Goal: Task Accomplishment & Management: Manage account settings

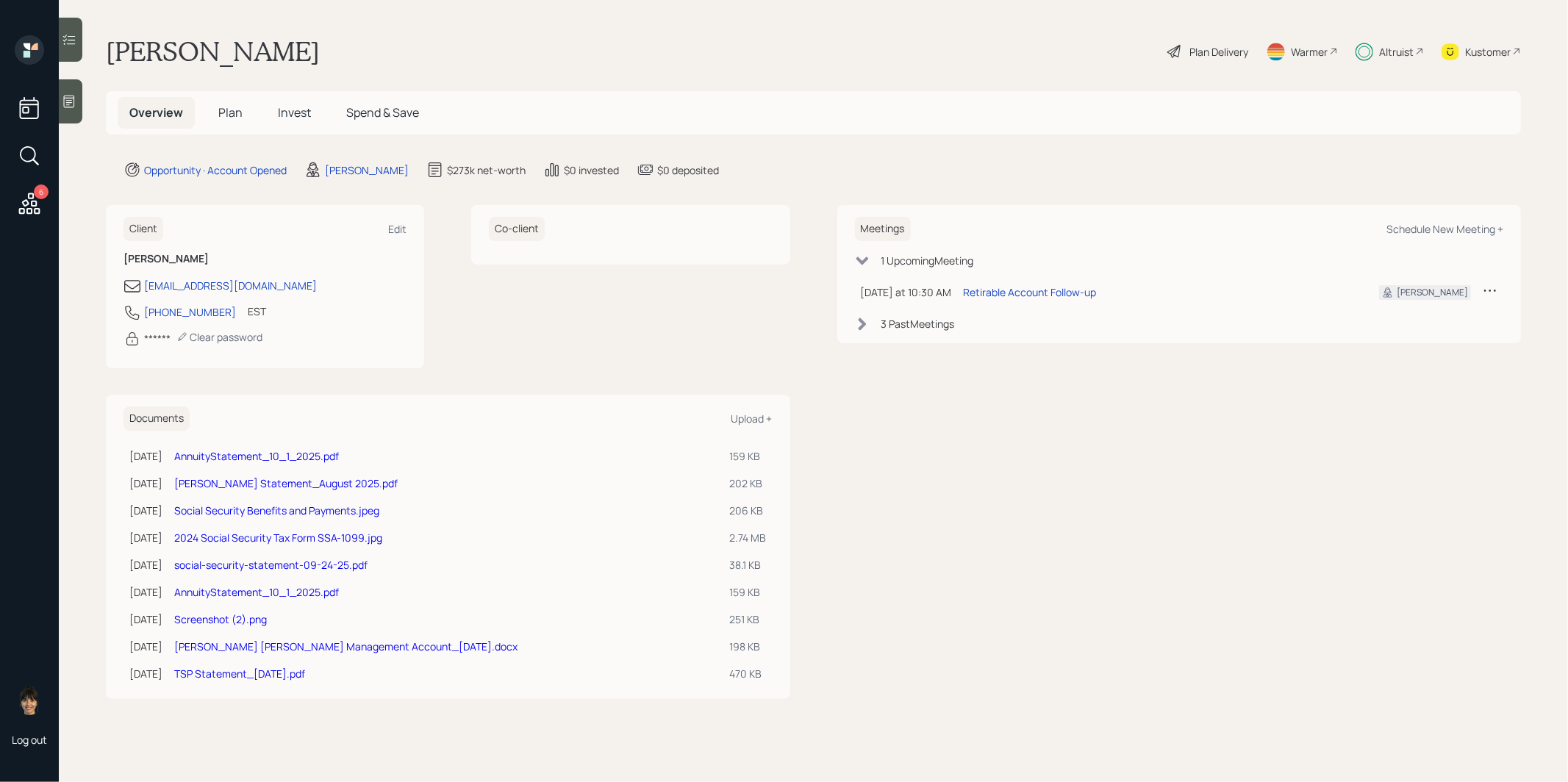
click at [228, 114] on span "Plan" at bounding box center [231, 112] width 24 height 16
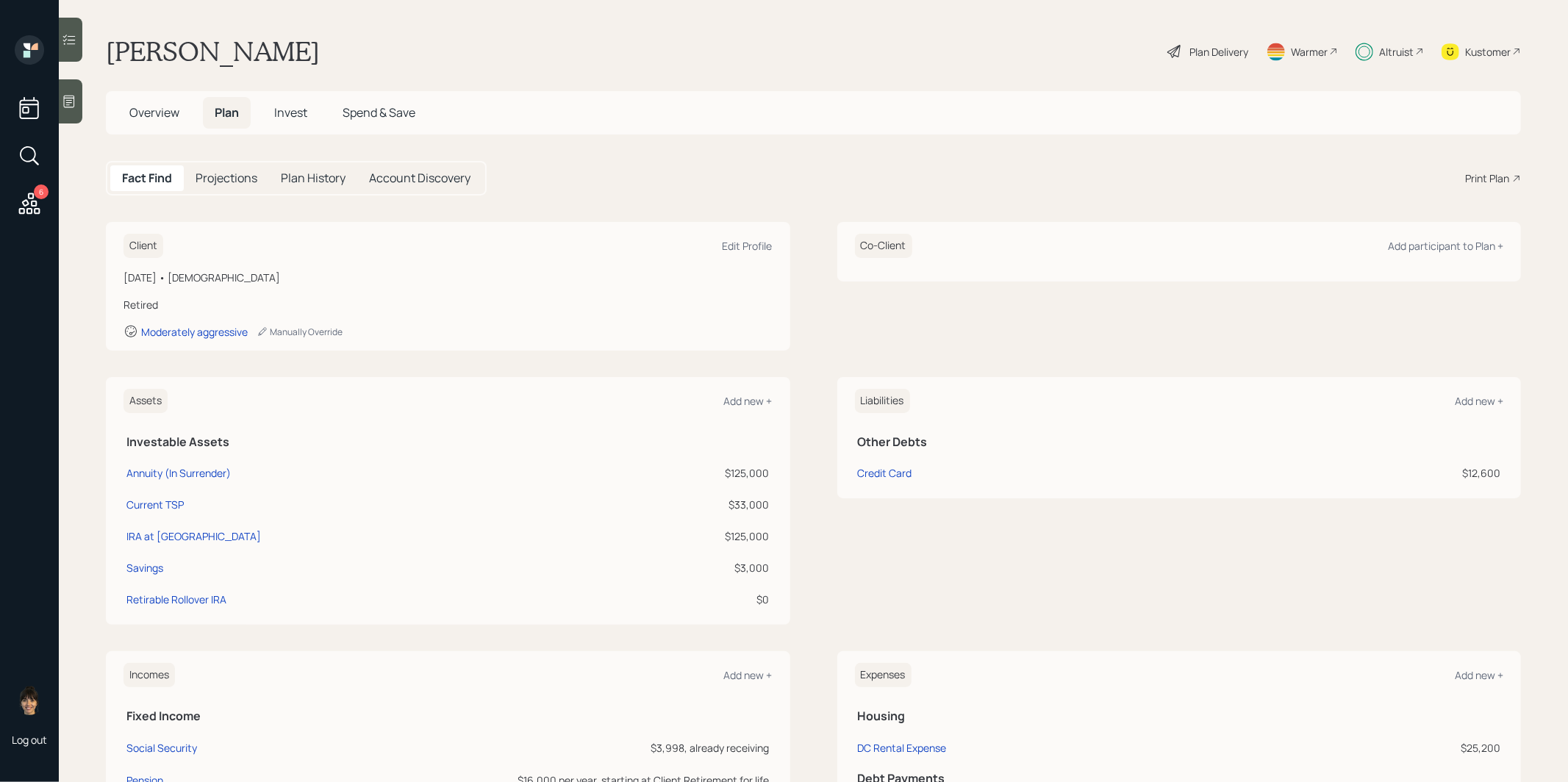
click at [291, 111] on span "Invest" at bounding box center [291, 112] width 33 height 16
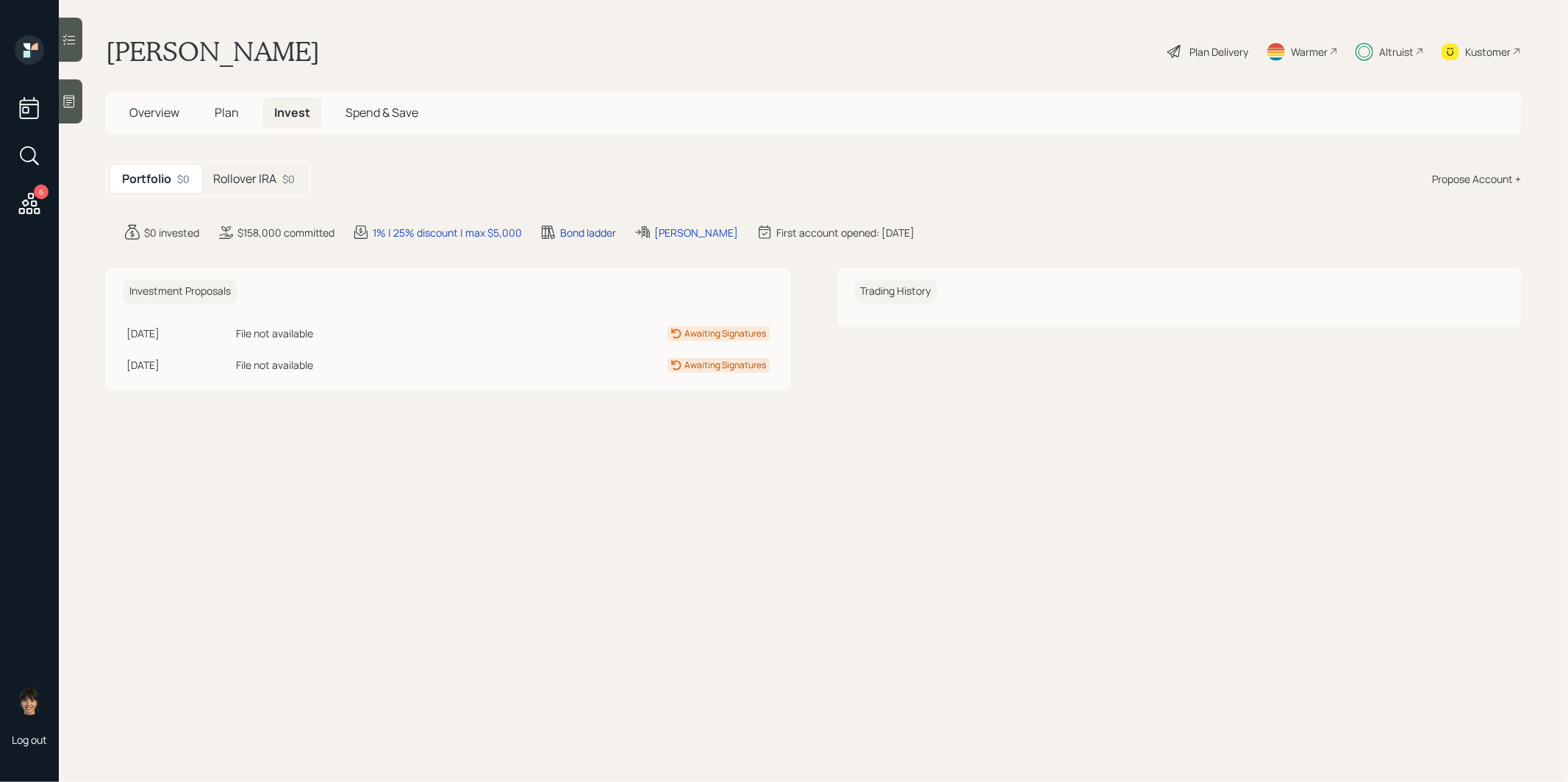
click at [243, 176] on h5 "Rollover IRA" at bounding box center [244, 179] width 63 height 14
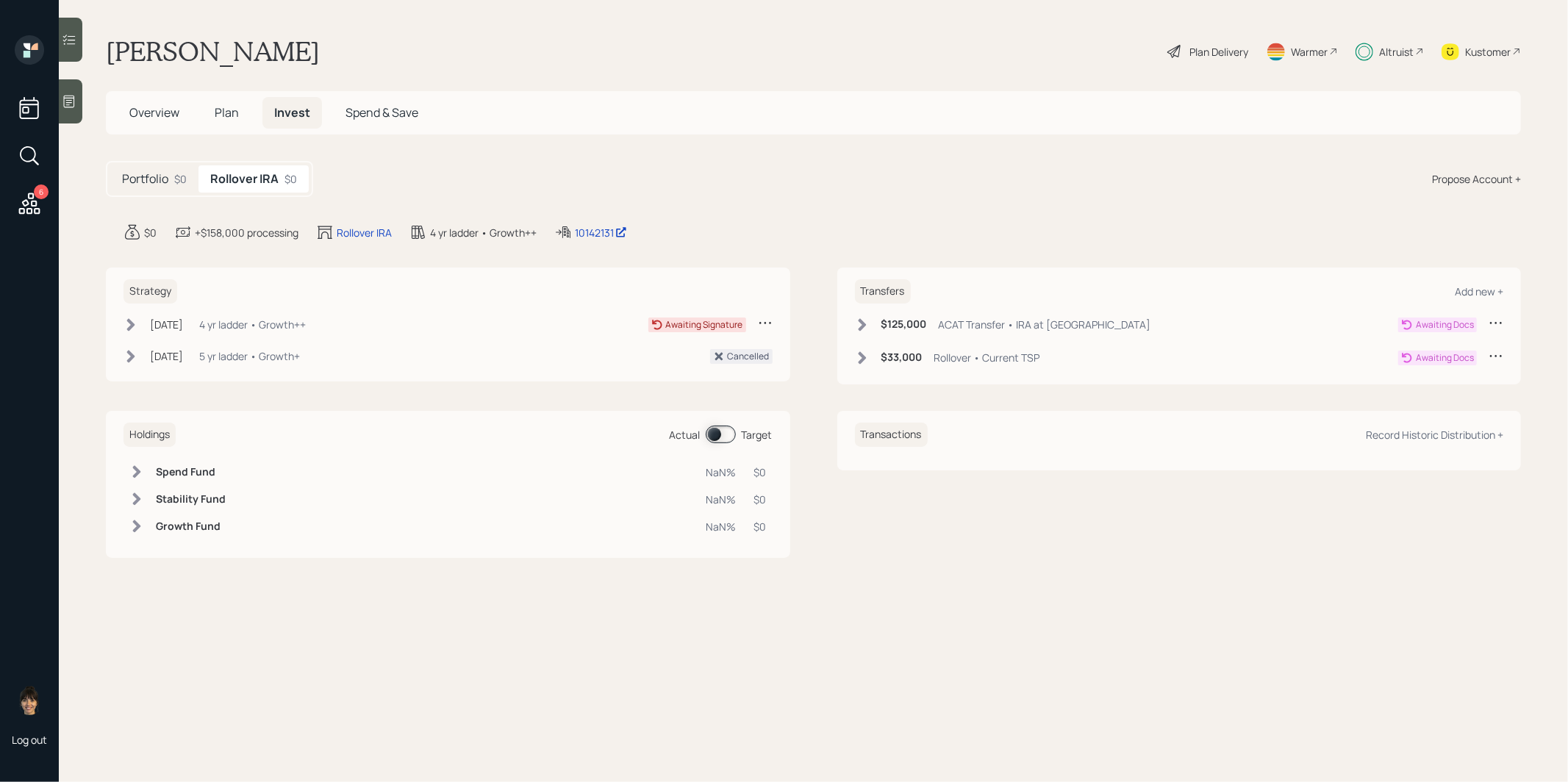
click at [149, 106] on span "Overview" at bounding box center [154, 112] width 50 height 16
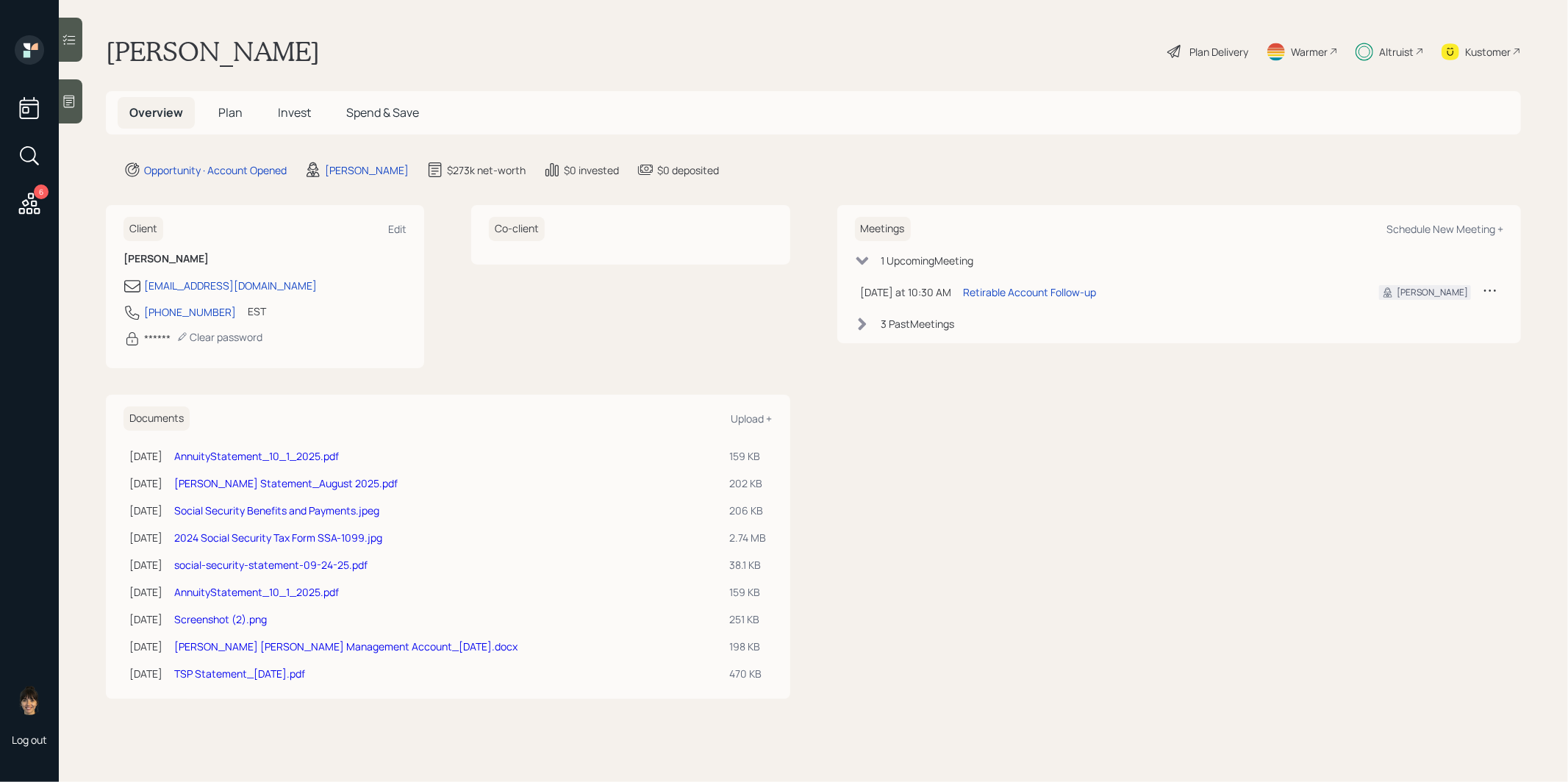
click at [249, 477] on link "[PERSON_NAME] Statement_August 2025.pdf" at bounding box center [286, 483] width 223 height 14
click at [286, 114] on span "Invest" at bounding box center [294, 112] width 33 height 16
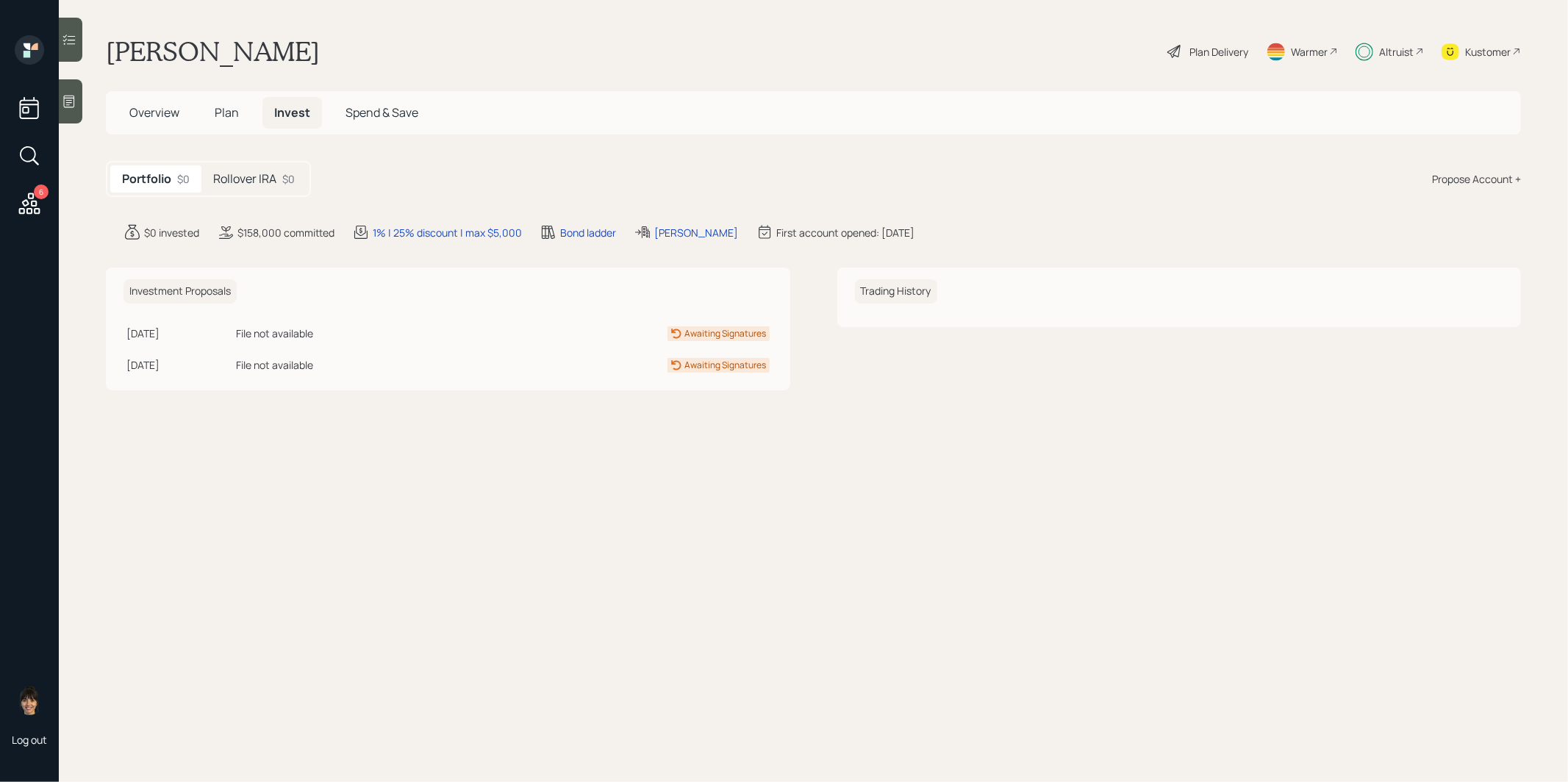
click at [267, 177] on h5 "Rollover IRA" at bounding box center [244, 179] width 63 height 14
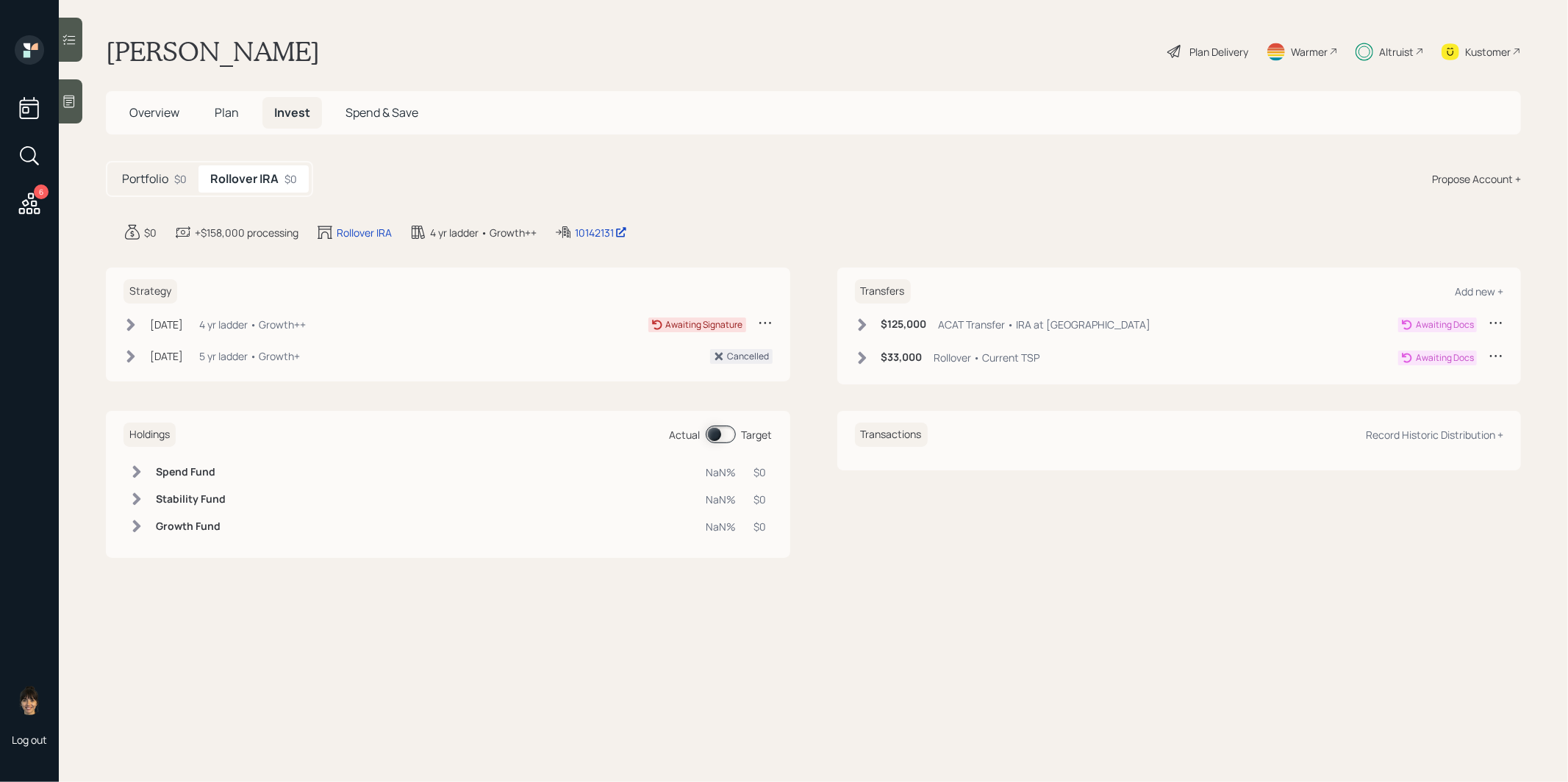
click at [862, 318] on icon at bounding box center [861, 324] width 8 height 12
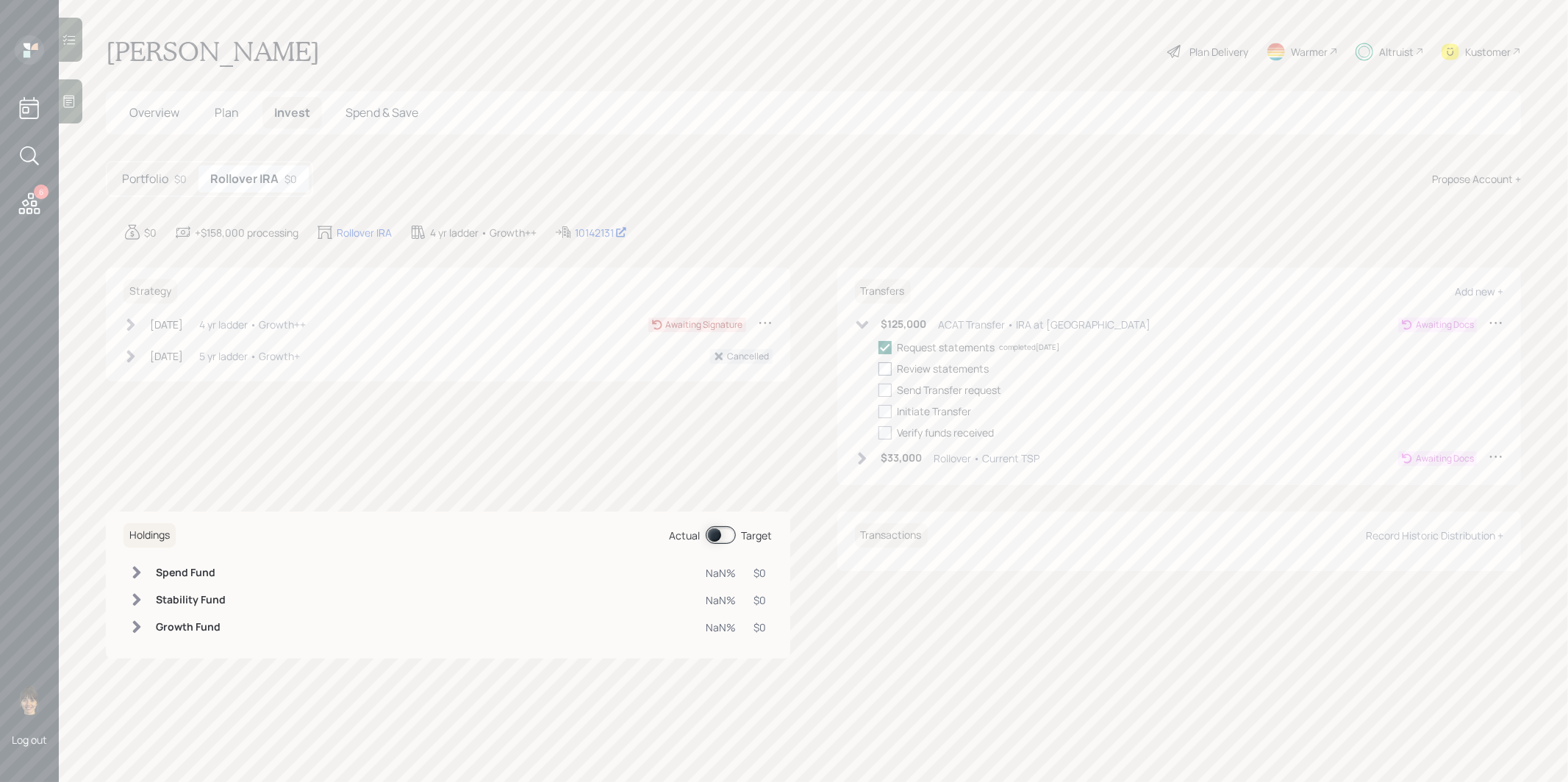
click at [886, 363] on div at bounding box center [884, 369] width 13 height 13
click at [878, 368] on input "checkbox" at bounding box center [877, 368] width 1 height 1
checkbox input "true"
click at [887, 386] on div at bounding box center [884, 390] width 13 height 13
click at [878, 389] on input "checkbox" at bounding box center [877, 389] width 1 height 1
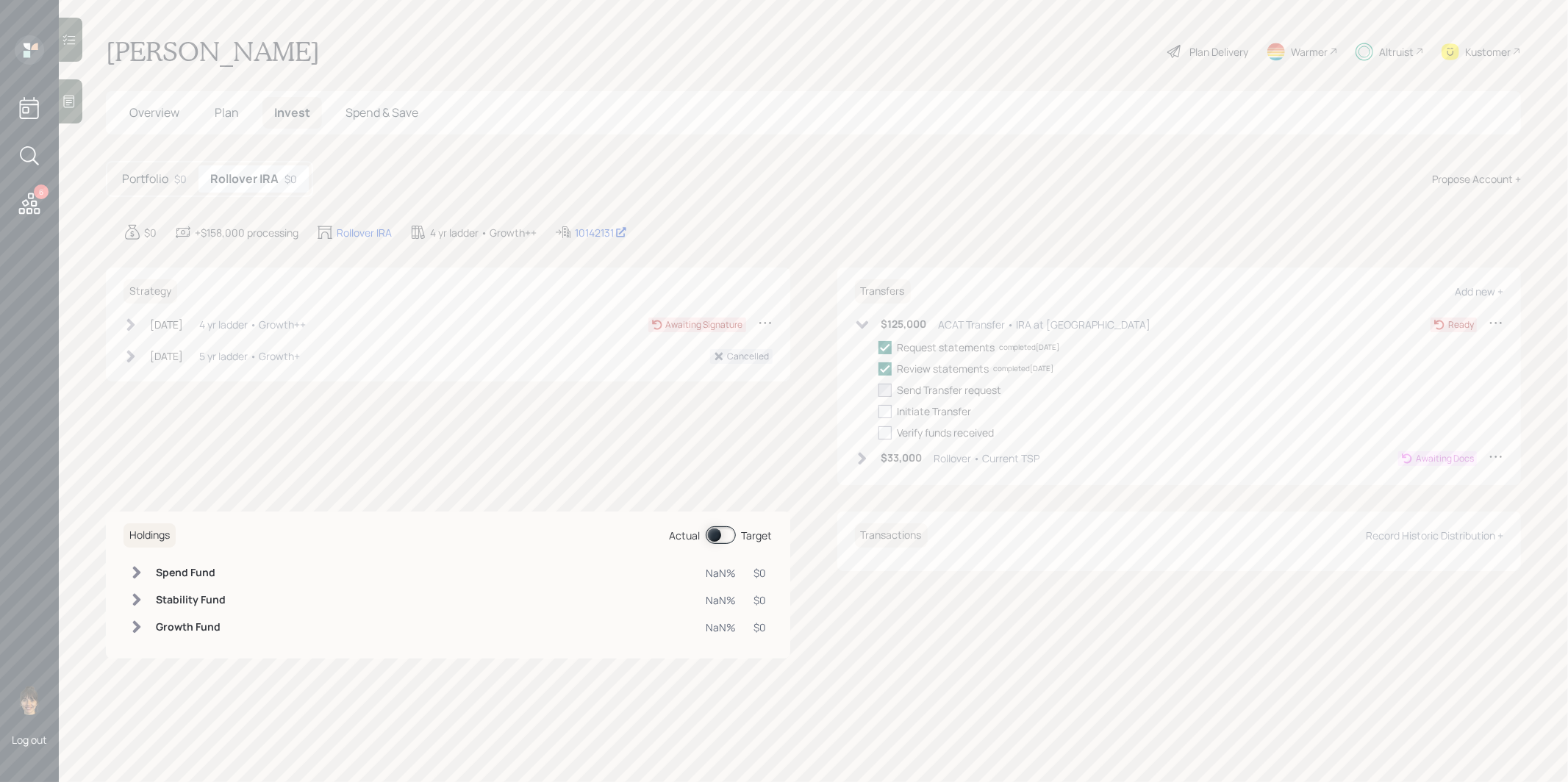
checkbox input "true"
click at [131, 321] on icon at bounding box center [131, 324] width 8 height 12
click at [224, 115] on span "Plan" at bounding box center [227, 112] width 24 height 16
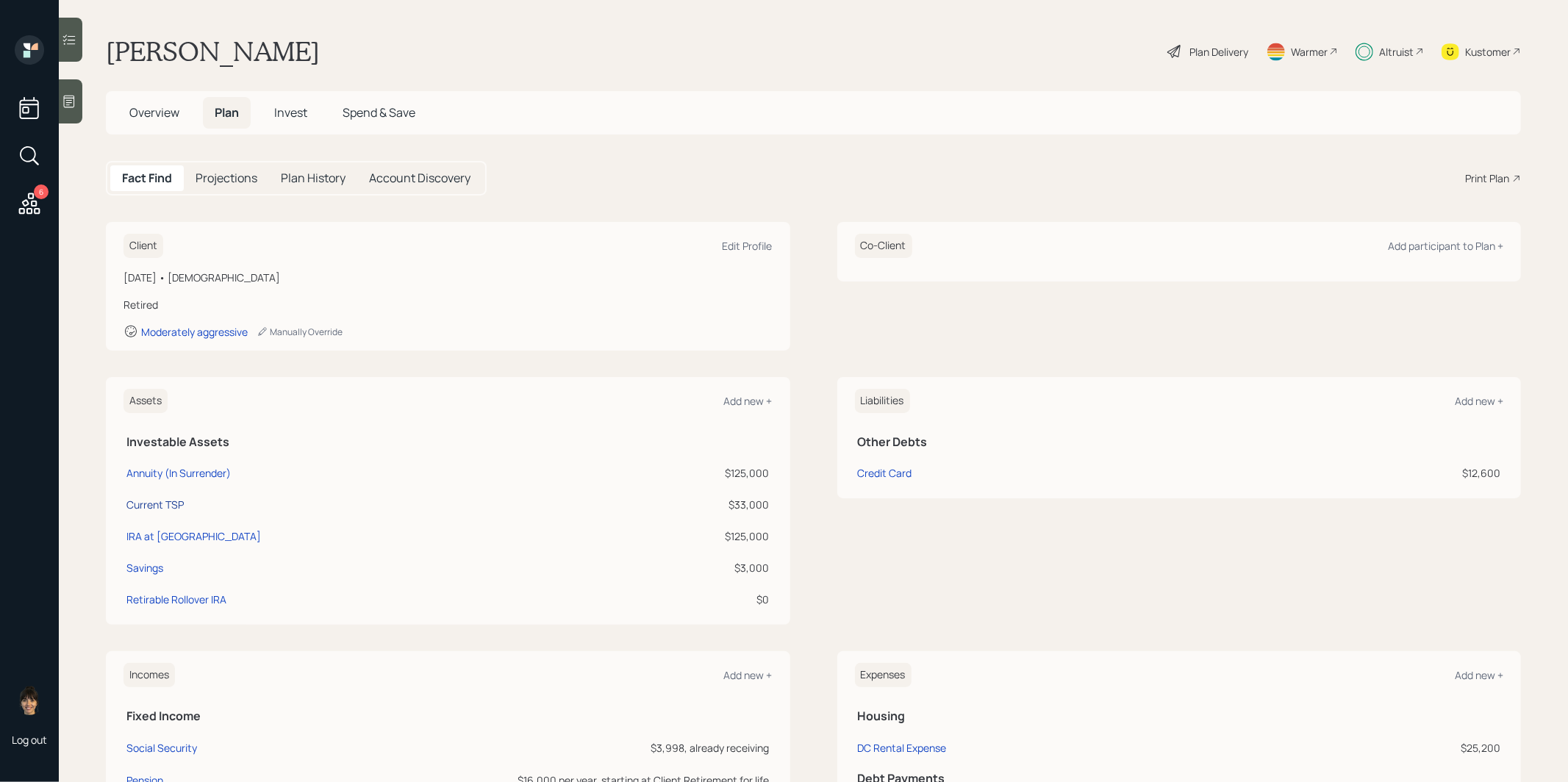
click at [152, 497] on div "Current TSP" at bounding box center [156, 504] width 58 height 15
select select "company_sponsored"
select select "balanced"
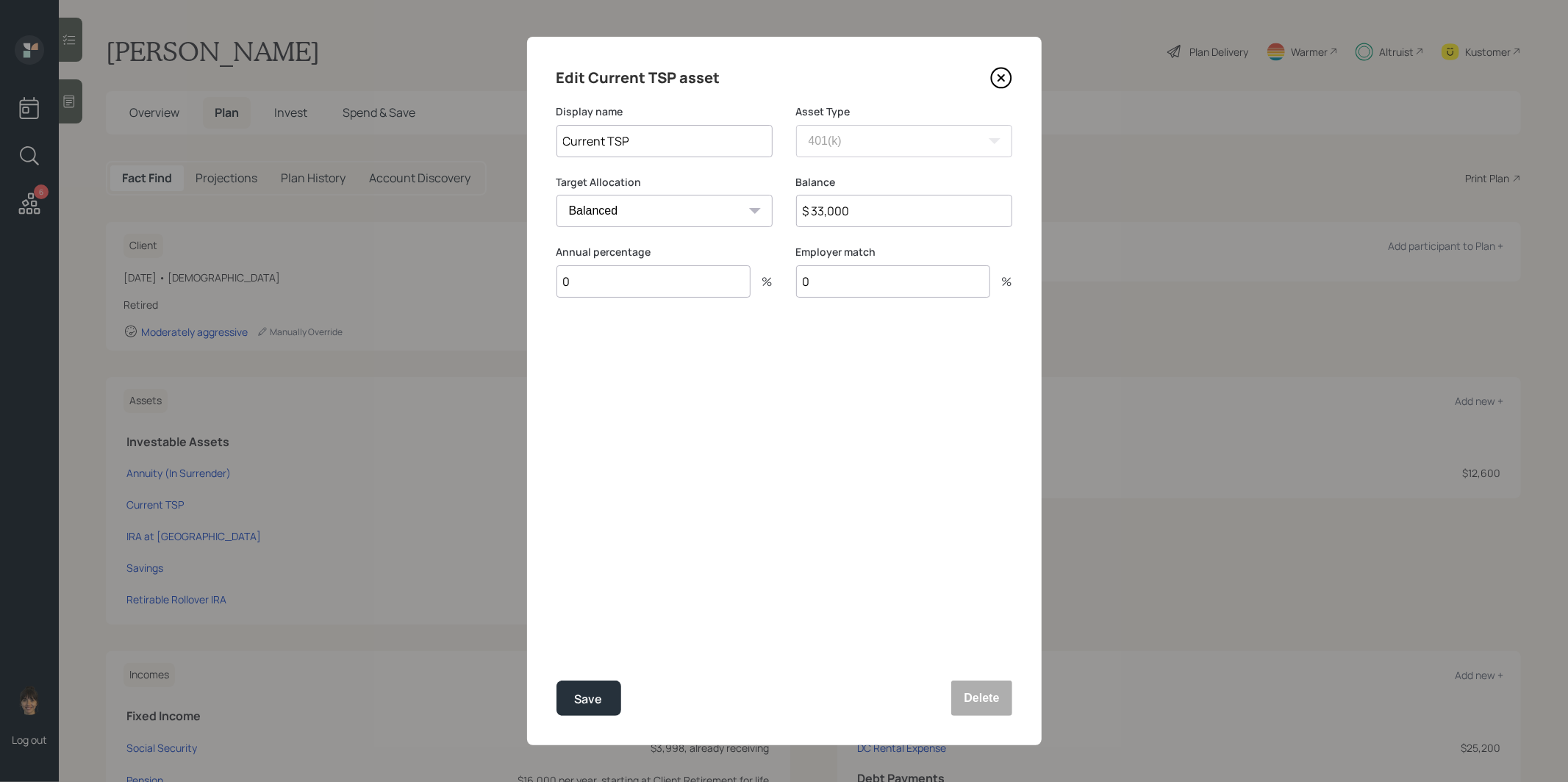
click at [603, 138] on input "Current TSP" at bounding box center [664, 141] width 216 height 33
type input "Former TSP"
click at [573, 693] on button "Save" at bounding box center [588, 698] width 65 height 35
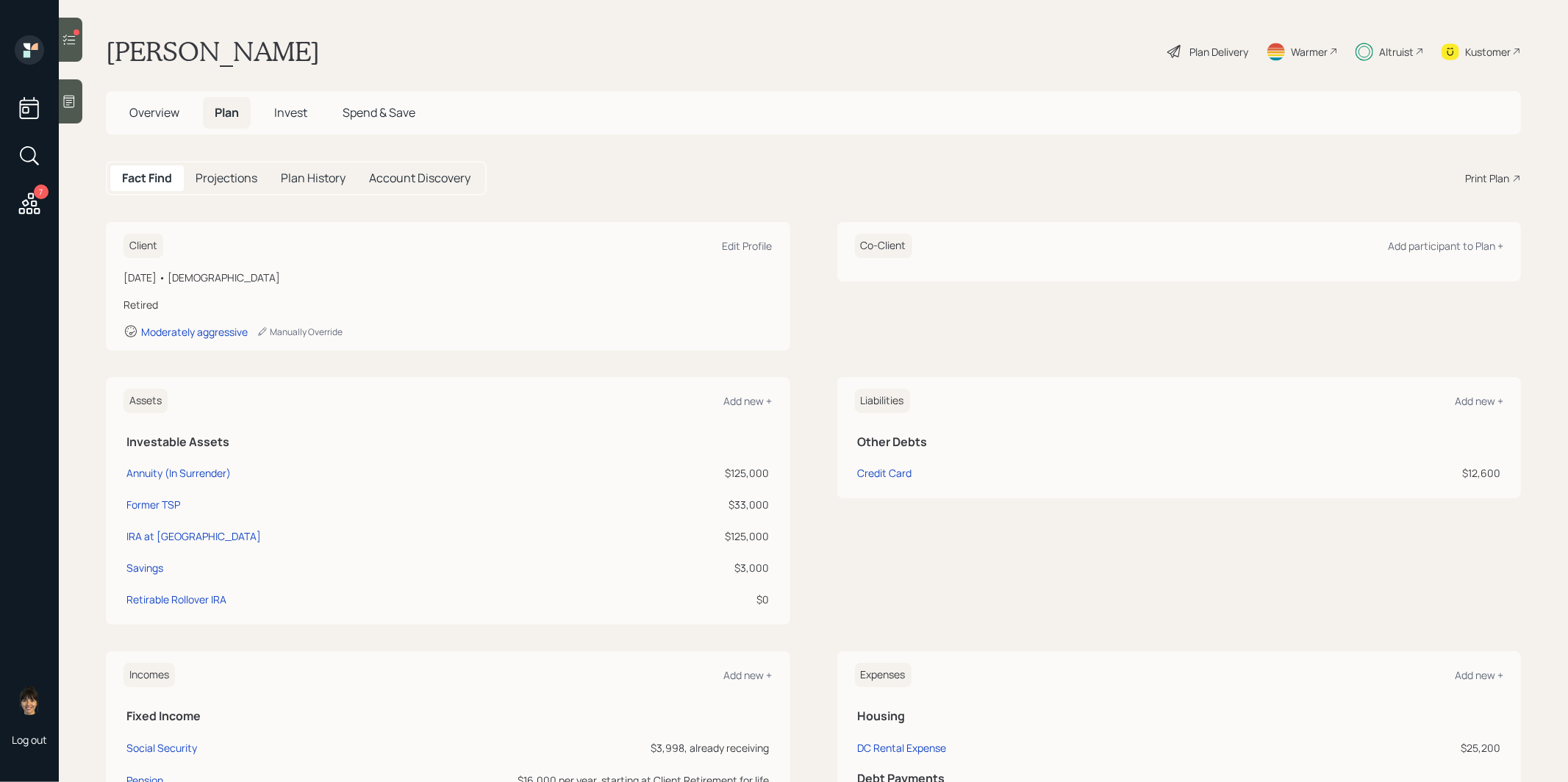
click at [291, 114] on span "Invest" at bounding box center [291, 112] width 33 height 16
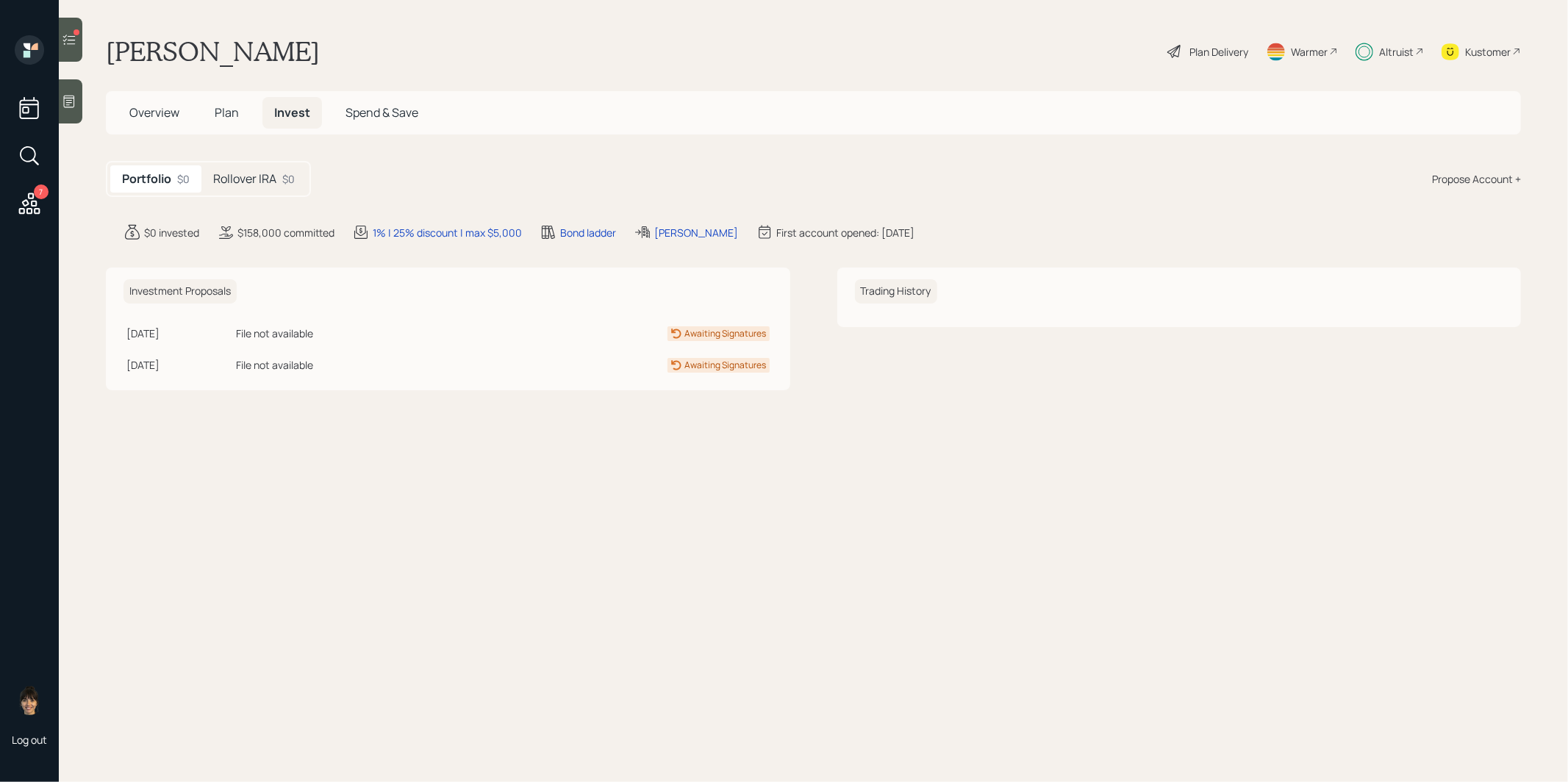
click at [247, 178] on h5 "Rollover IRA" at bounding box center [244, 179] width 63 height 14
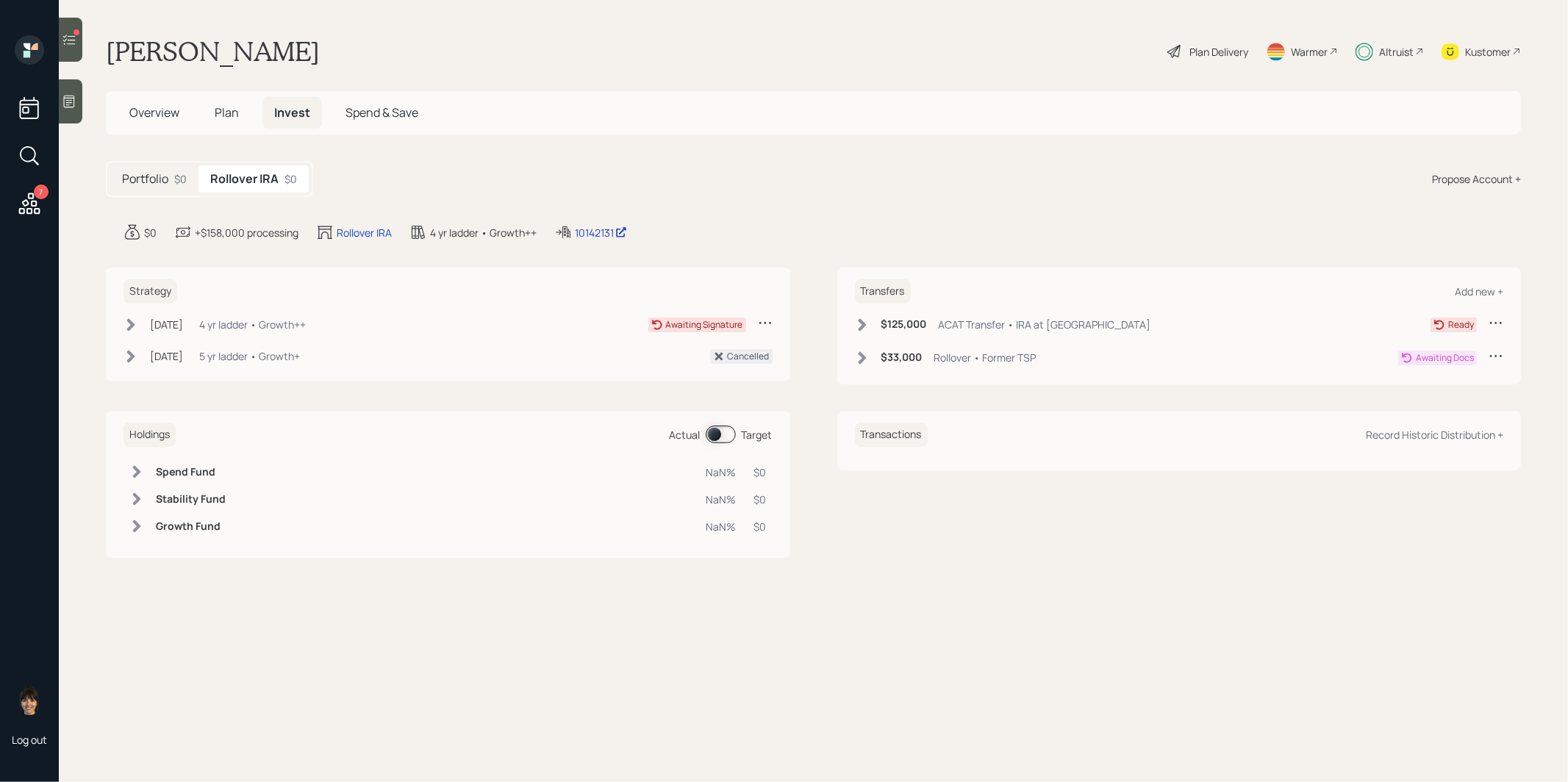
click at [69, 36] on icon at bounding box center [68, 39] width 14 height 14
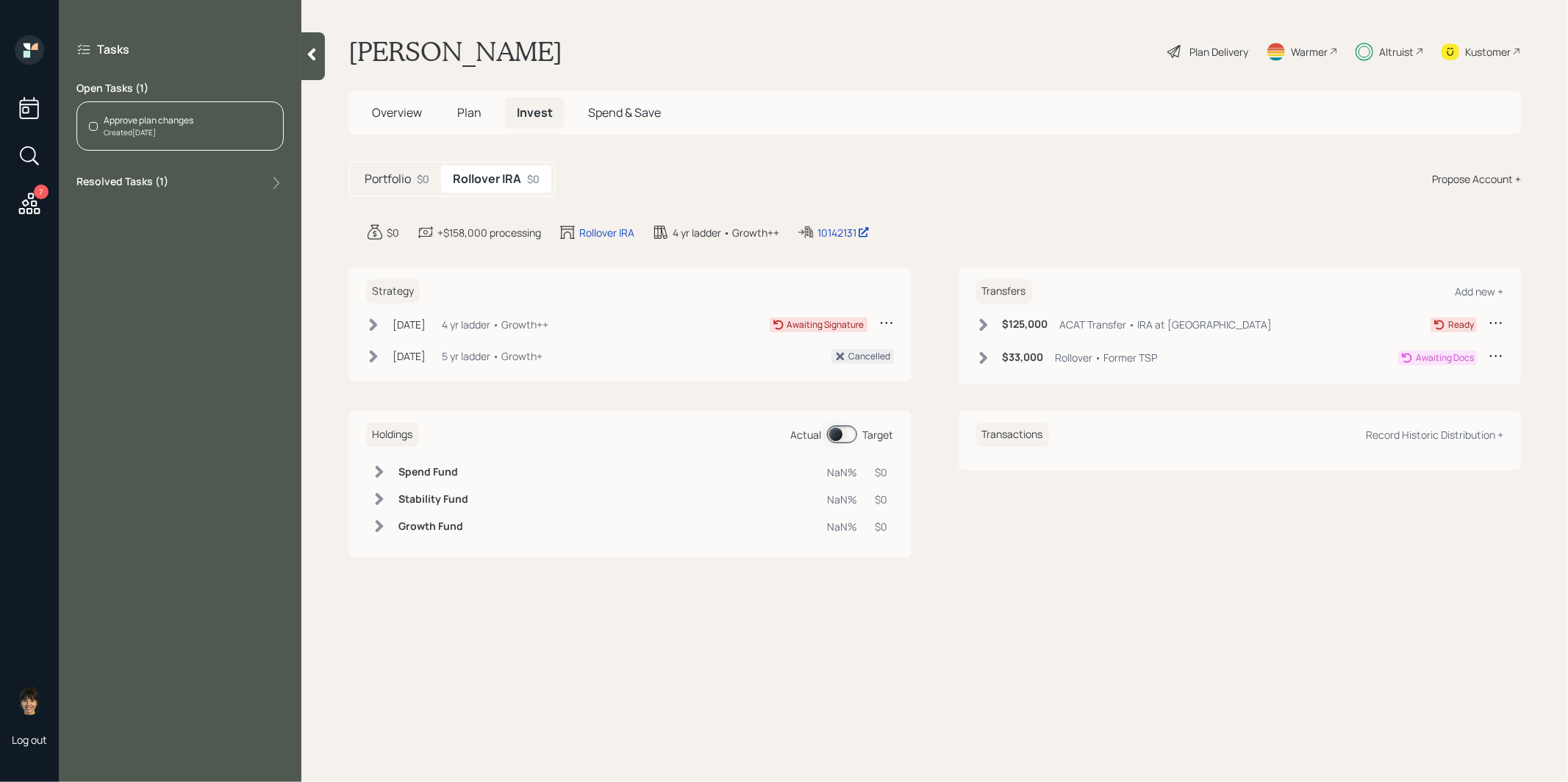
click at [180, 121] on div "Approve plan changes" at bounding box center [149, 120] width 90 height 13
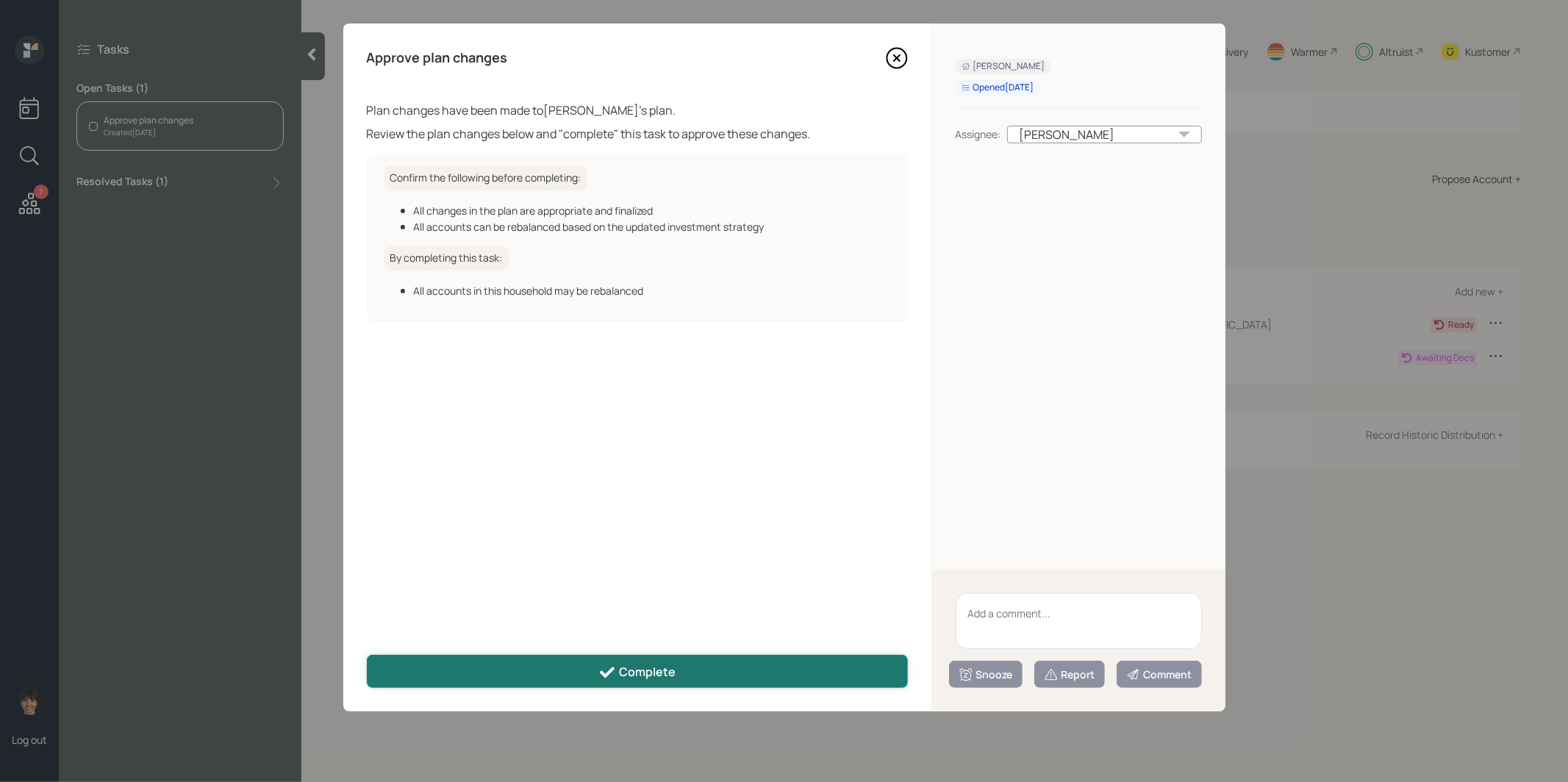
click at [608, 673] on icon at bounding box center [606, 672] width 14 height 11
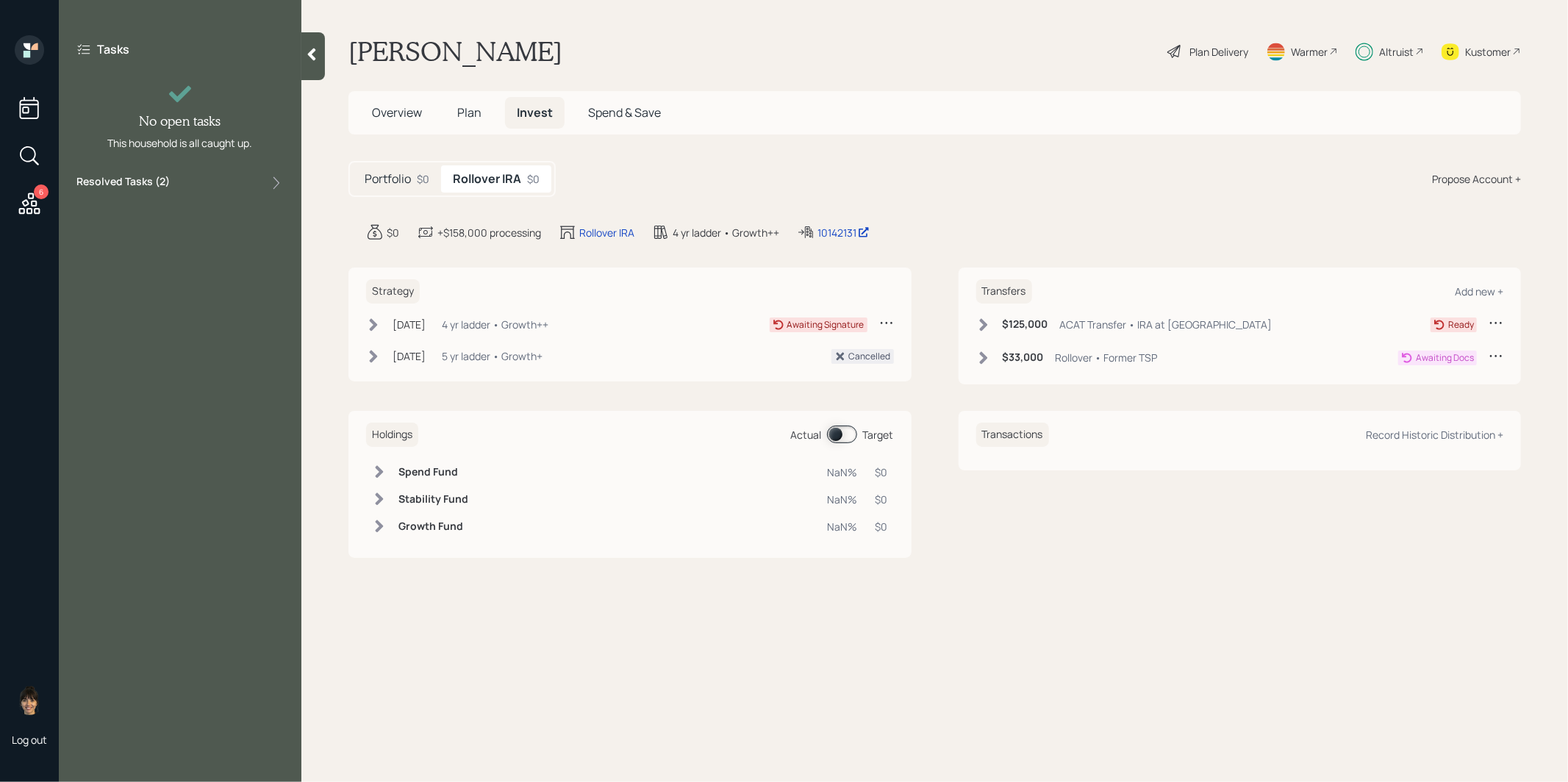
click at [394, 111] on span "Overview" at bounding box center [397, 112] width 50 height 16
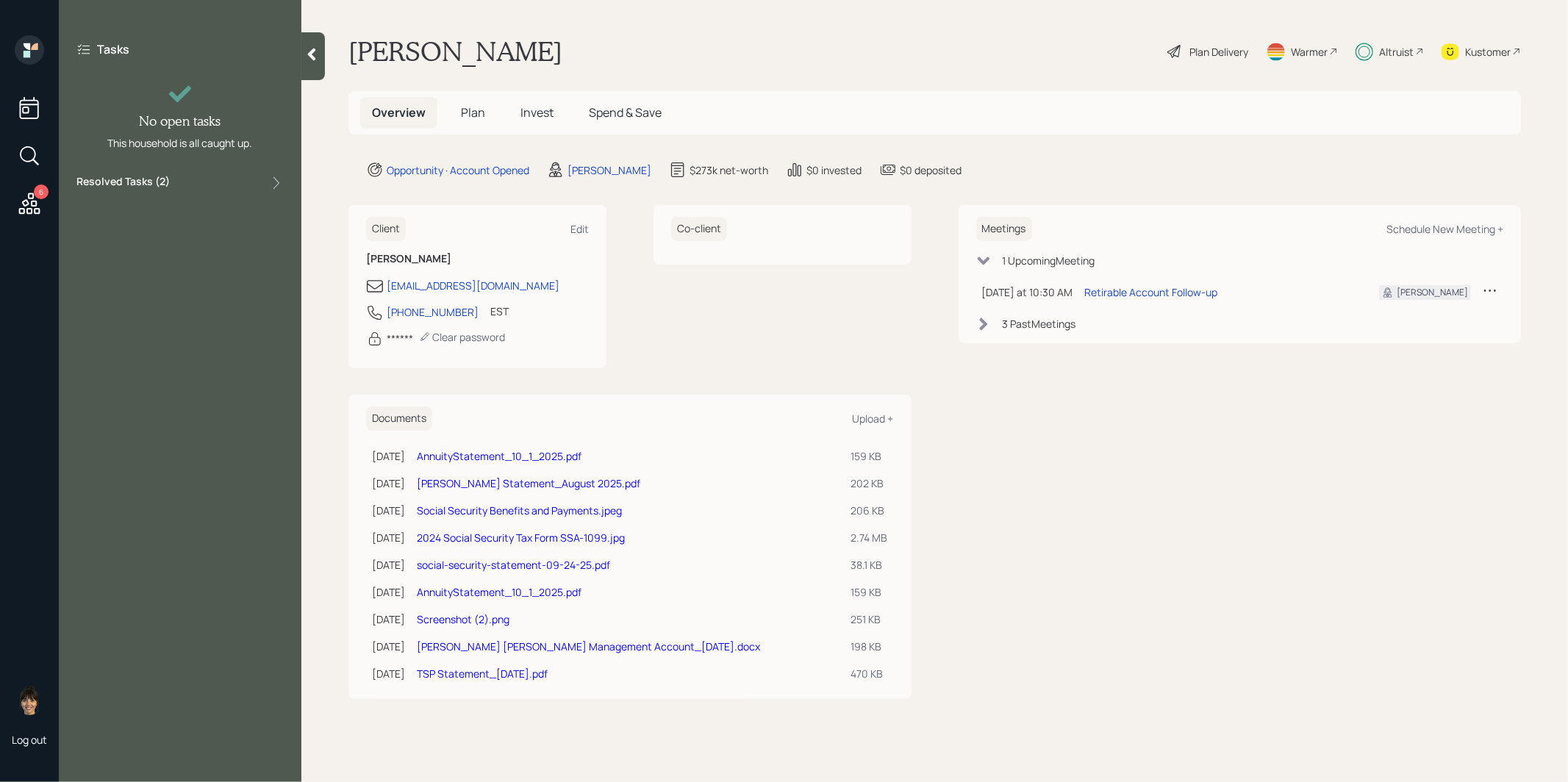
click at [503, 643] on link "Charles Schwab AE Management Account_09-23-25.docx" at bounding box center [588, 646] width 343 height 14
click at [462, 110] on span "Plan" at bounding box center [473, 112] width 24 height 16
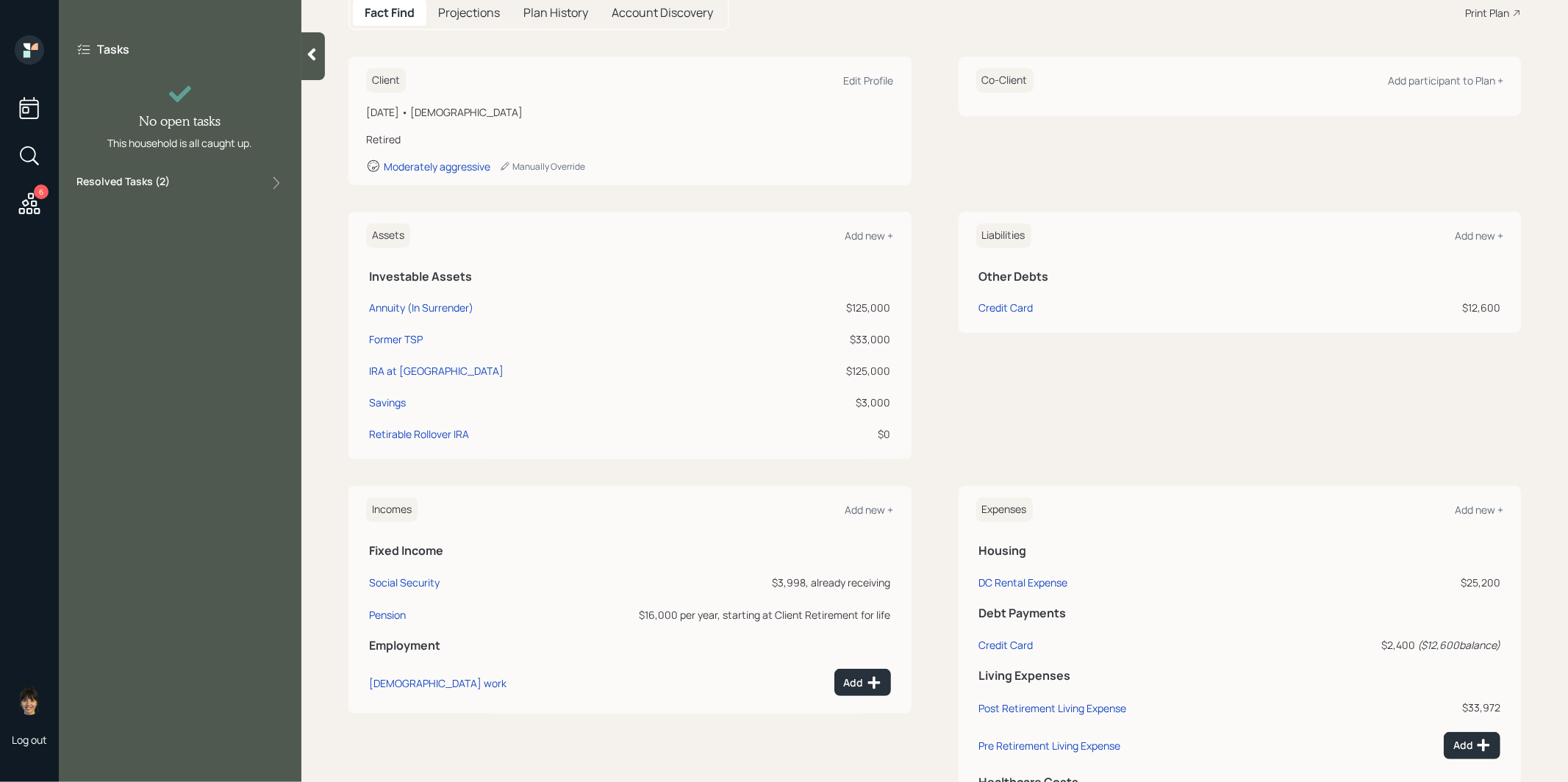
scroll to position [253, 0]
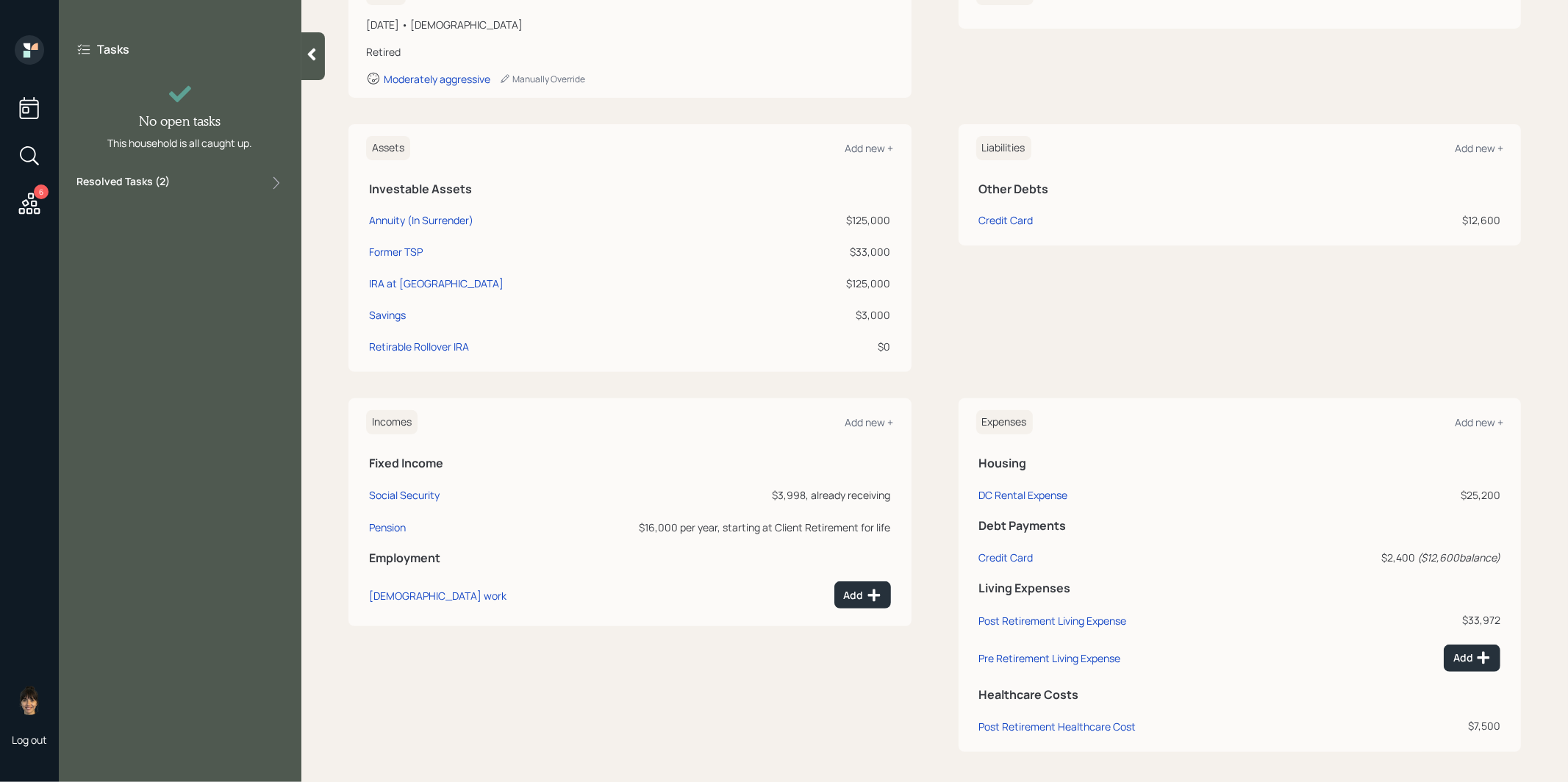
click at [880, 411] on div "Incomes Add new +" at bounding box center [629, 422] width 527 height 24
click at [857, 423] on div "Add new +" at bounding box center [870, 422] width 49 height 14
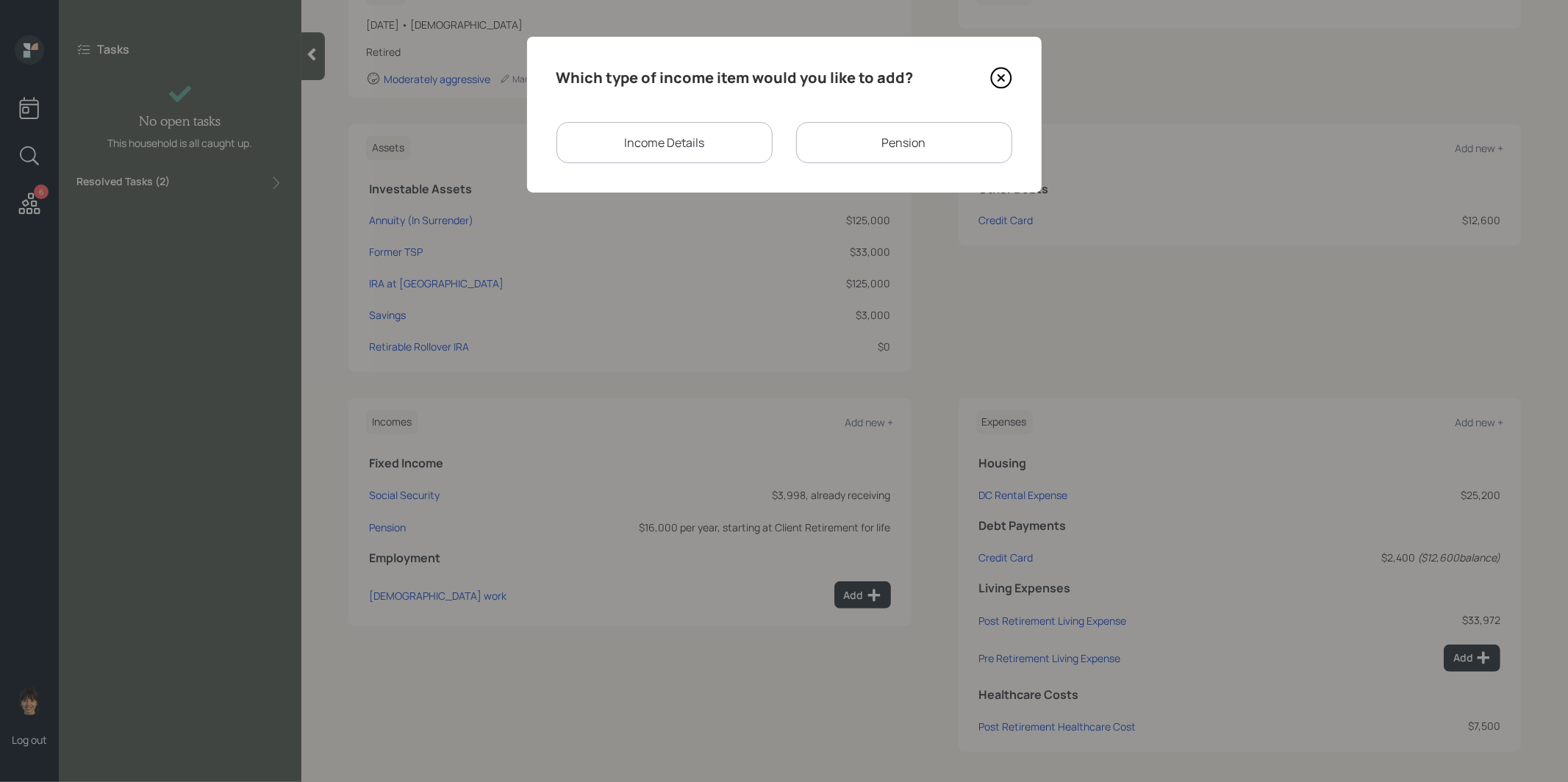
click at [667, 143] on div "Income Details" at bounding box center [664, 143] width 216 height 41
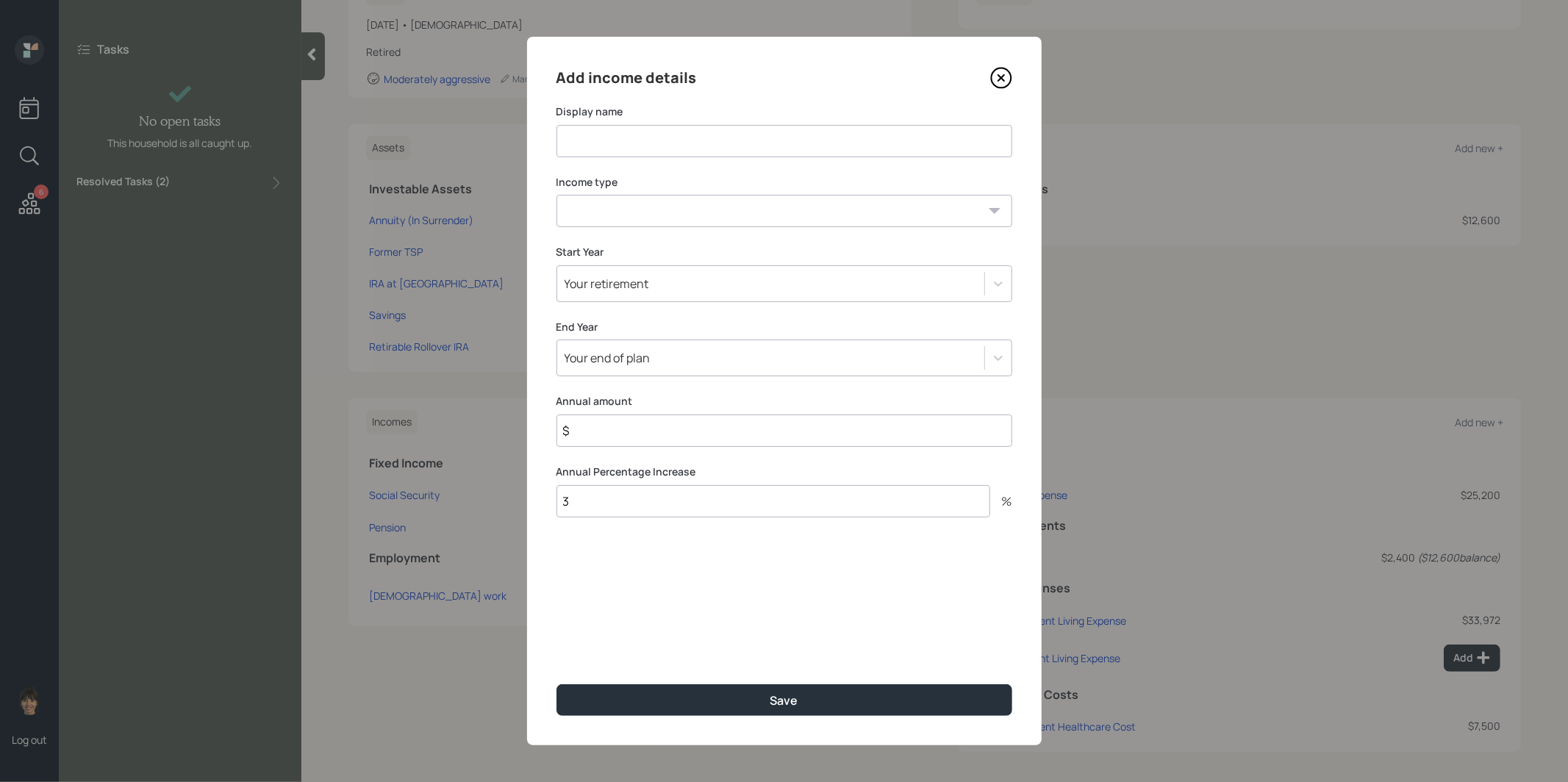
click at [662, 130] on input at bounding box center [784, 141] width 456 height 33
type input "Part Time Work"
click at [639, 428] on input "$" at bounding box center [784, 430] width 456 height 33
type input "$ 19,200"
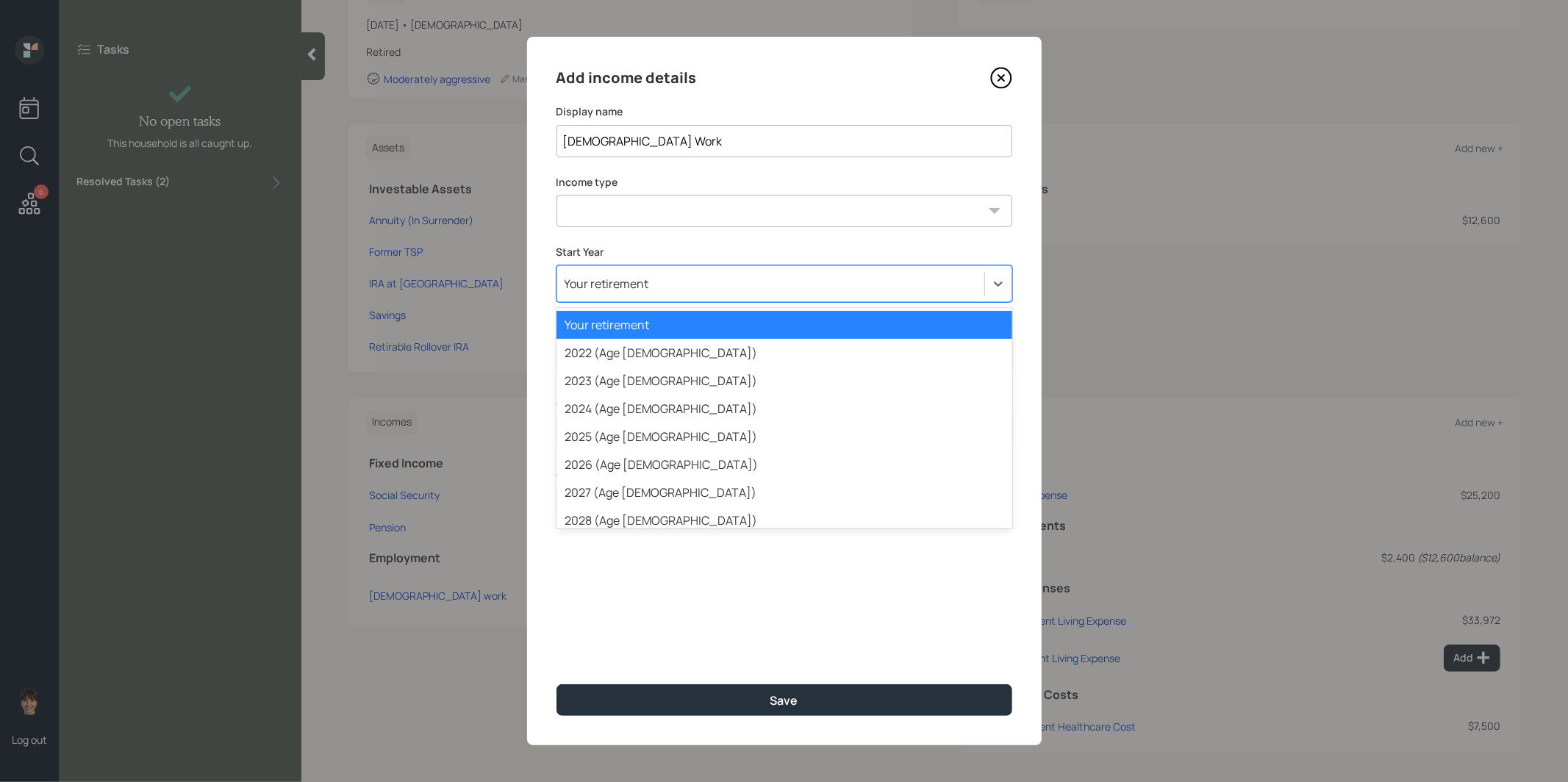
click at [647, 288] on div "Your retirement" at bounding box center [770, 283] width 427 height 25
click at [621, 438] on div "2025 (Age 71)" at bounding box center [784, 436] width 456 height 28
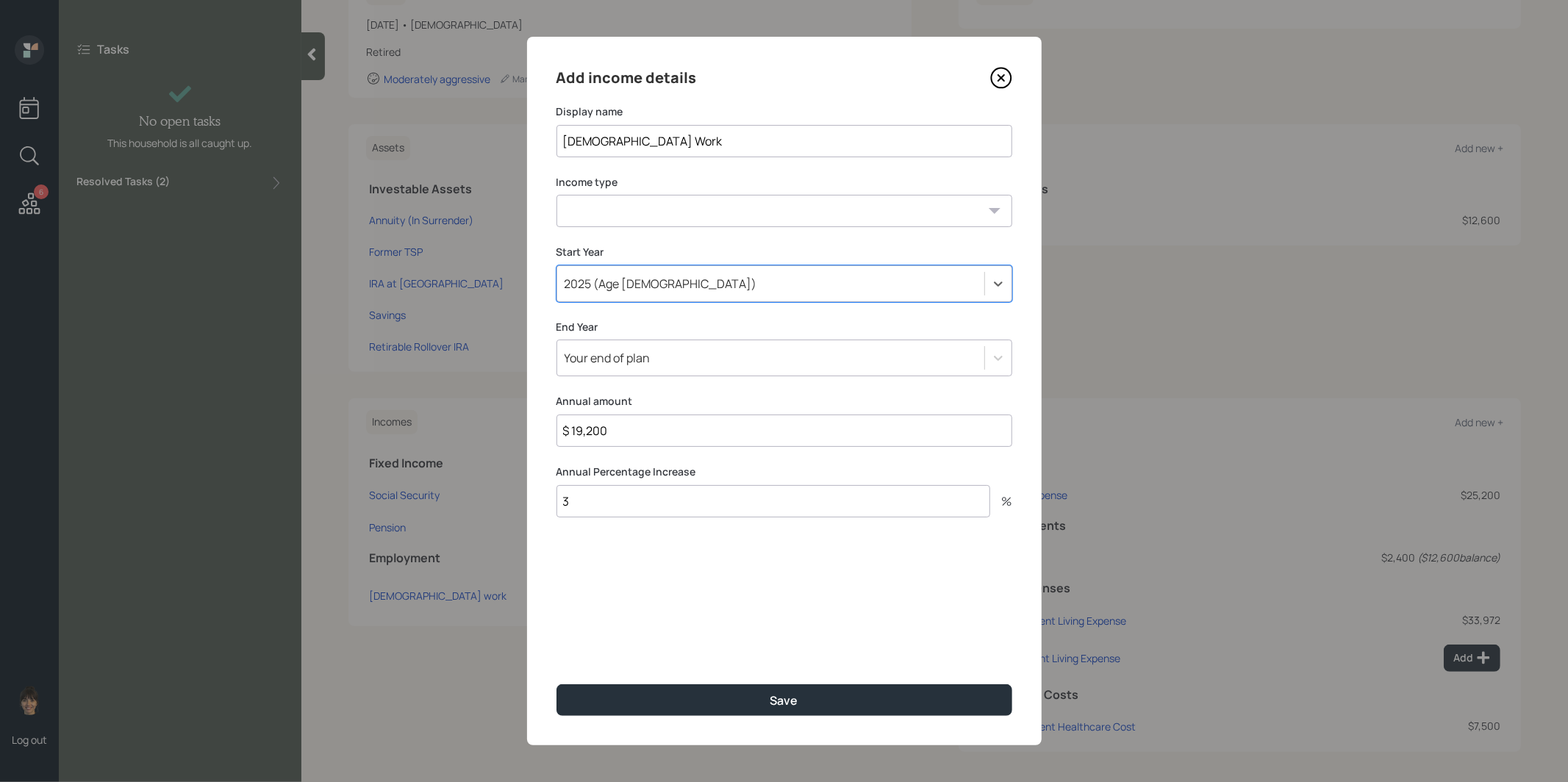
click at [665, 361] on div "Your end of plan" at bounding box center [770, 357] width 427 height 25
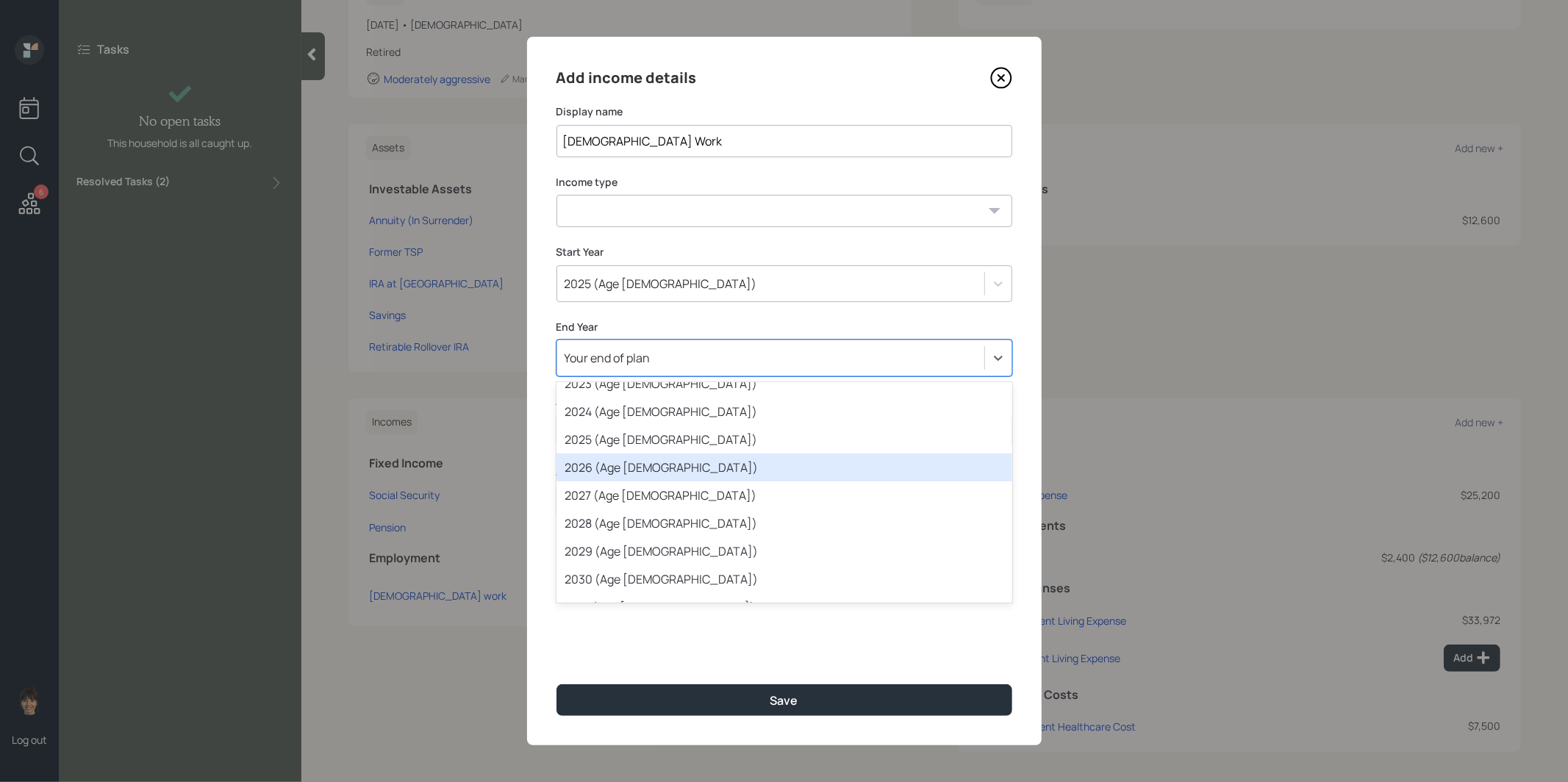
scroll to position [102, 0]
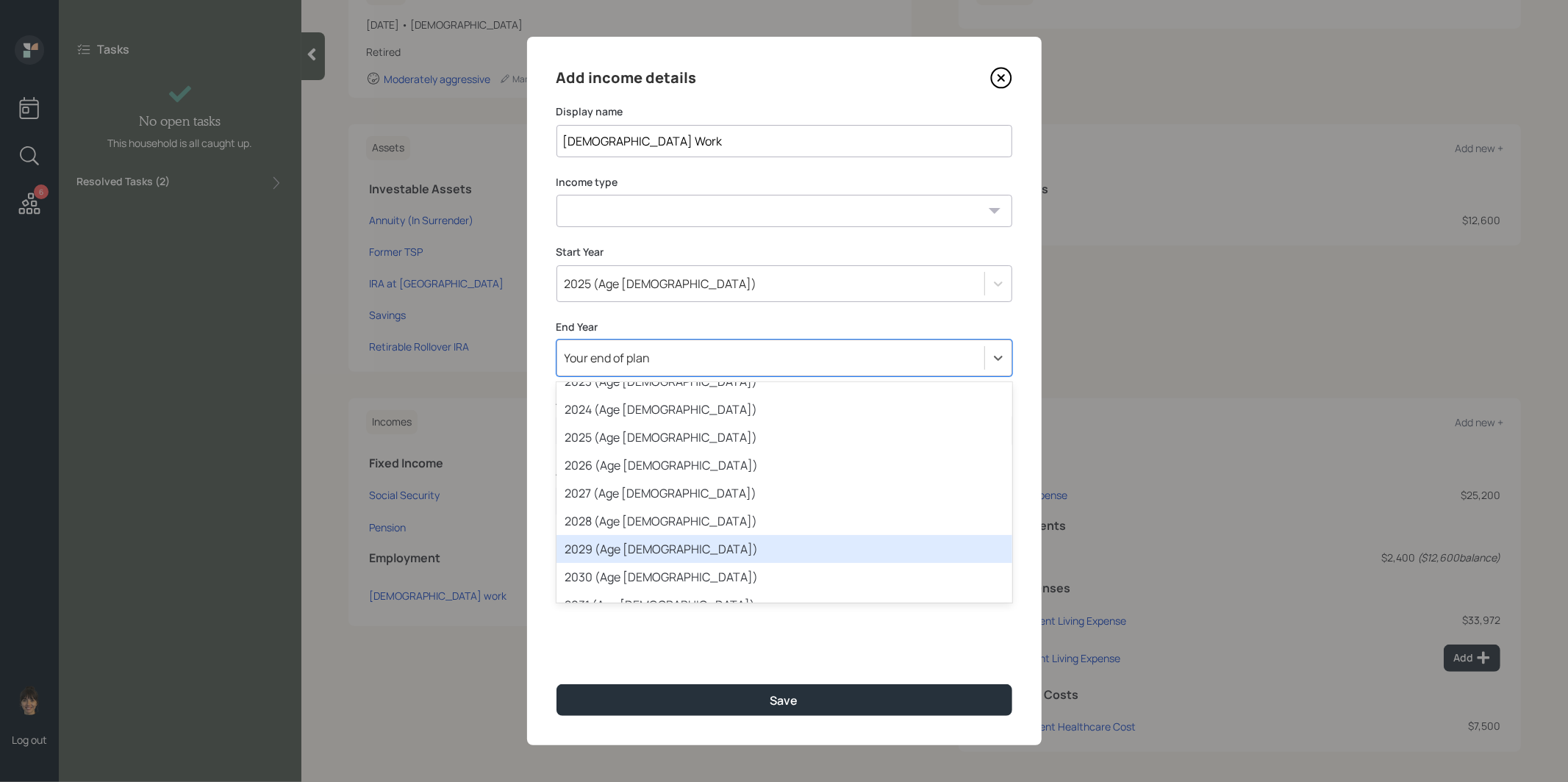
click at [650, 543] on div "2029 (Age 75)" at bounding box center [784, 548] width 456 height 28
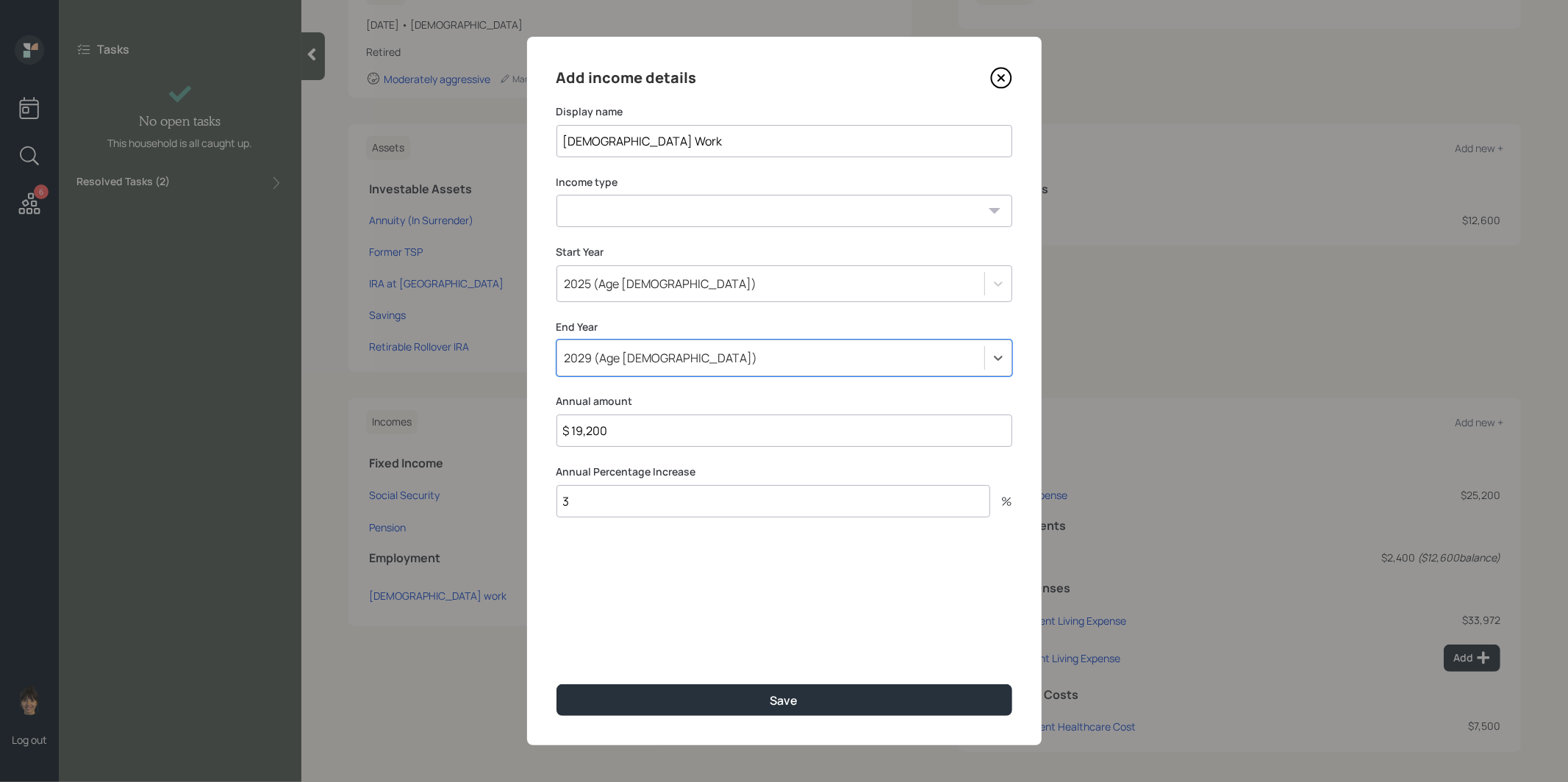
click at [650, 210] on select "Full-time work Part-time work Self employment Other" at bounding box center [784, 211] width 456 height 33
select select "part_time"
click at [556, 195] on select "Full-time work Part-time work Self employment Other" at bounding box center [784, 211] width 456 height 33
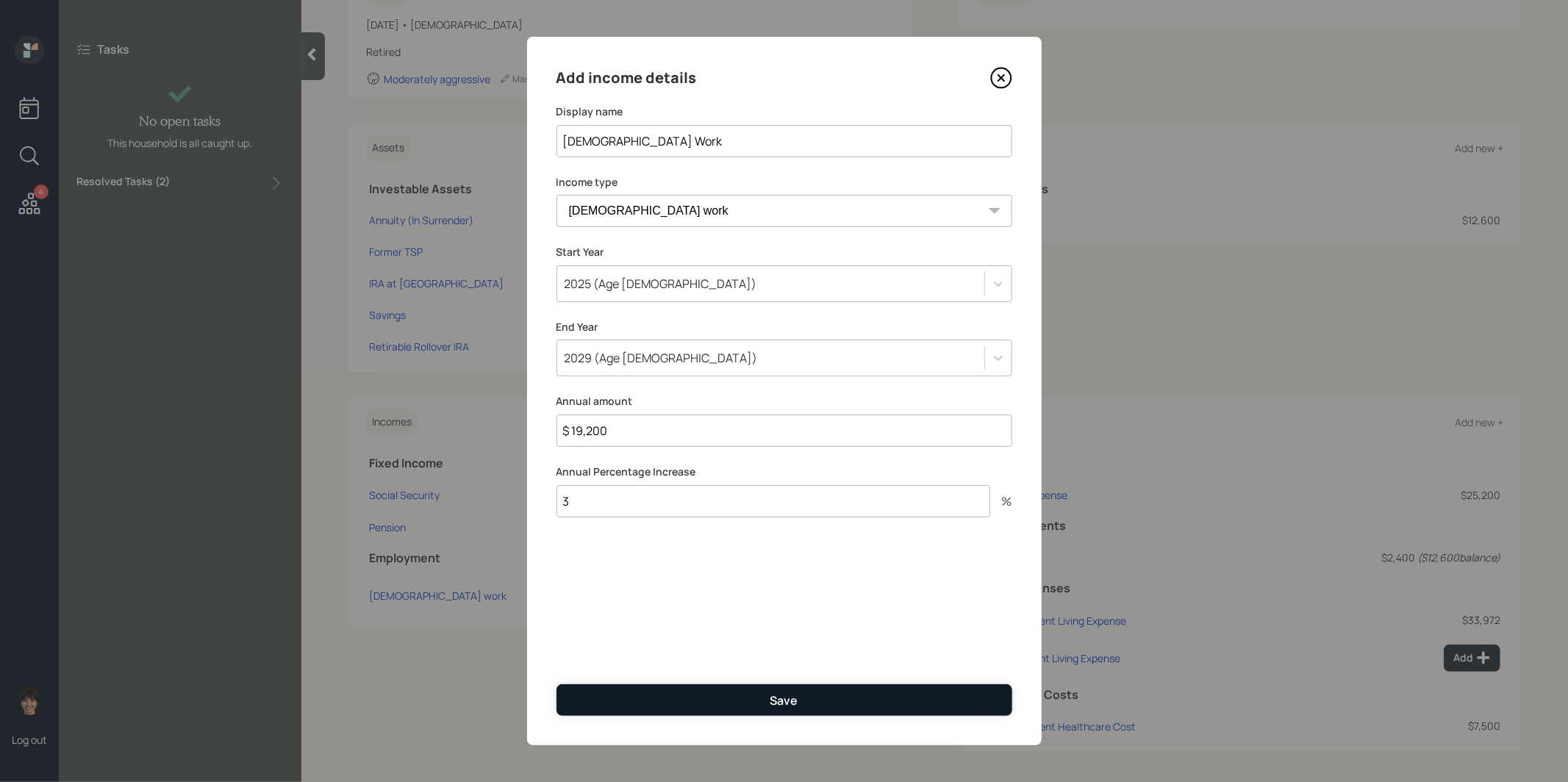
click at [625, 699] on button "Save" at bounding box center [784, 700] width 456 height 32
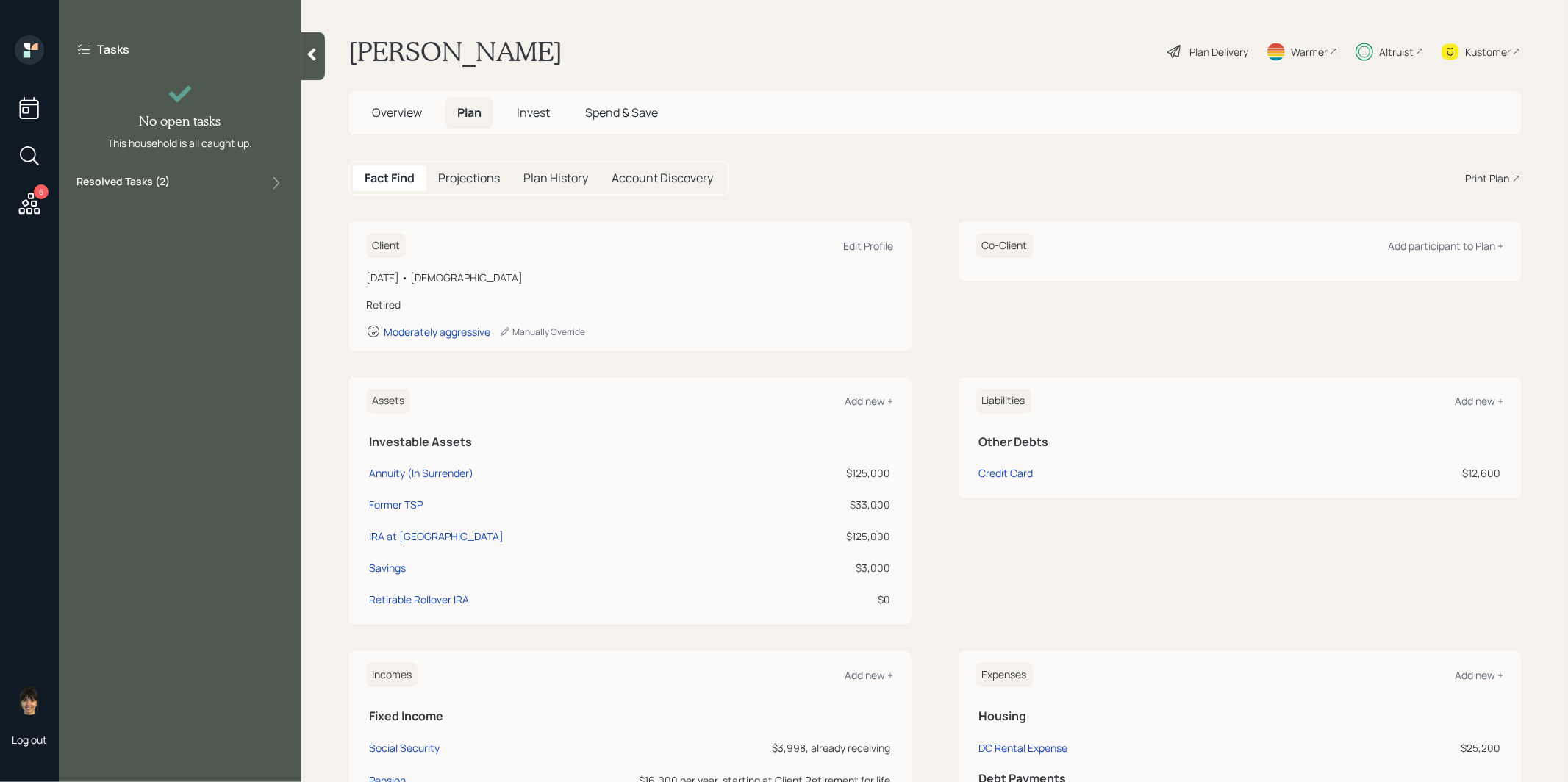
click at [1184, 50] on div "Plan Delivery" at bounding box center [1207, 51] width 83 height 33
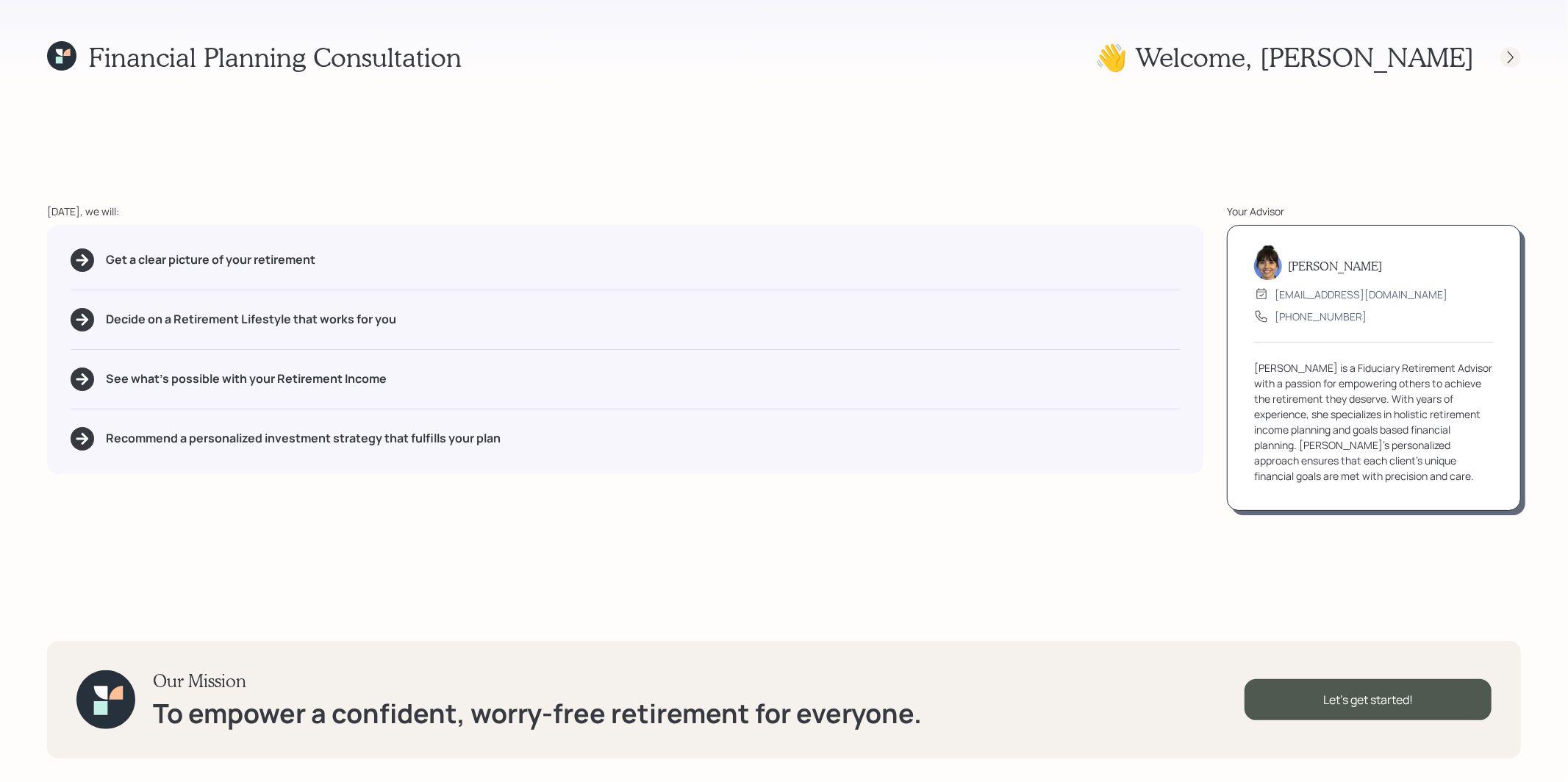
click at [1513, 55] on icon at bounding box center [1510, 57] width 14 height 14
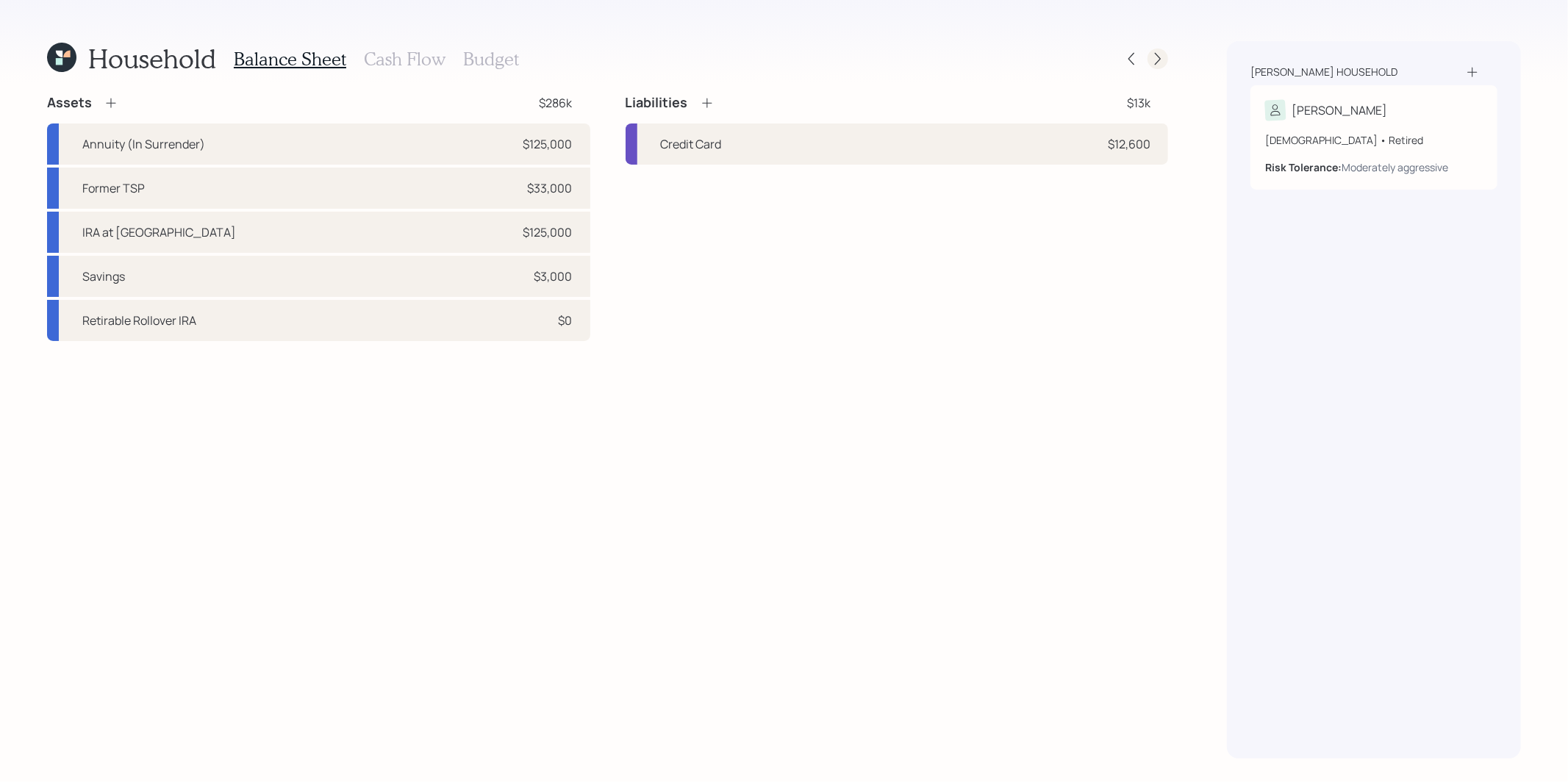
click at [1162, 58] on icon at bounding box center [1157, 58] width 14 height 14
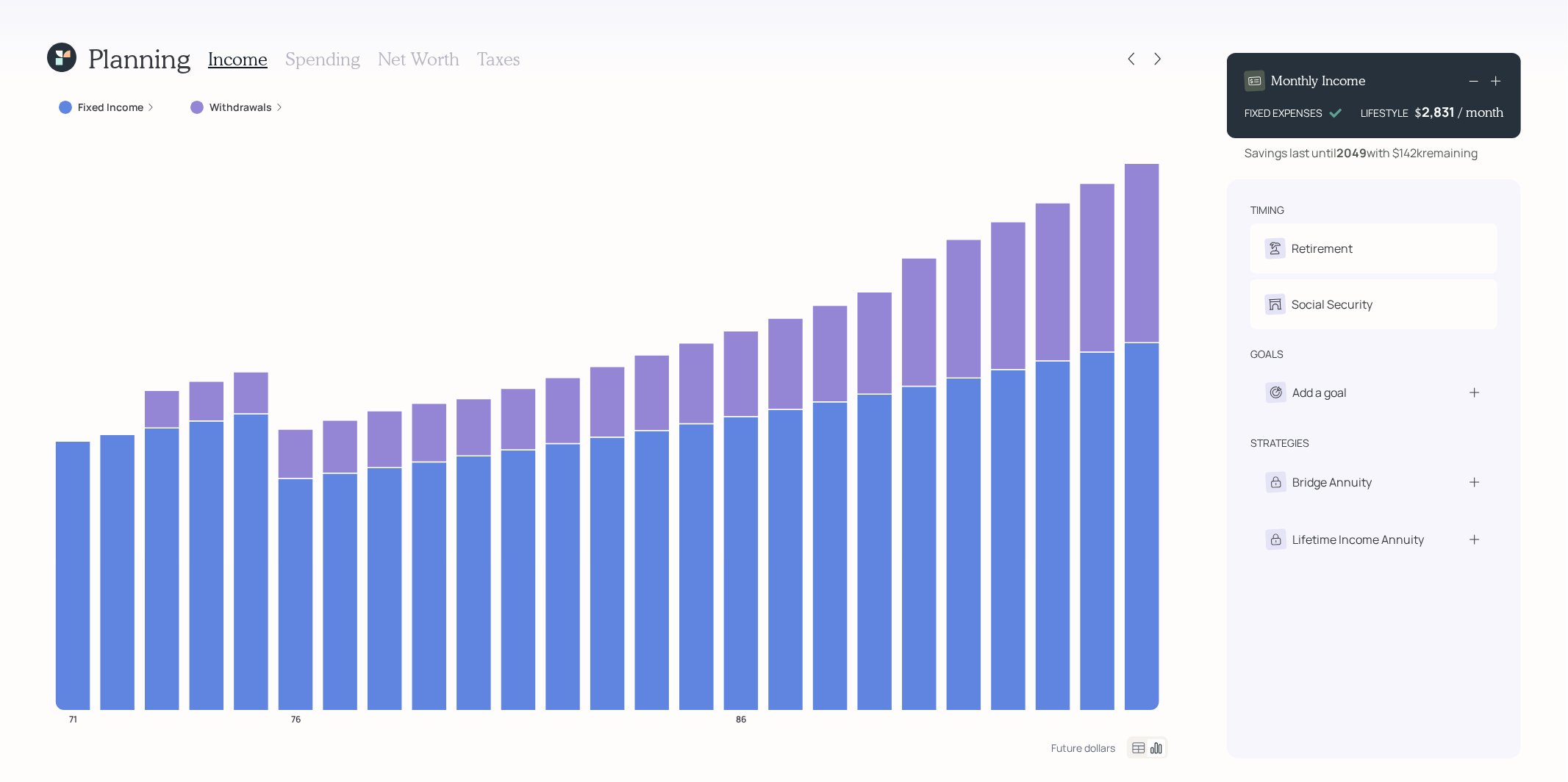
click at [65, 61] on icon at bounding box center [61, 57] width 30 height 30
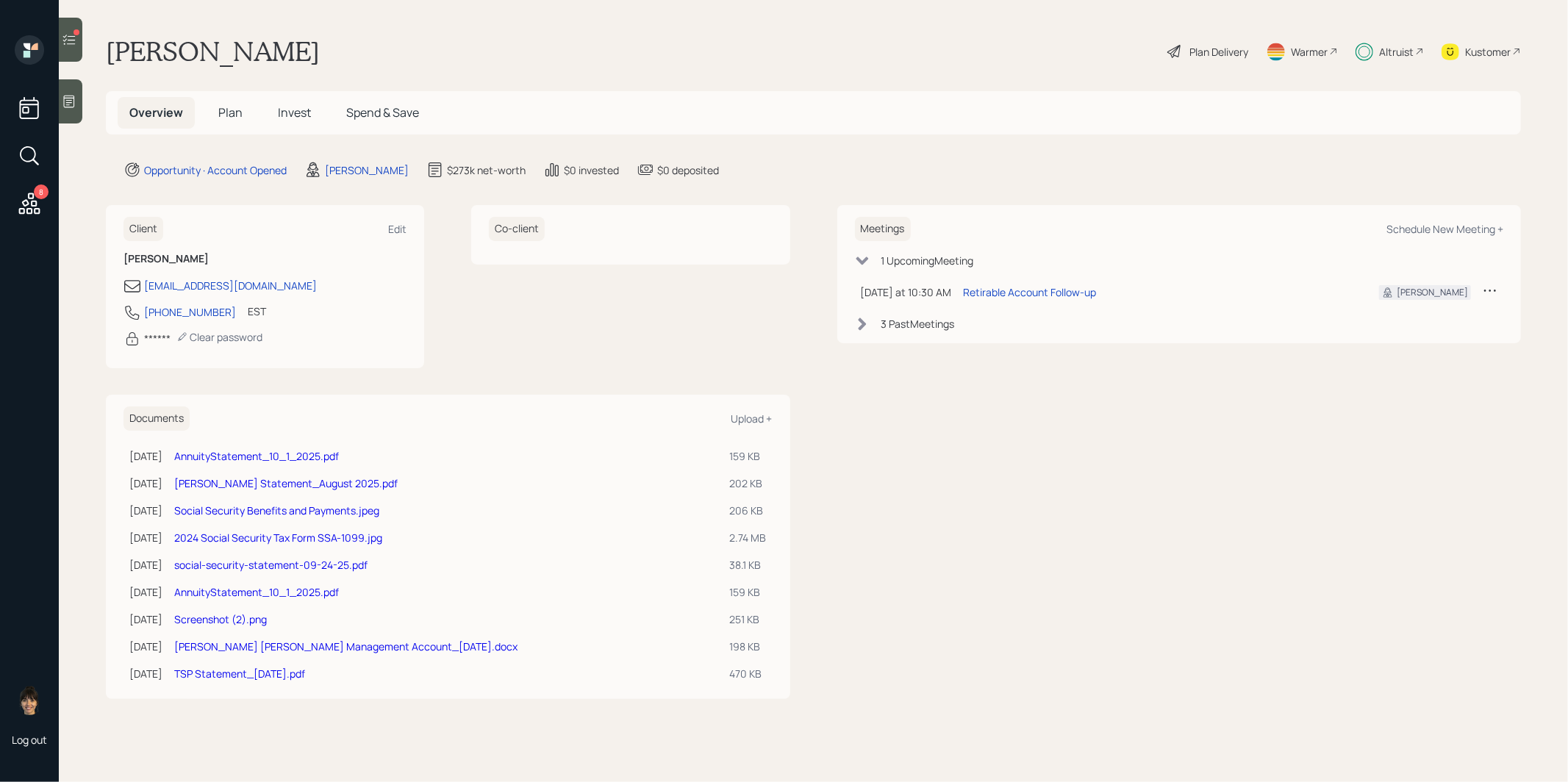
click at [71, 39] on icon at bounding box center [69, 40] width 12 height 11
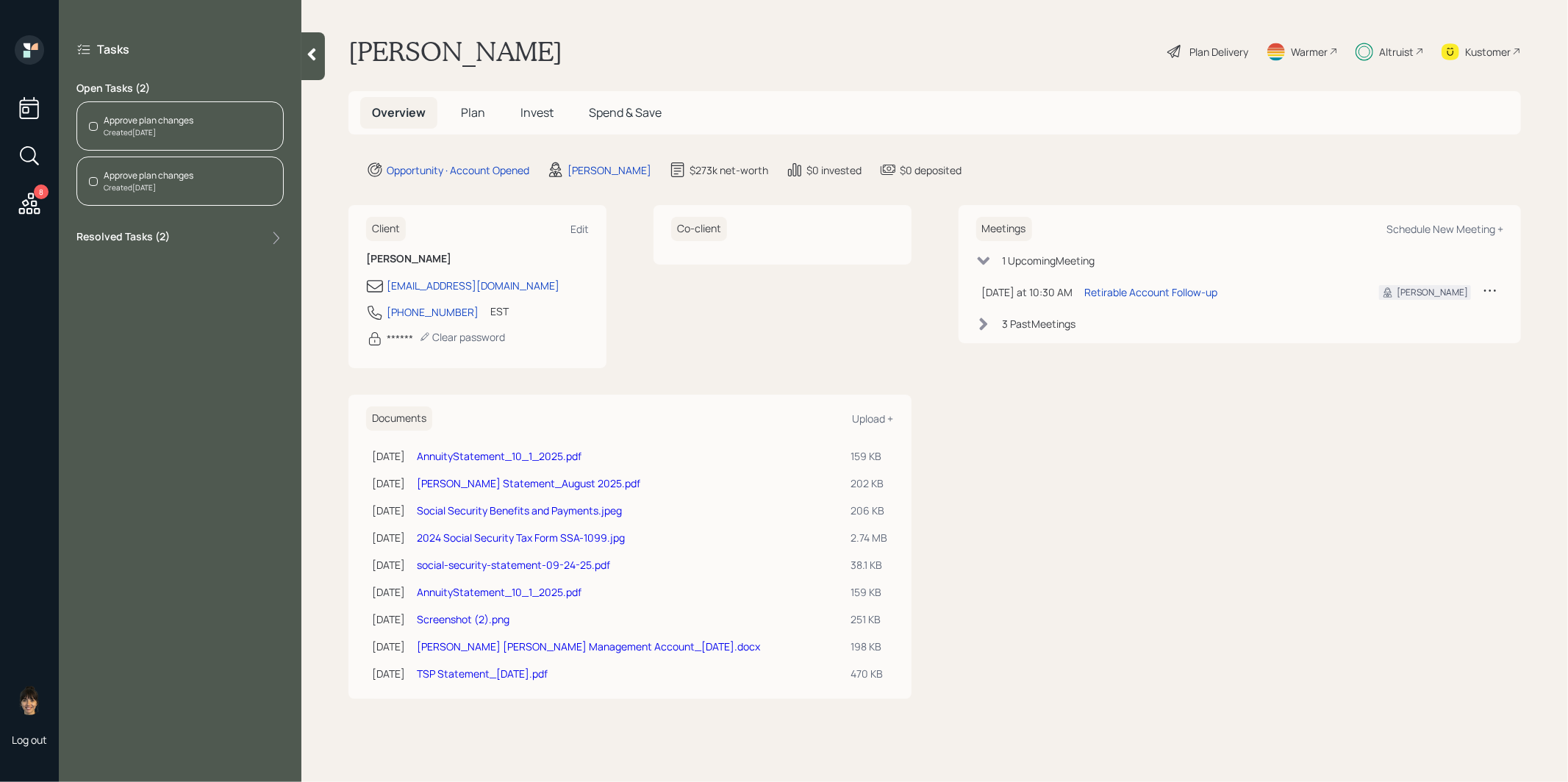
click at [175, 118] on div "Approve plan changes" at bounding box center [149, 120] width 90 height 13
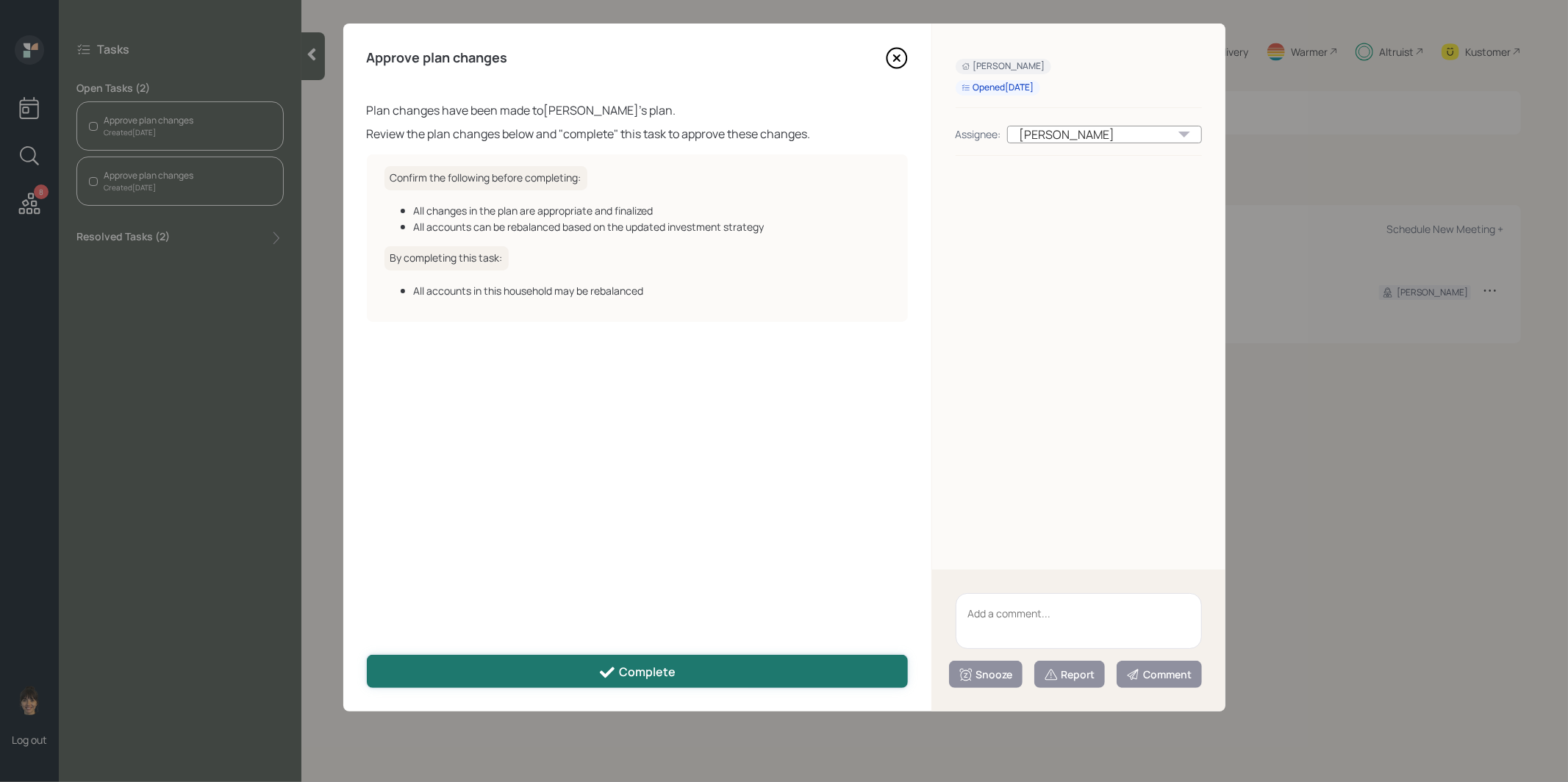
click at [603, 670] on icon at bounding box center [606, 672] width 17 height 17
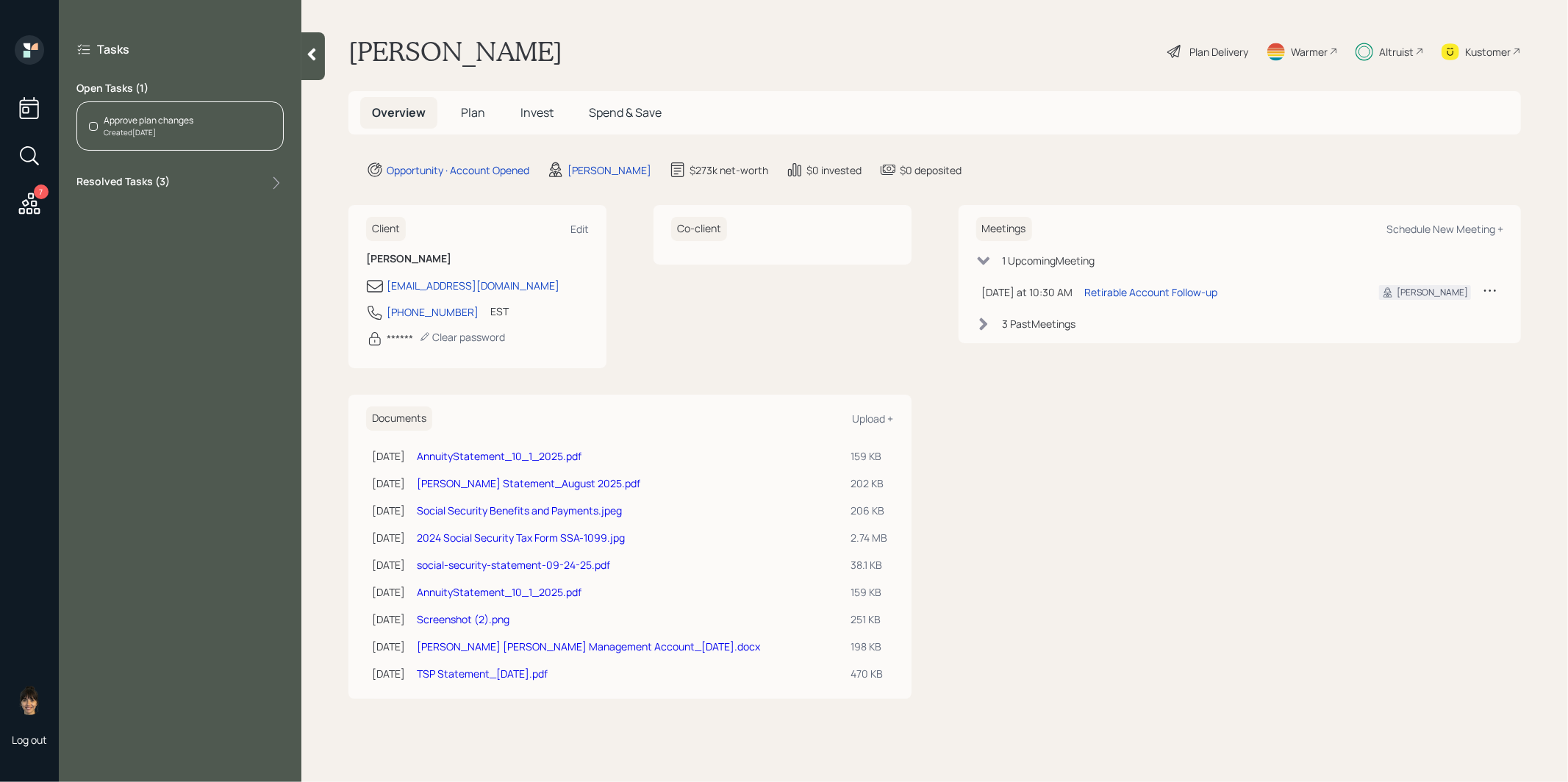
click at [178, 118] on div "Approve plan changes" at bounding box center [149, 120] width 90 height 13
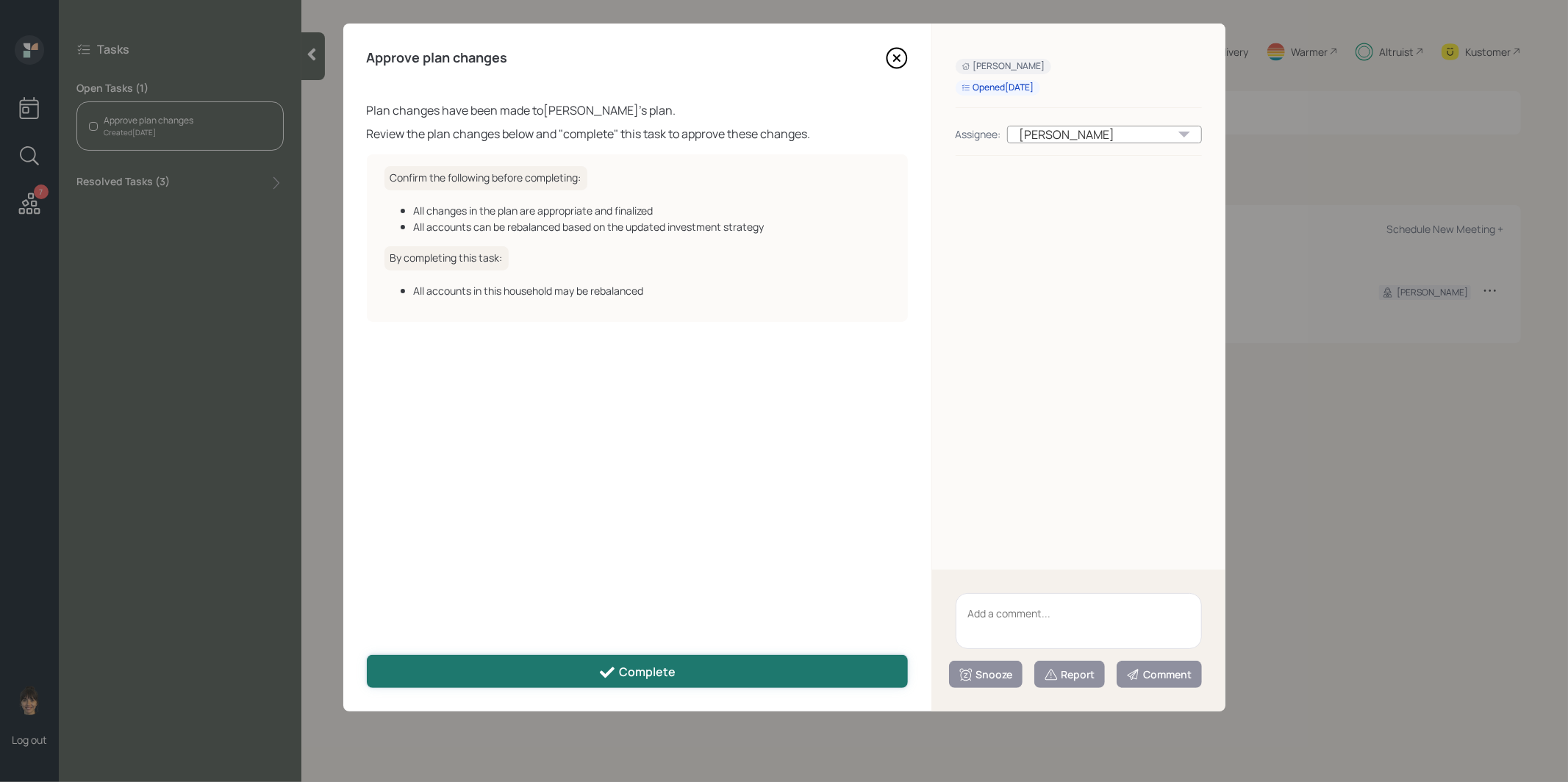
click at [559, 674] on button "Complete" at bounding box center [637, 671] width 541 height 33
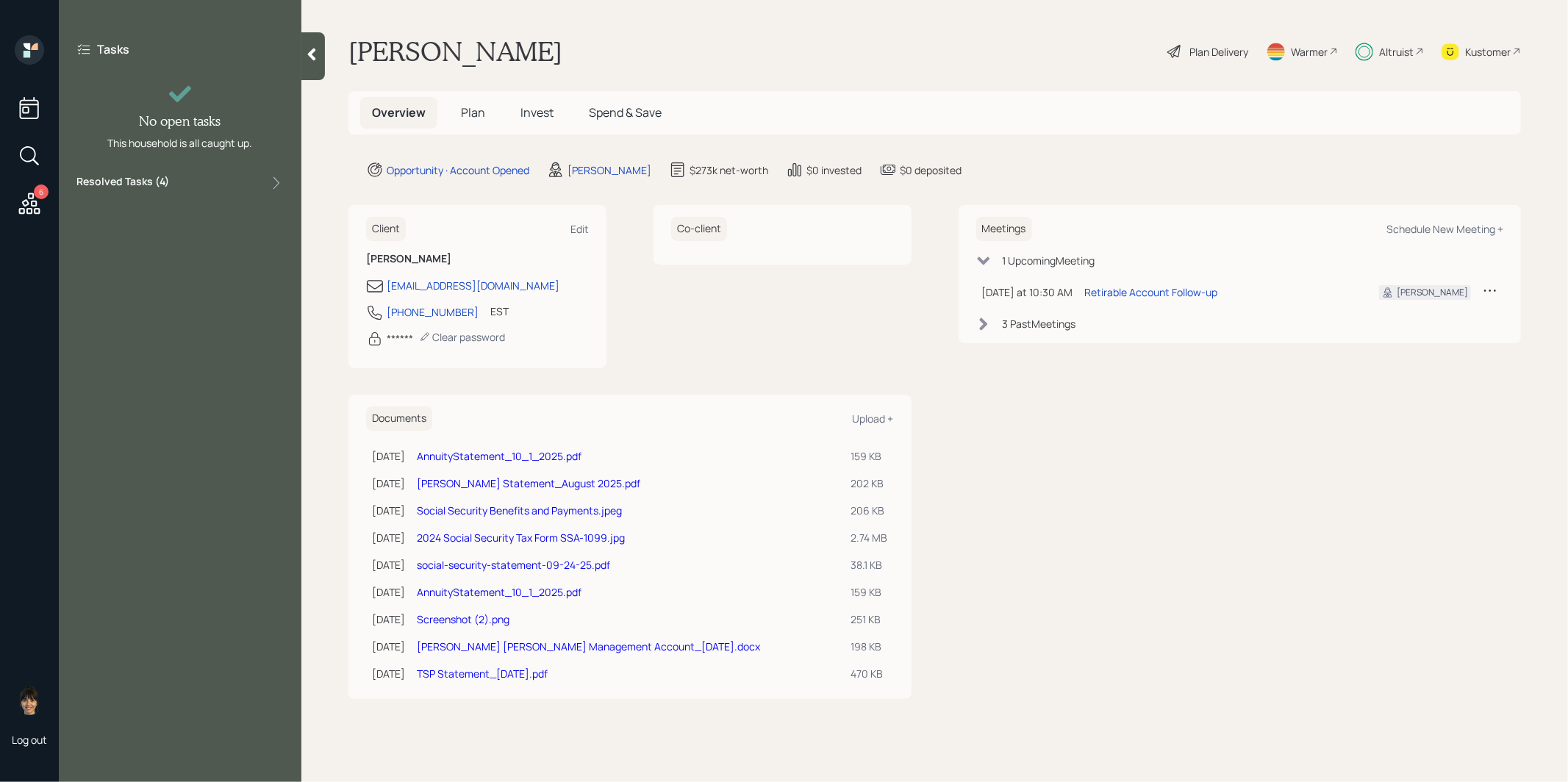
click at [533, 109] on span "Invest" at bounding box center [537, 112] width 33 height 16
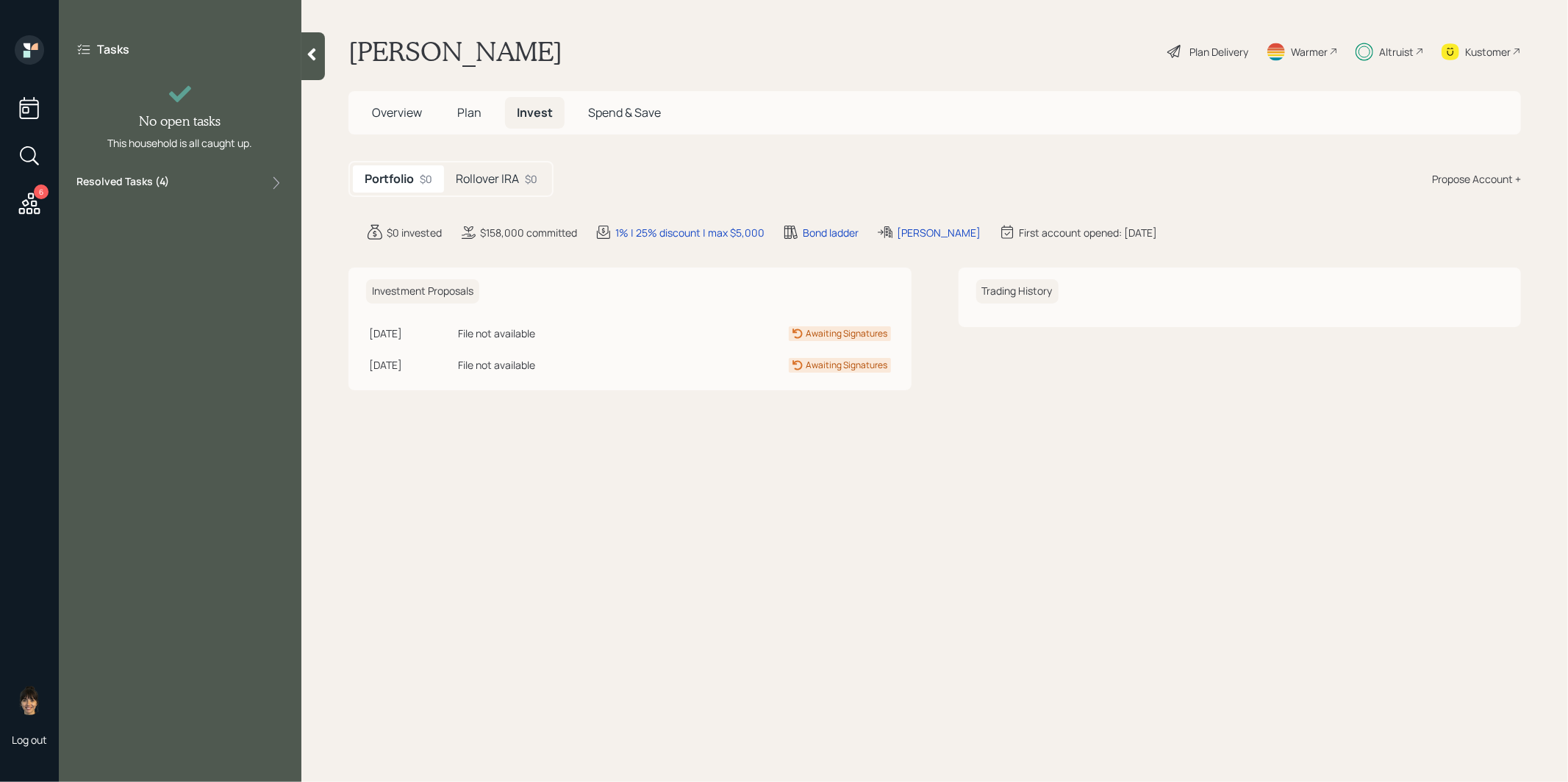
click at [506, 175] on h5 "Rollover IRA" at bounding box center [487, 179] width 63 height 14
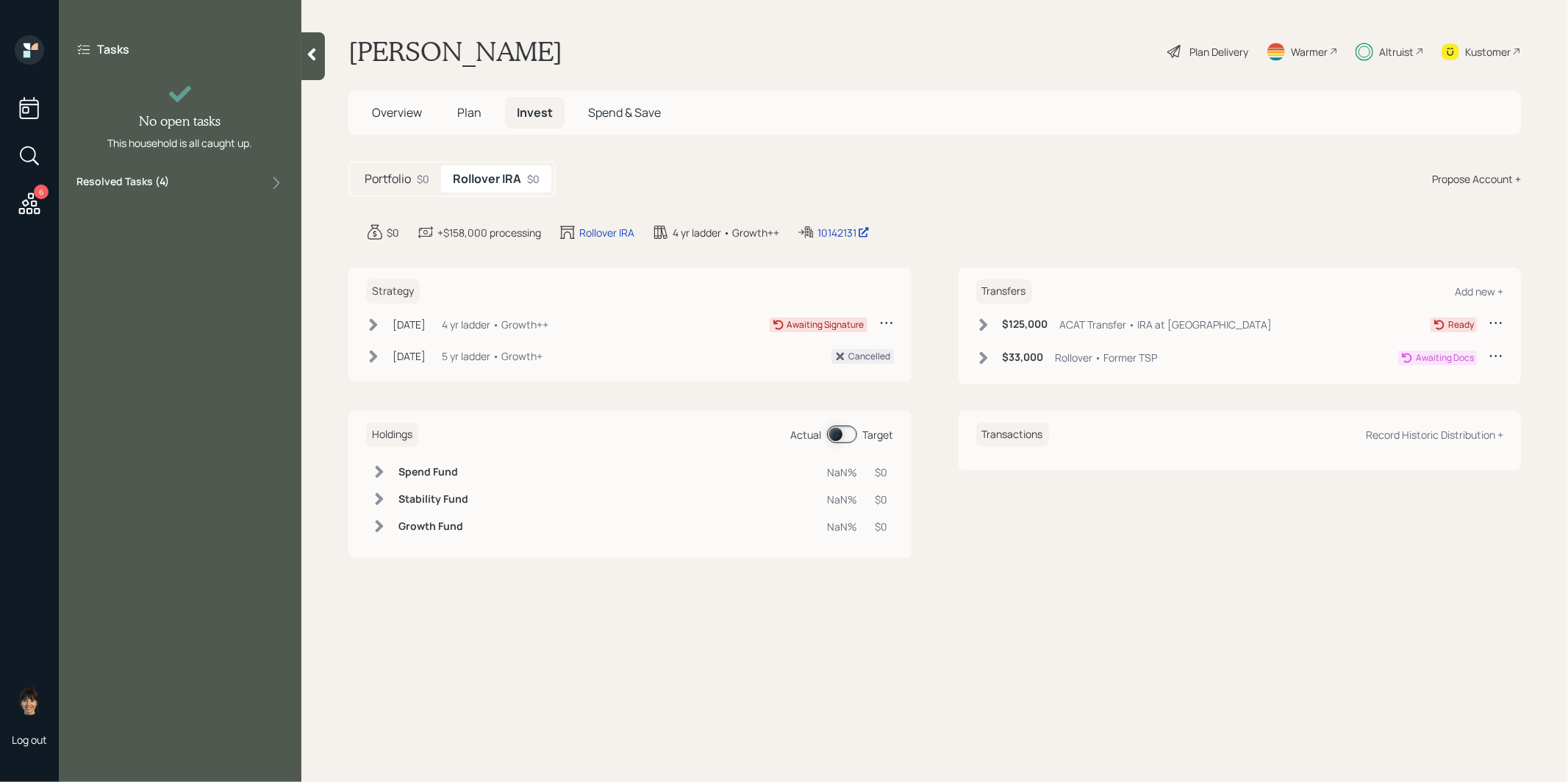
click at [468, 113] on span "Plan" at bounding box center [469, 112] width 24 height 16
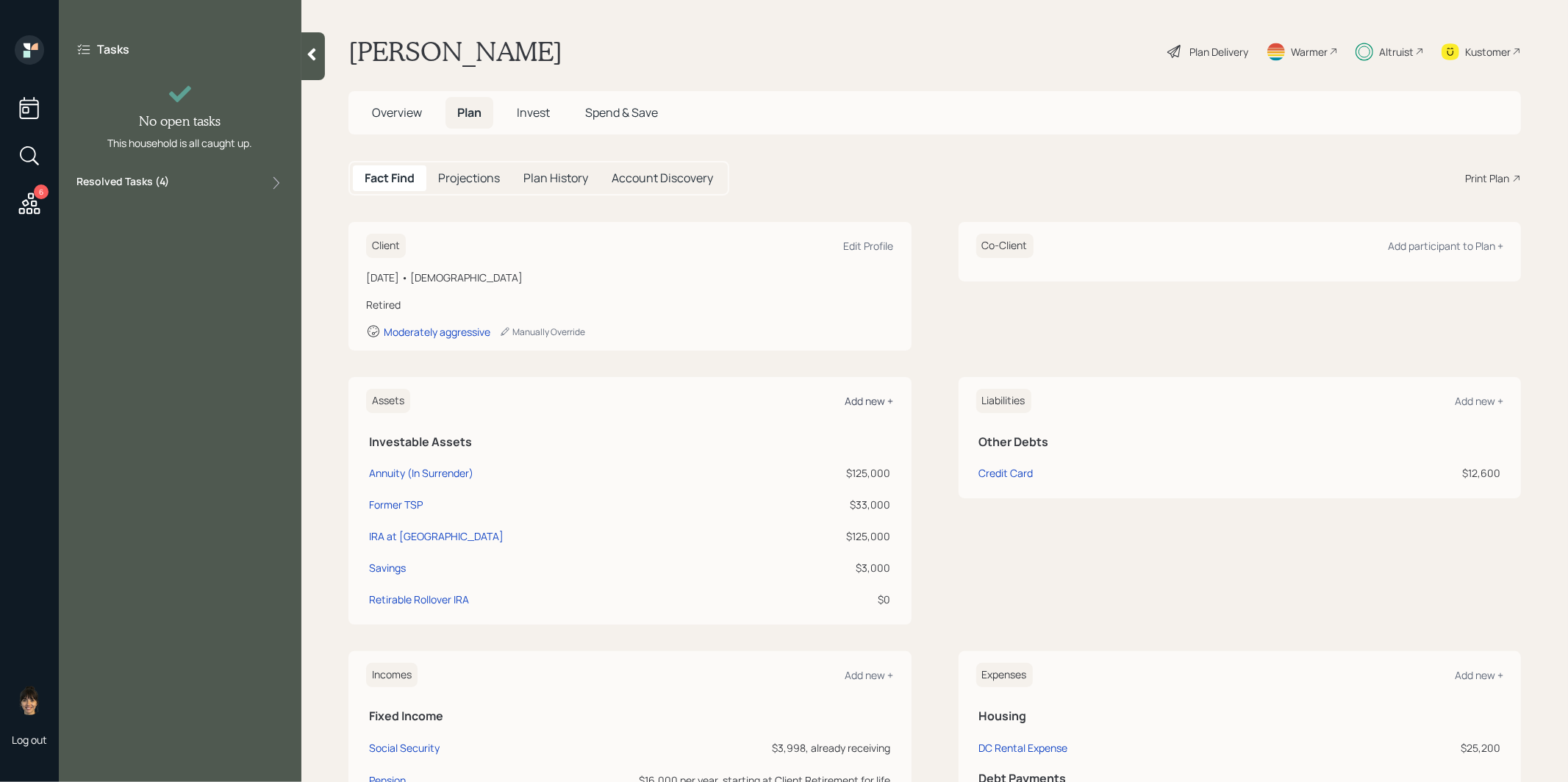
click at [873, 398] on div "Add new +" at bounding box center [870, 400] width 49 height 14
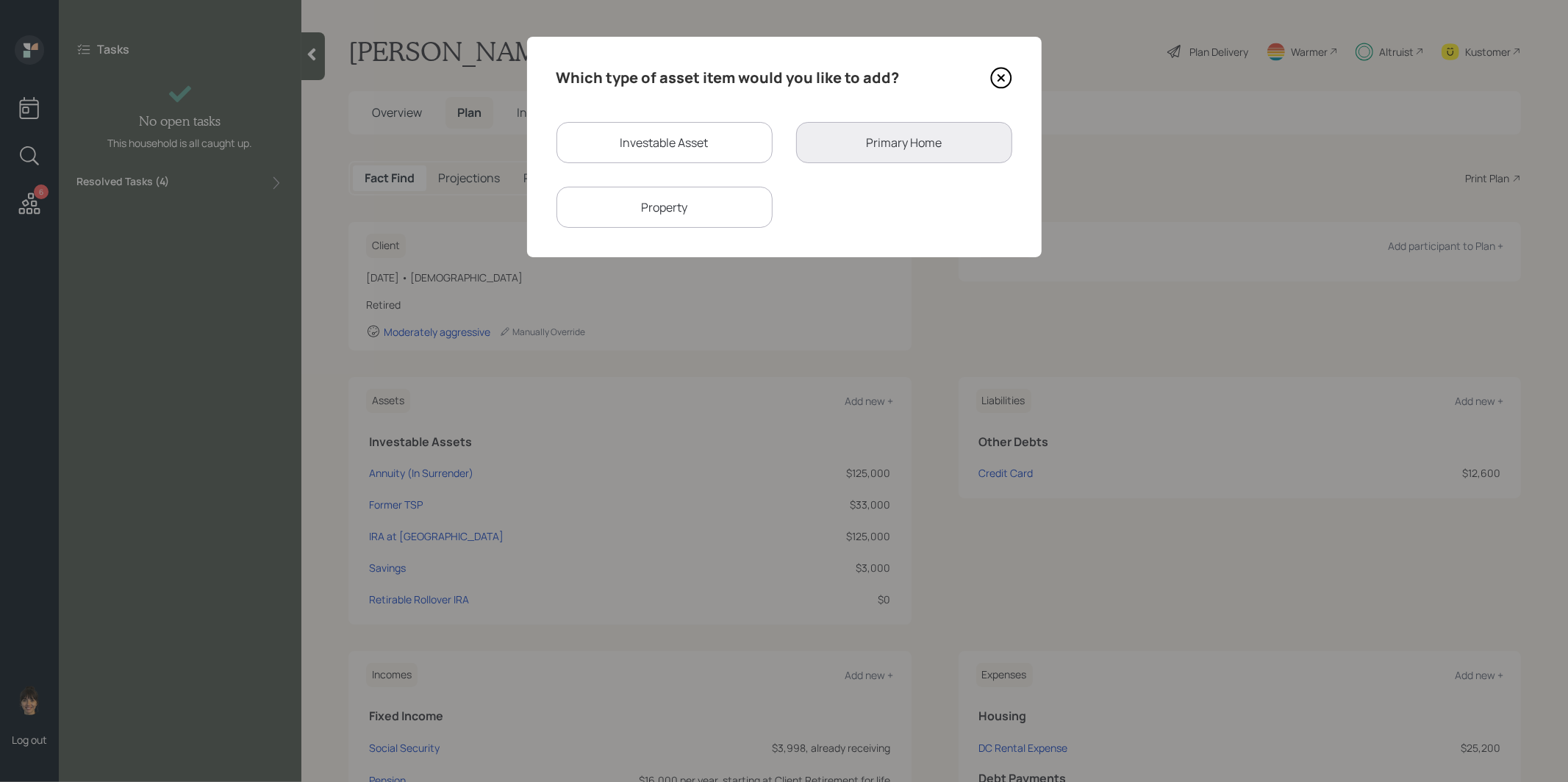
click at [623, 142] on div "Investable Asset" at bounding box center [664, 143] width 216 height 41
select select "taxable"
select select "balanced"
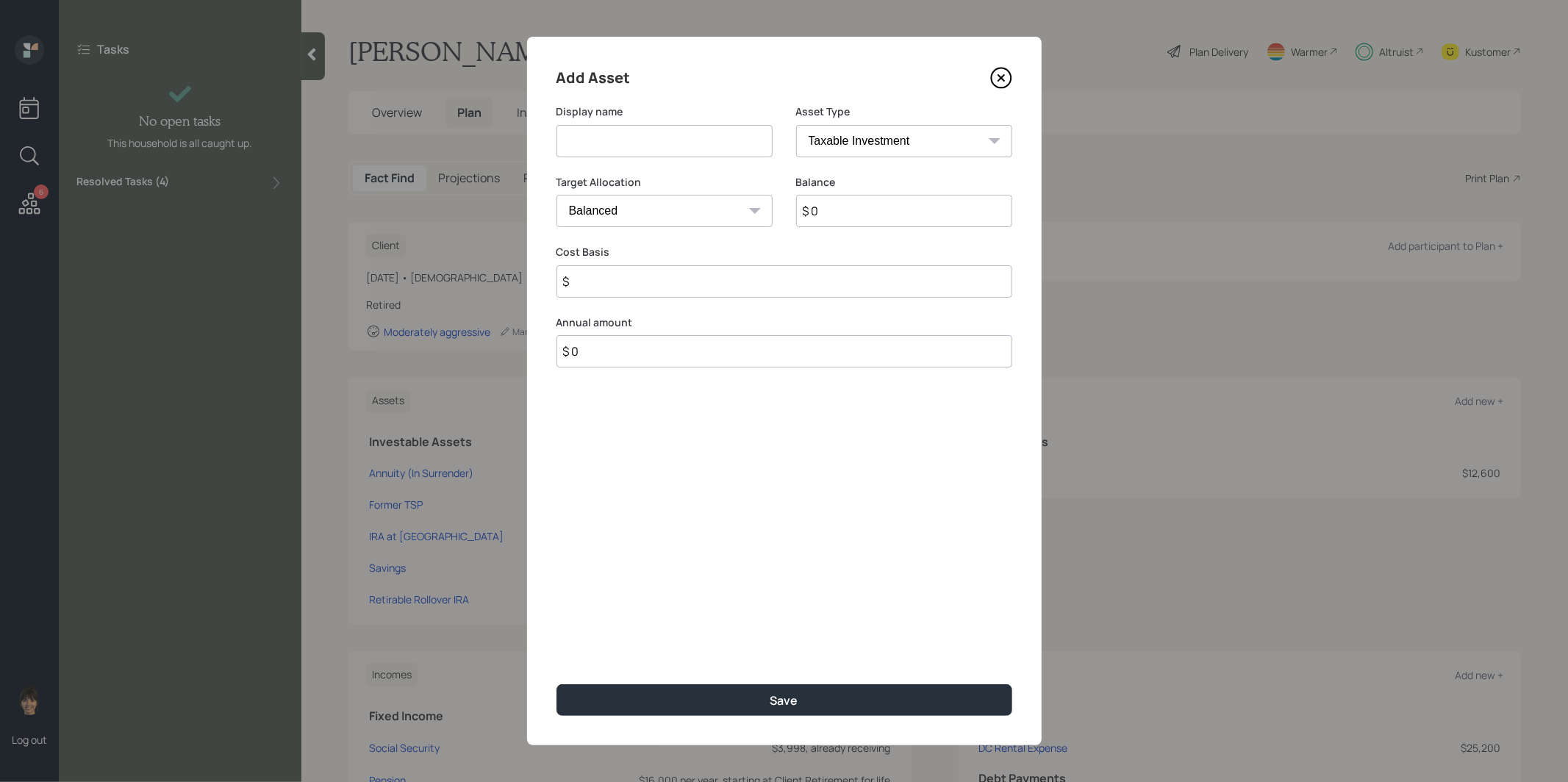
click at [628, 135] on input at bounding box center [664, 141] width 216 height 33
type input "Robinhood Brokerage"
click at [878, 218] on input "$ 0" at bounding box center [904, 211] width 216 height 33
type input "$ 1,000"
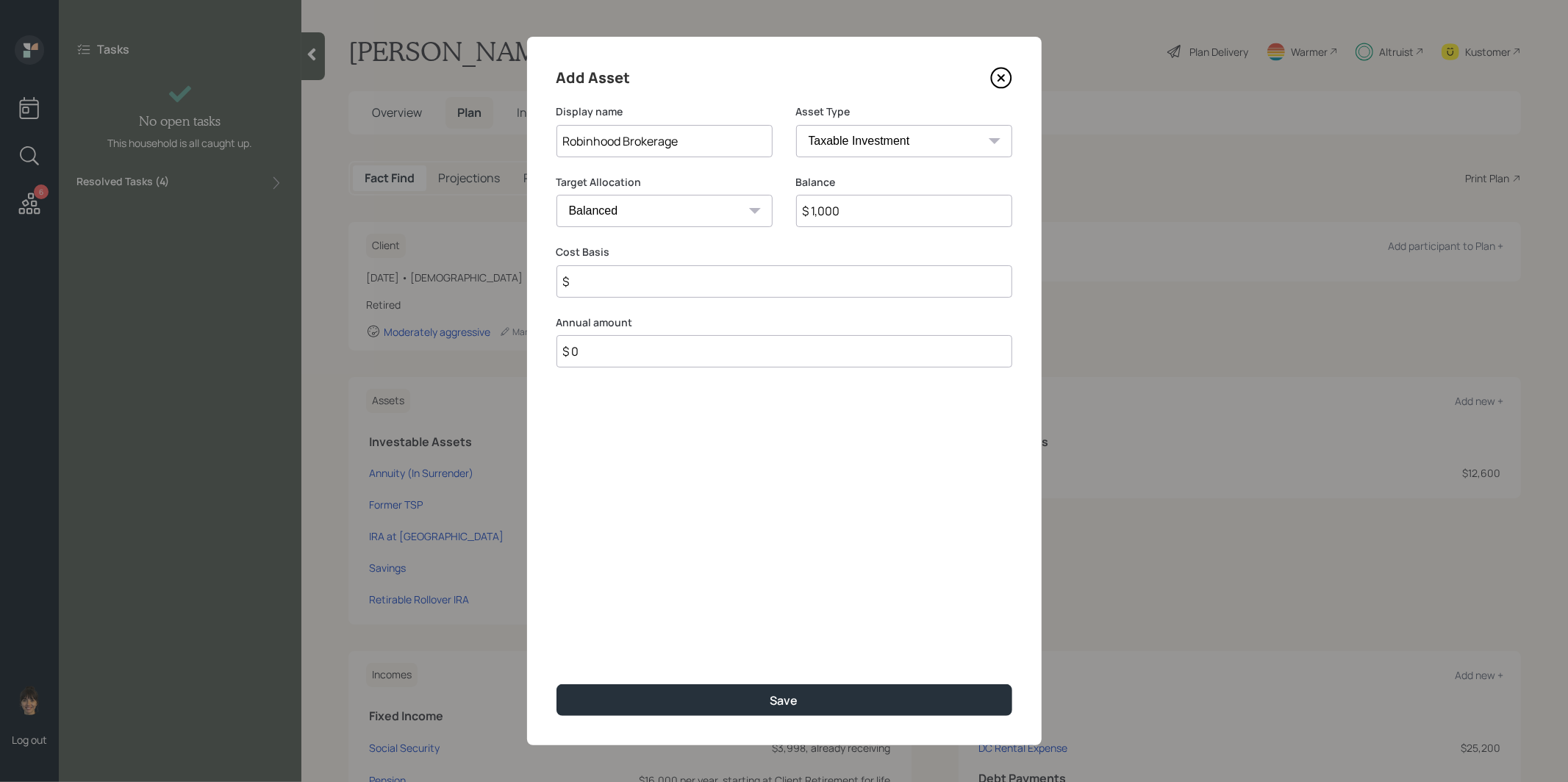
click at [679, 290] on input "$" at bounding box center [784, 281] width 456 height 33
type input "$ 500"
click at [682, 702] on button "Save" at bounding box center [784, 700] width 456 height 32
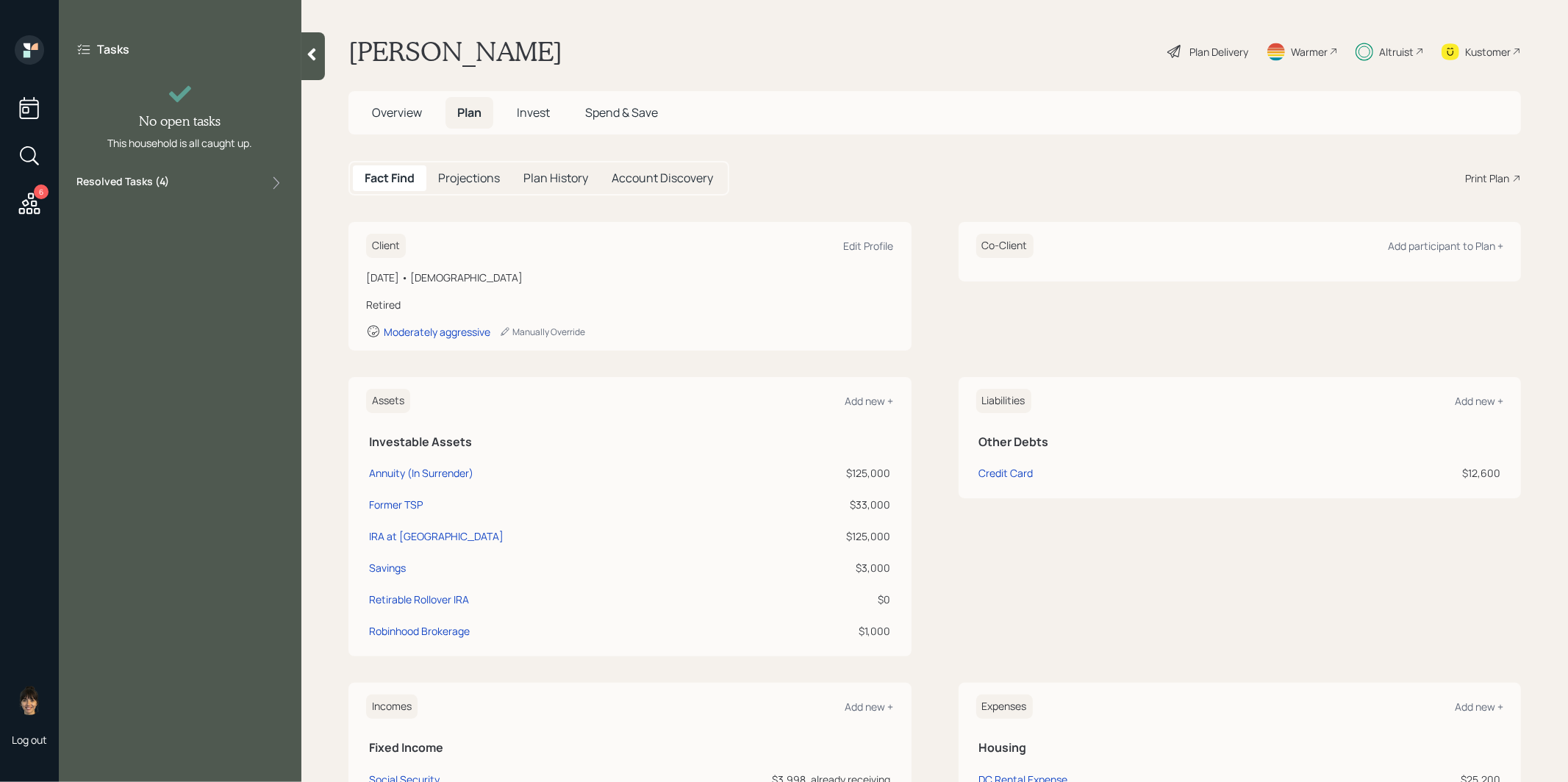
click at [401, 108] on span "Overview" at bounding box center [397, 112] width 50 height 16
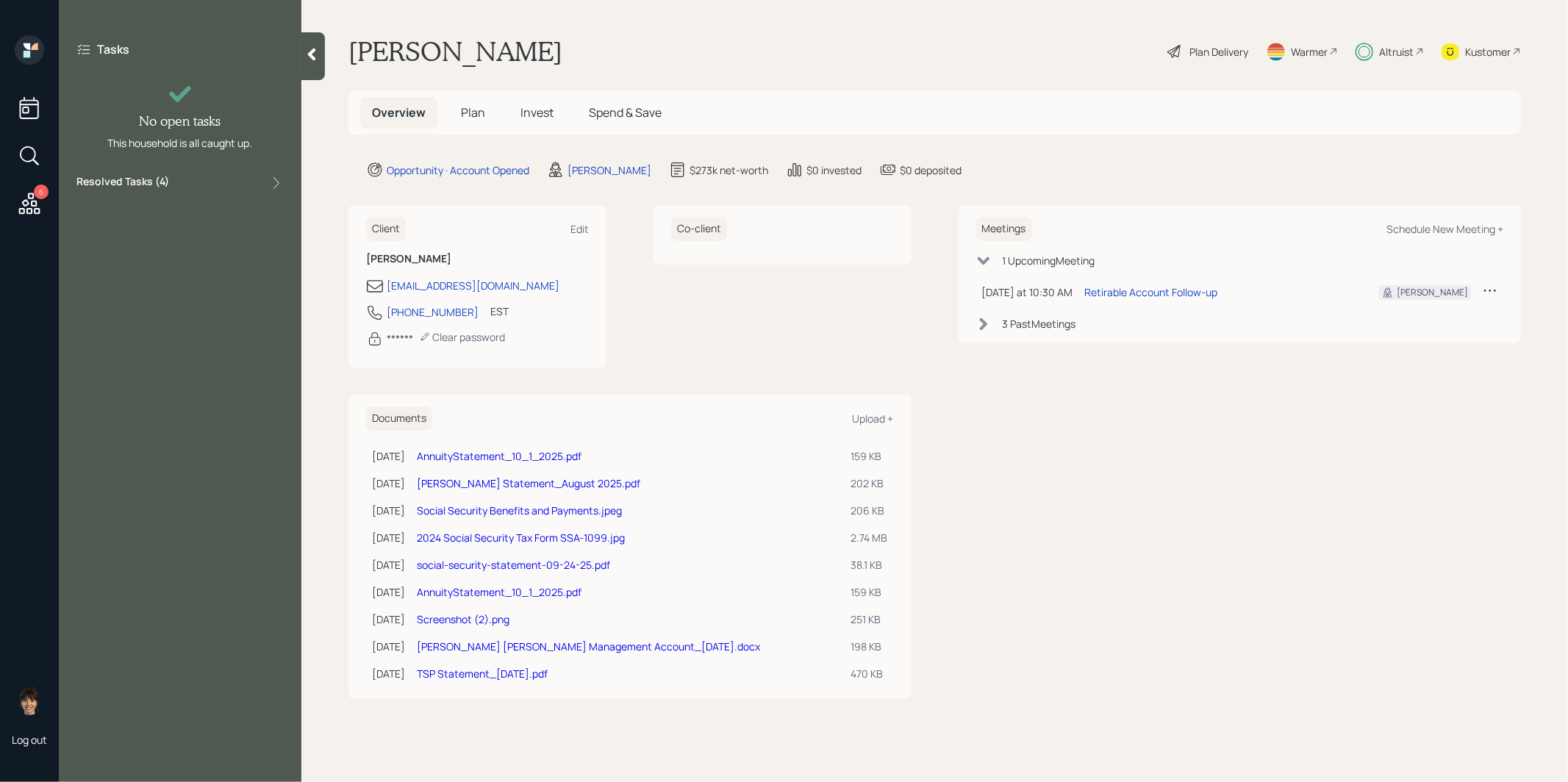
click at [533, 111] on span "Invest" at bounding box center [537, 112] width 33 height 16
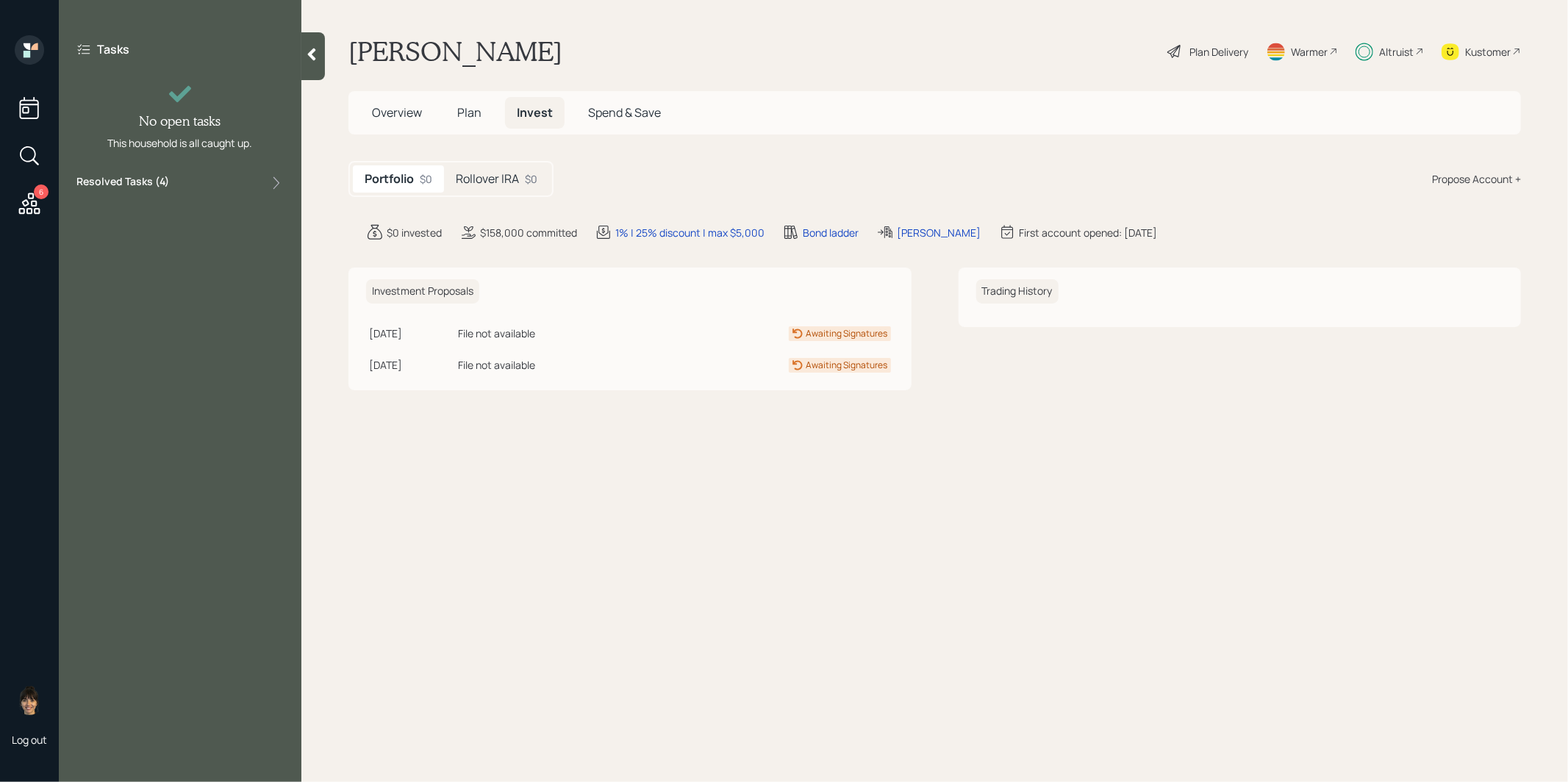
click at [480, 175] on h5 "Rollover IRA" at bounding box center [487, 179] width 63 height 14
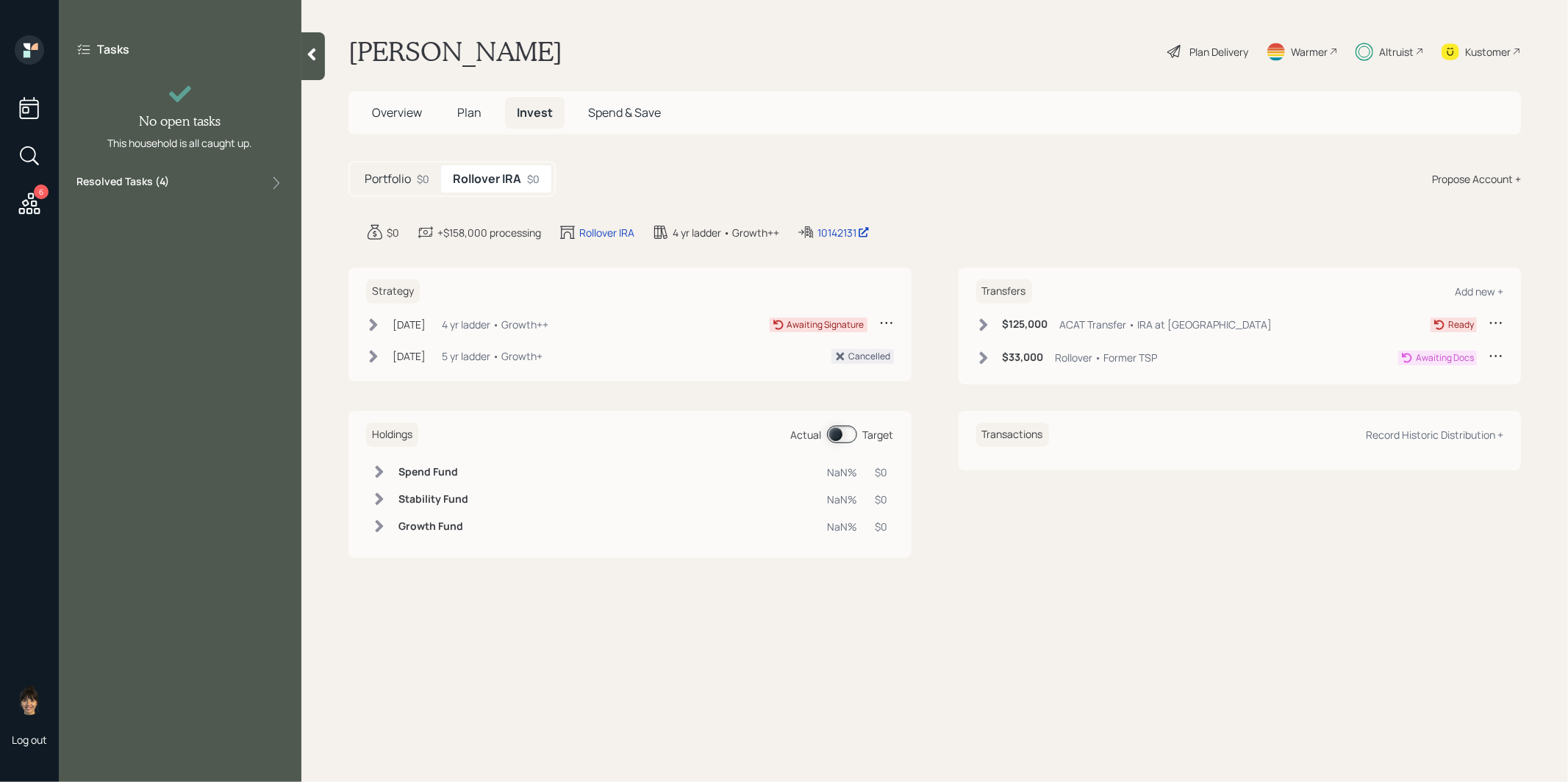
click at [471, 108] on span "Plan" at bounding box center [469, 112] width 24 height 16
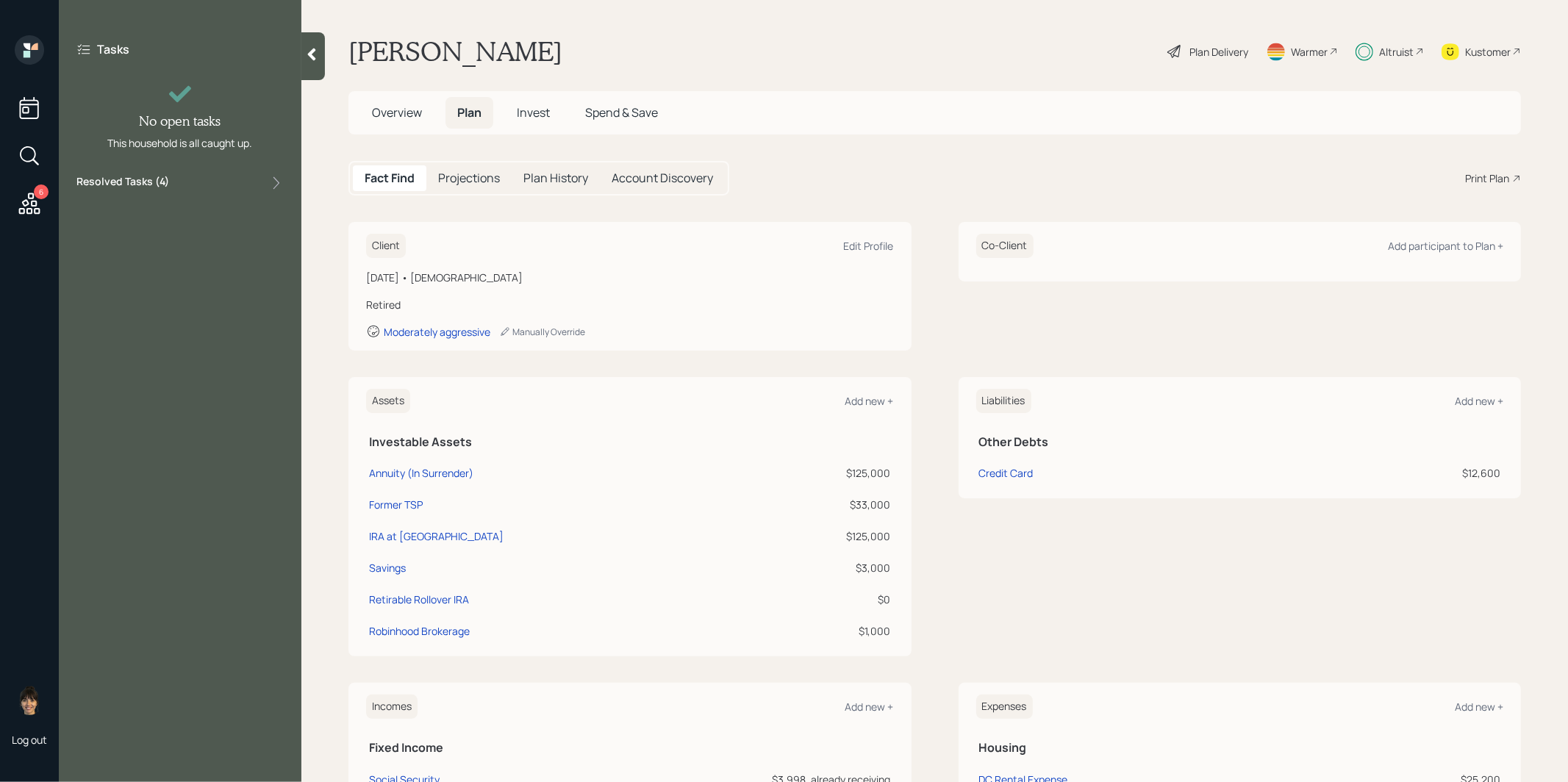
click at [528, 115] on span "Invest" at bounding box center [534, 112] width 33 height 16
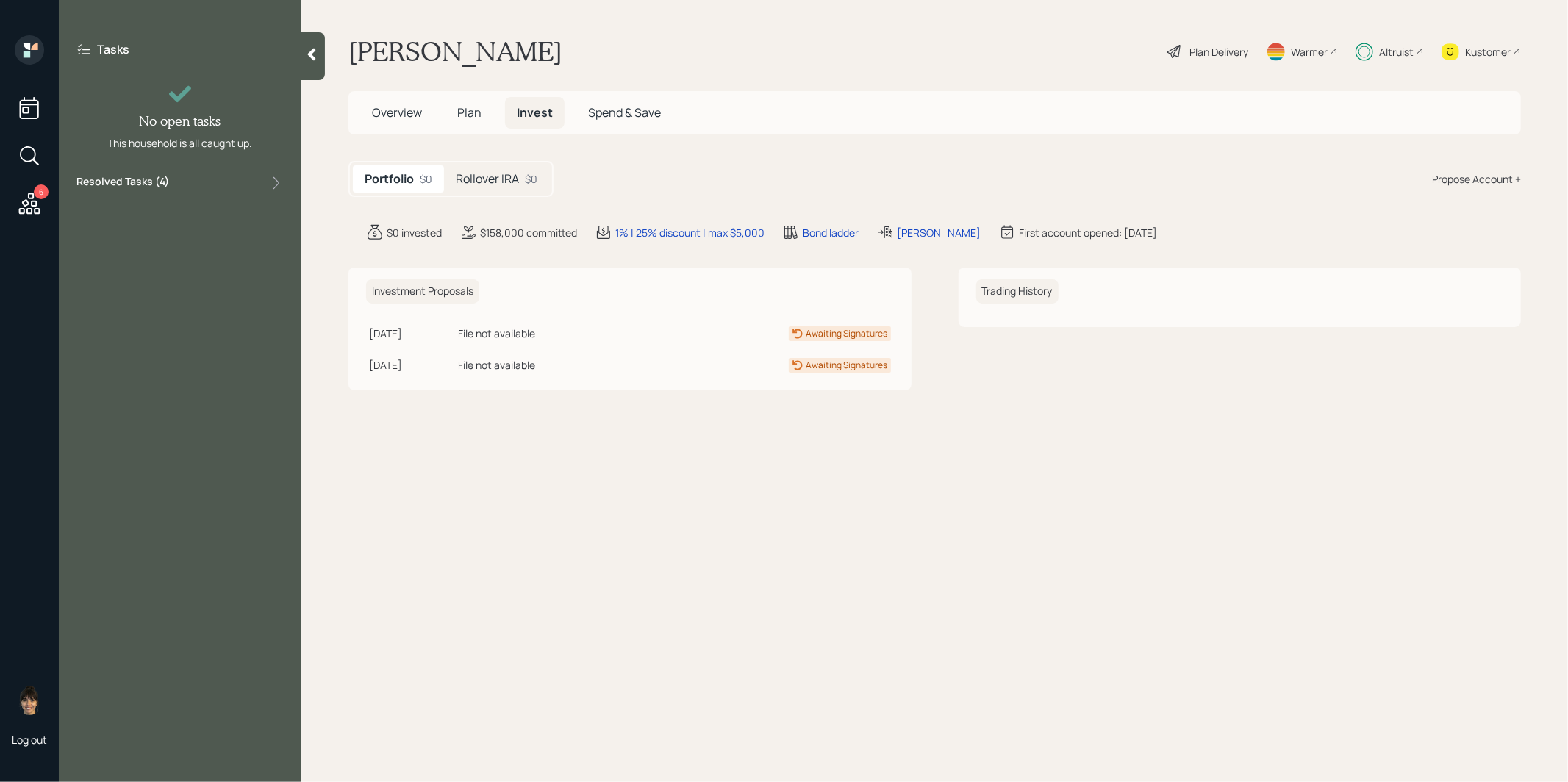
click at [502, 177] on h5 "Rollover IRA" at bounding box center [487, 179] width 63 height 14
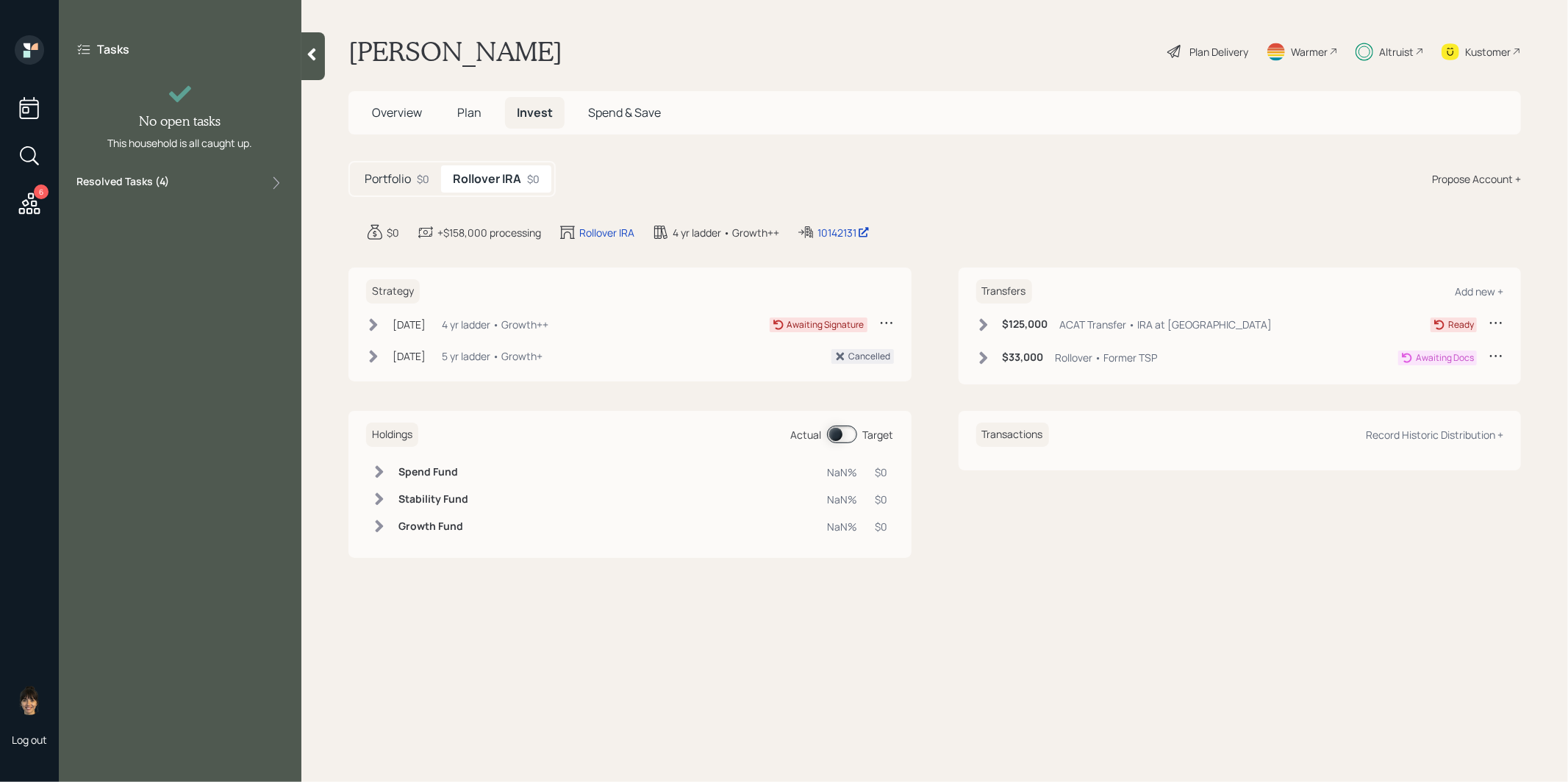
click at [373, 319] on icon at bounding box center [373, 324] width 8 height 12
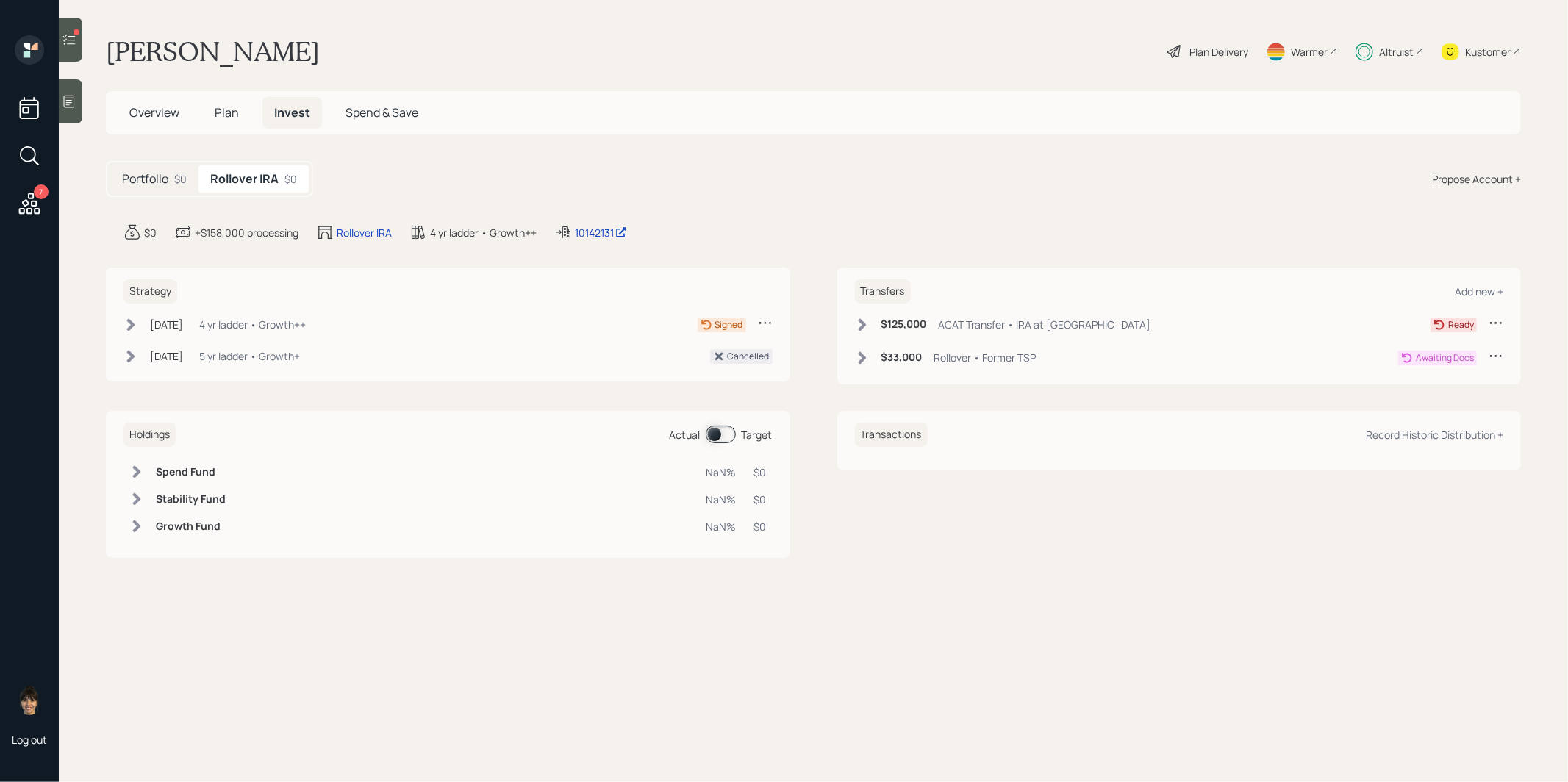
click at [130, 317] on icon at bounding box center [131, 324] width 14 height 14
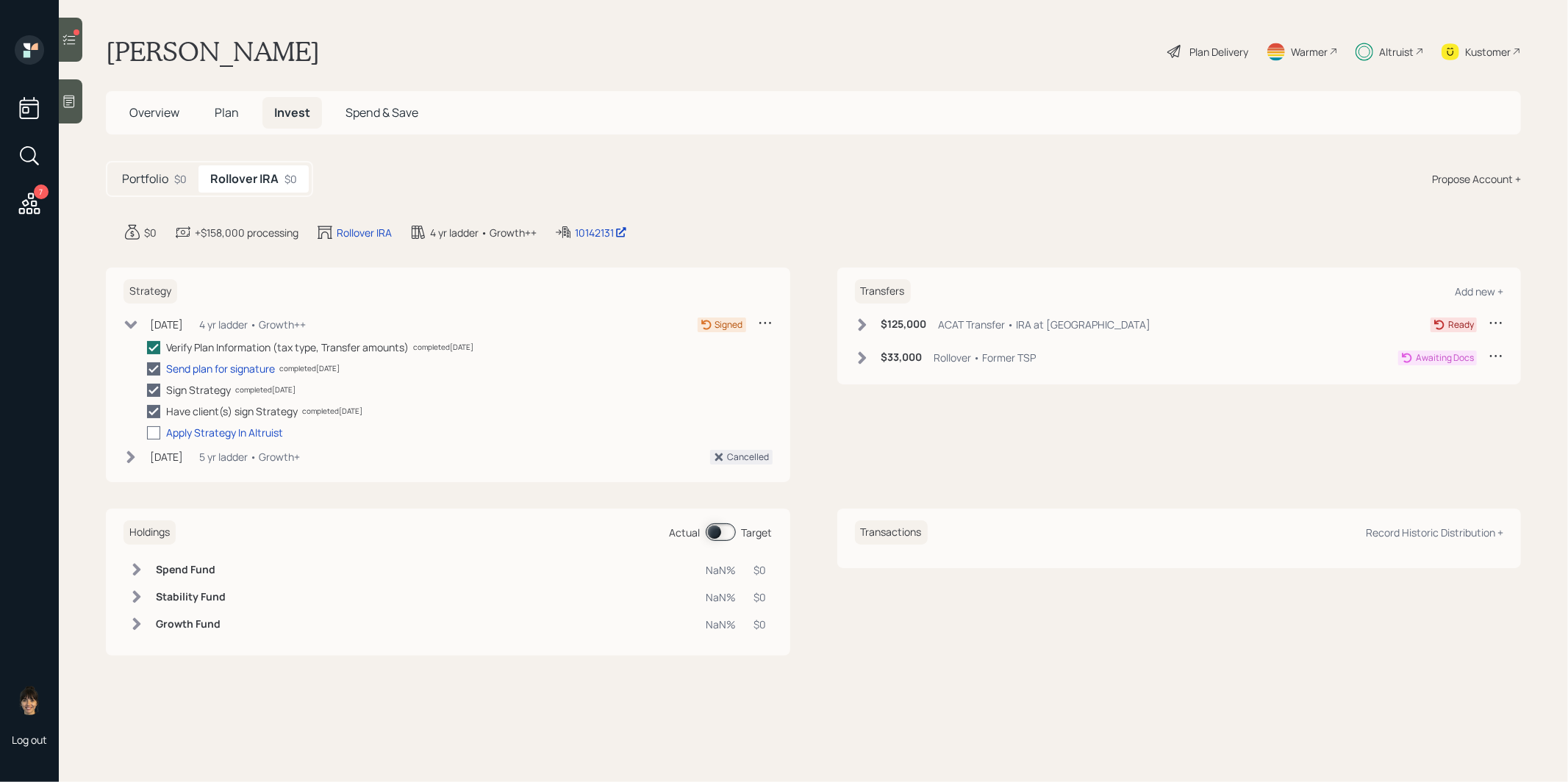
click at [155, 431] on div at bounding box center [153, 432] width 13 height 13
click at [147, 432] on input "checkbox" at bounding box center [146, 432] width 1 height 1
checkbox input "true"
click at [863, 320] on icon at bounding box center [861, 324] width 8 height 12
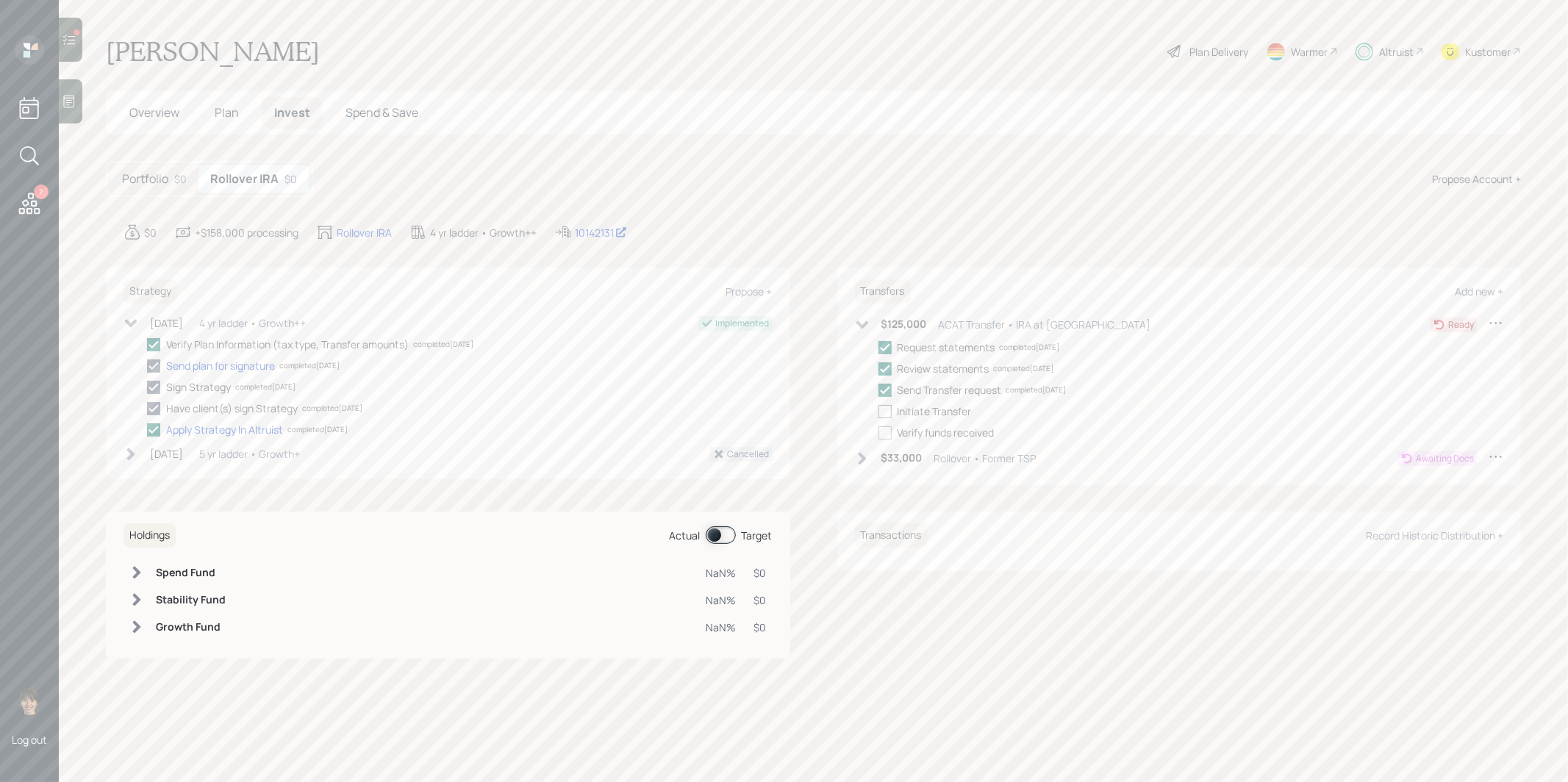
click at [885, 407] on div at bounding box center [884, 411] width 13 height 13
click at [878, 410] on input "checkbox" at bounding box center [877, 410] width 1 height 1
checkbox input "true"
click at [860, 320] on icon at bounding box center [861, 324] width 14 height 14
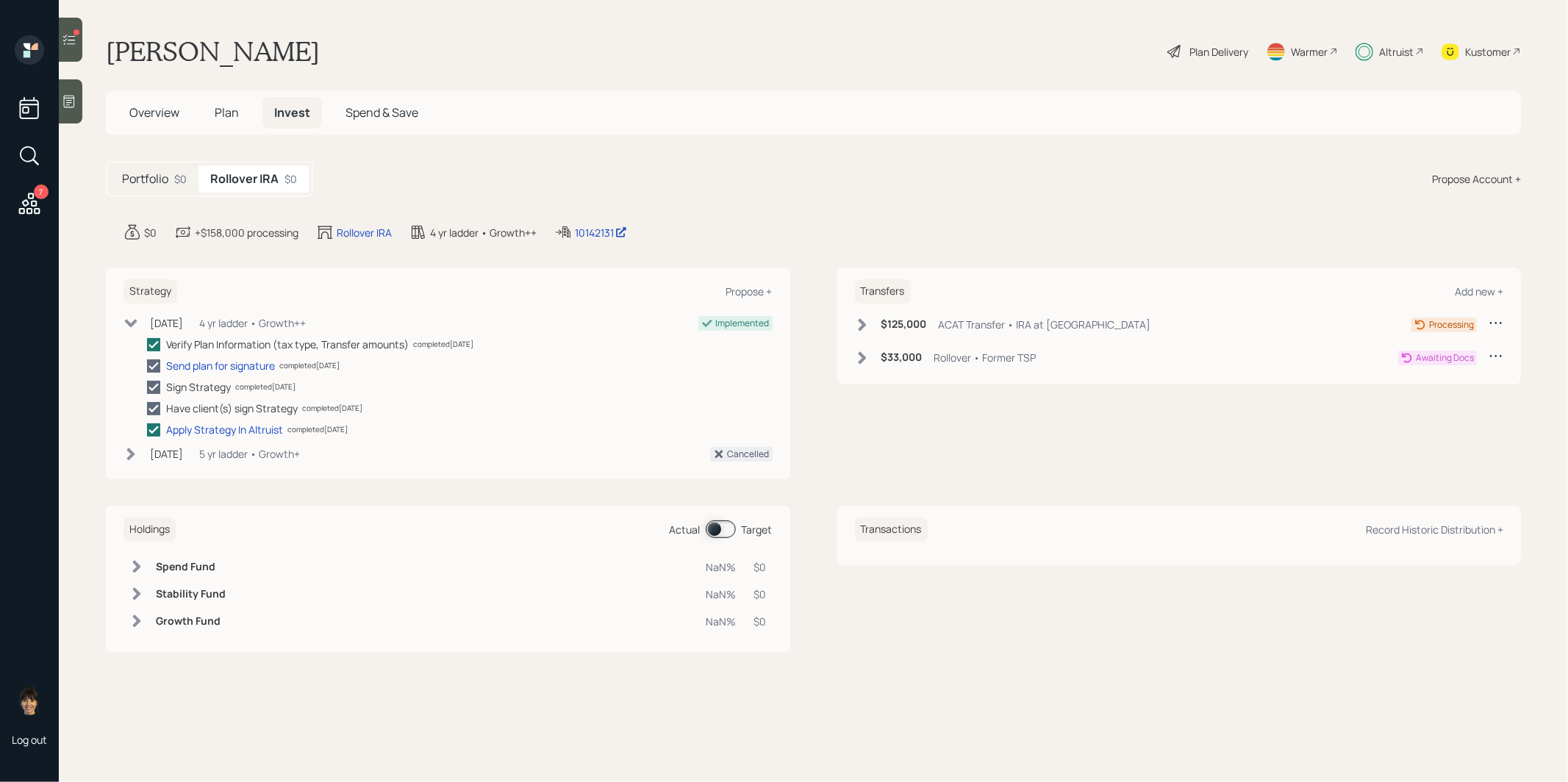
click at [224, 115] on span "Plan" at bounding box center [227, 112] width 24 height 16
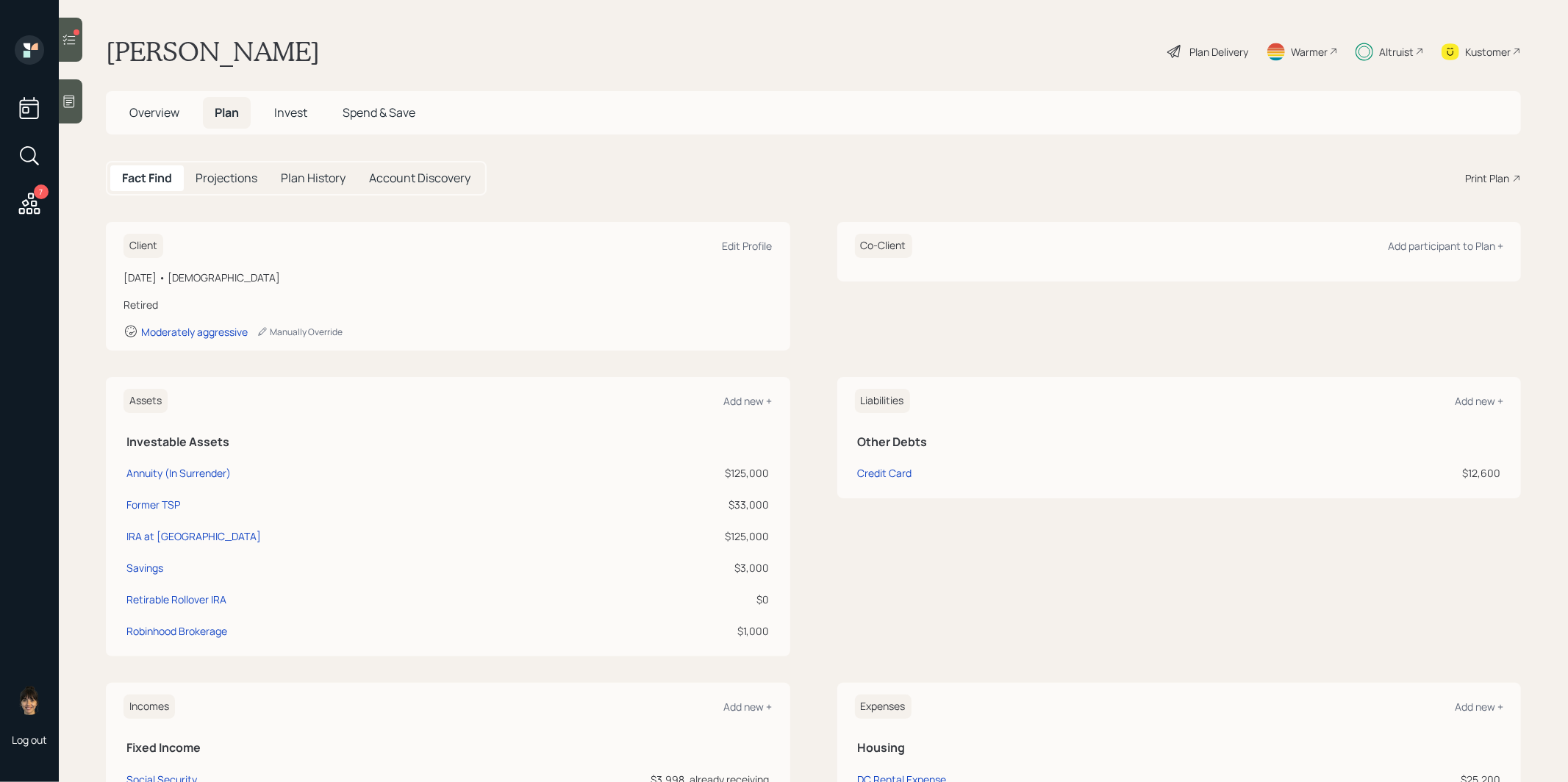
click at [148, 108] on span "Overview" at bounding box center [154, 112] width 50 height 16
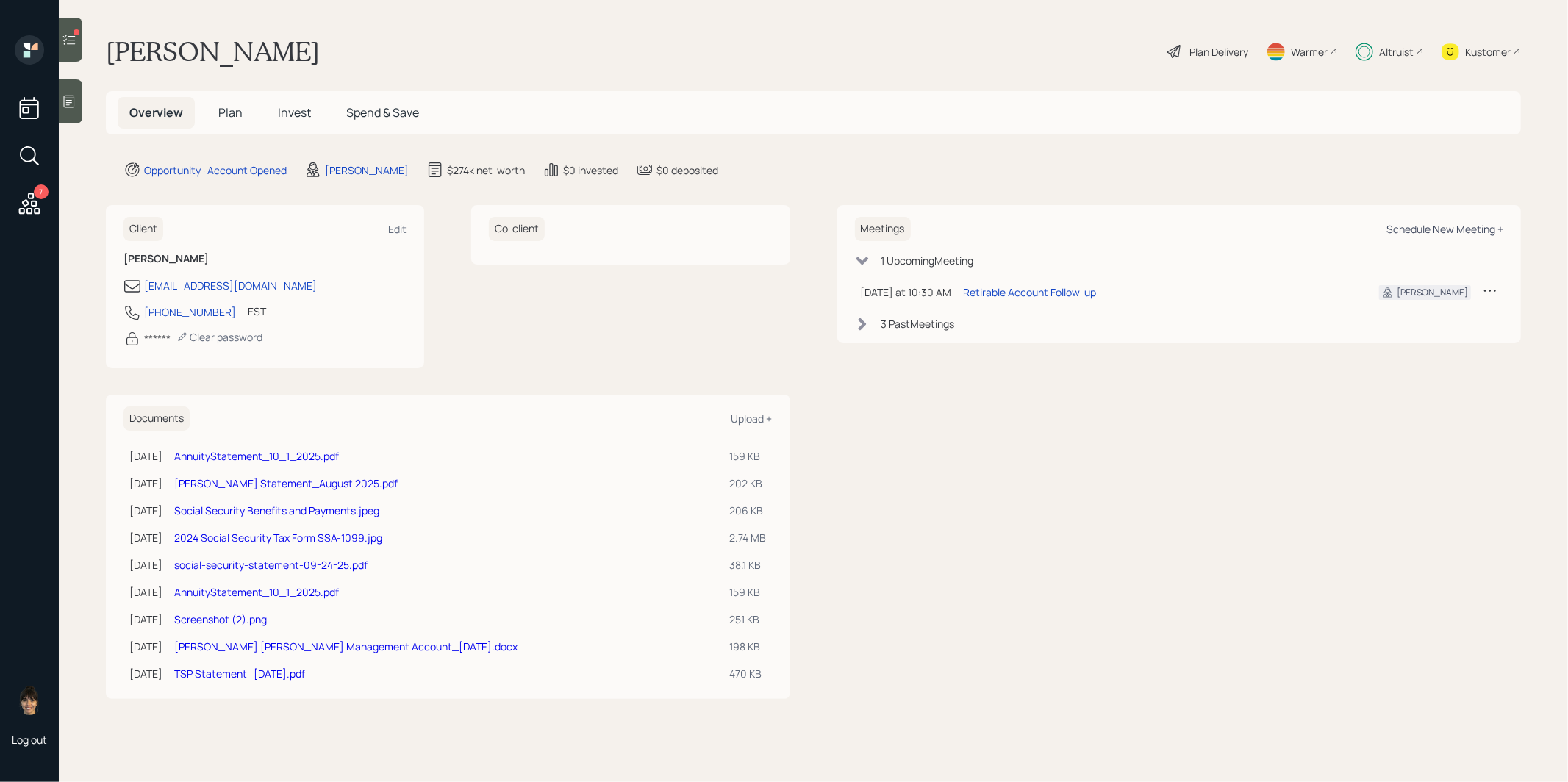
click at [1467, 226] on div "Schedule New Meeting +" at bounding box center [1445, 229] width 117 height 14
select select "8b79112e-3cfb-44f9-89e7-15267fe946c1"
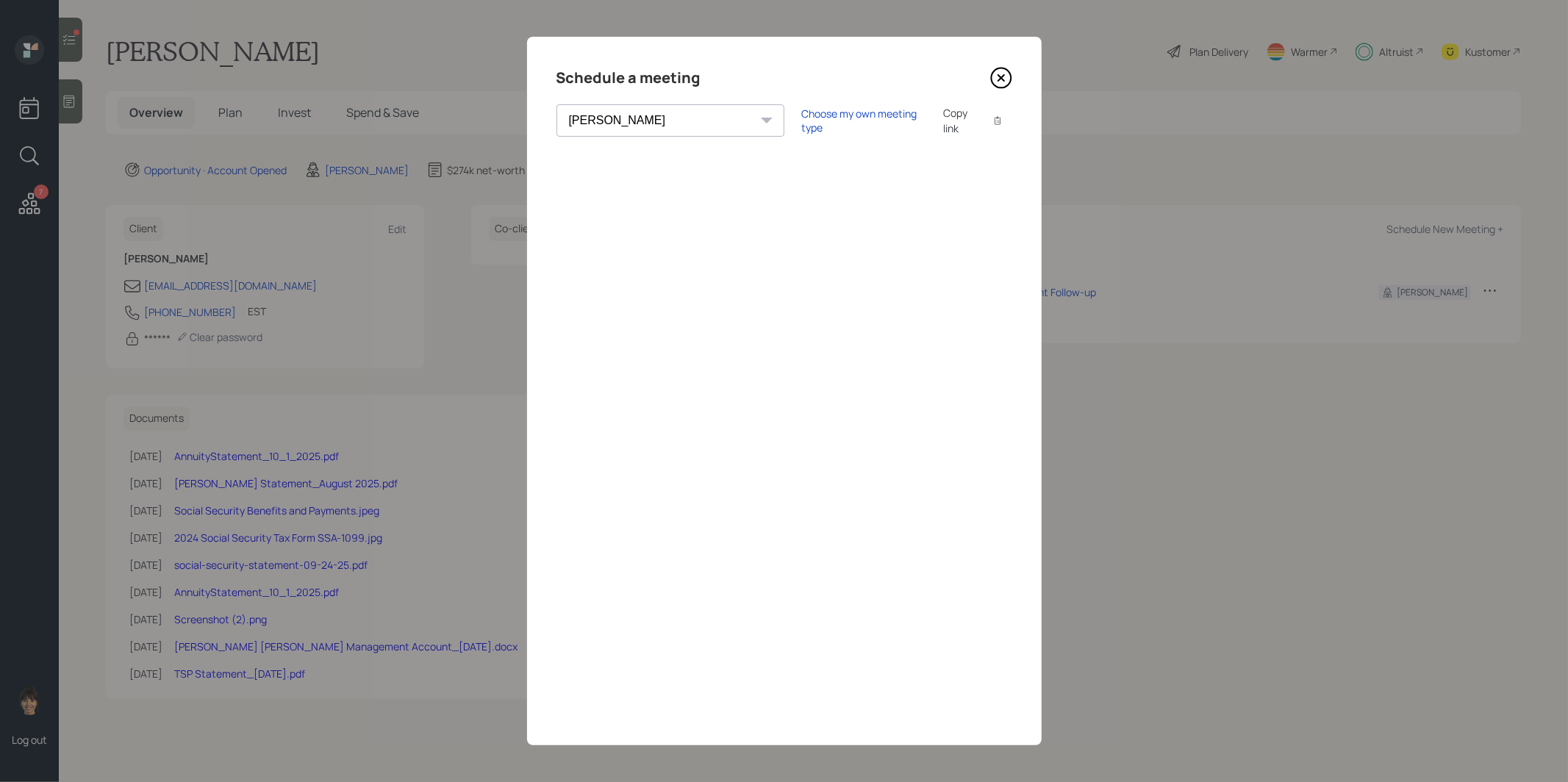
click at [1000, 77] on icon at bounding box center [1000, 78] width 6 height 6
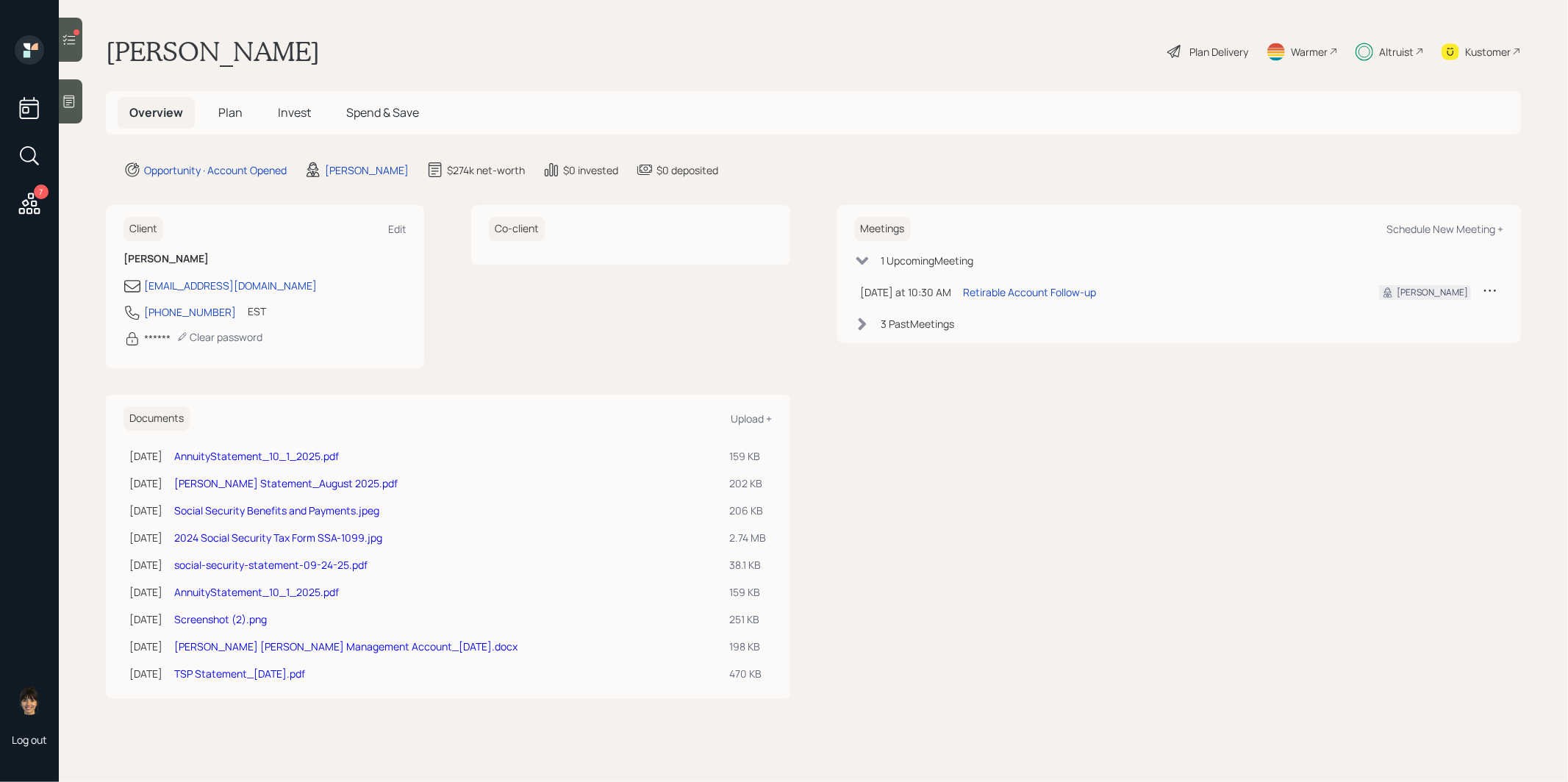
click at [230, 450] on link "AnnuityStatement_10_1_2025.pdf" at bounding box center [257, 456] width 165 height 14
